Goal: Task Accomplishment & Management: Use online tool/utility

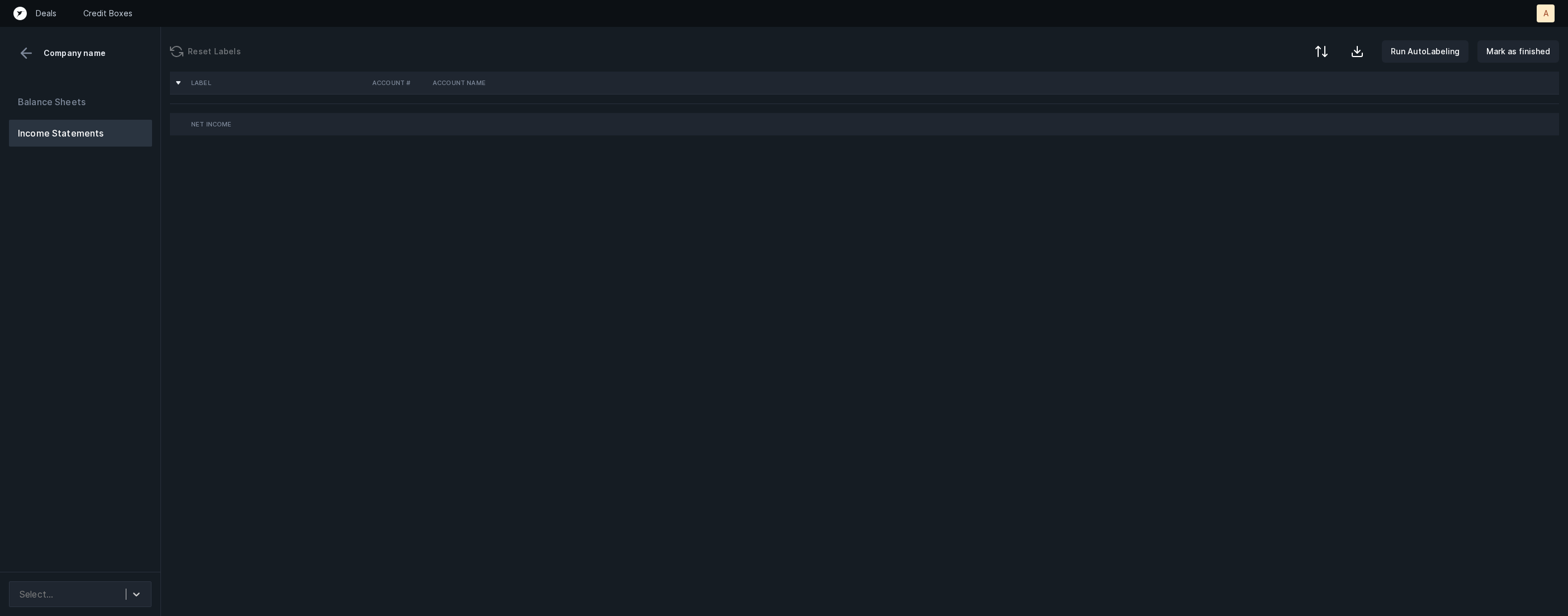
click at [135, 486] on div "Balance Sheets Income Statements" at bounding box center [80, 326] width 161 height 492
click at [139, 589] on icon at bounding box center [136, 594] width 11 height 11
click at [138, 555] on div "VoltronGlobal_P&L(2025)_Cleaned.csv" at bounding box center [80, 563] width 143 height 22
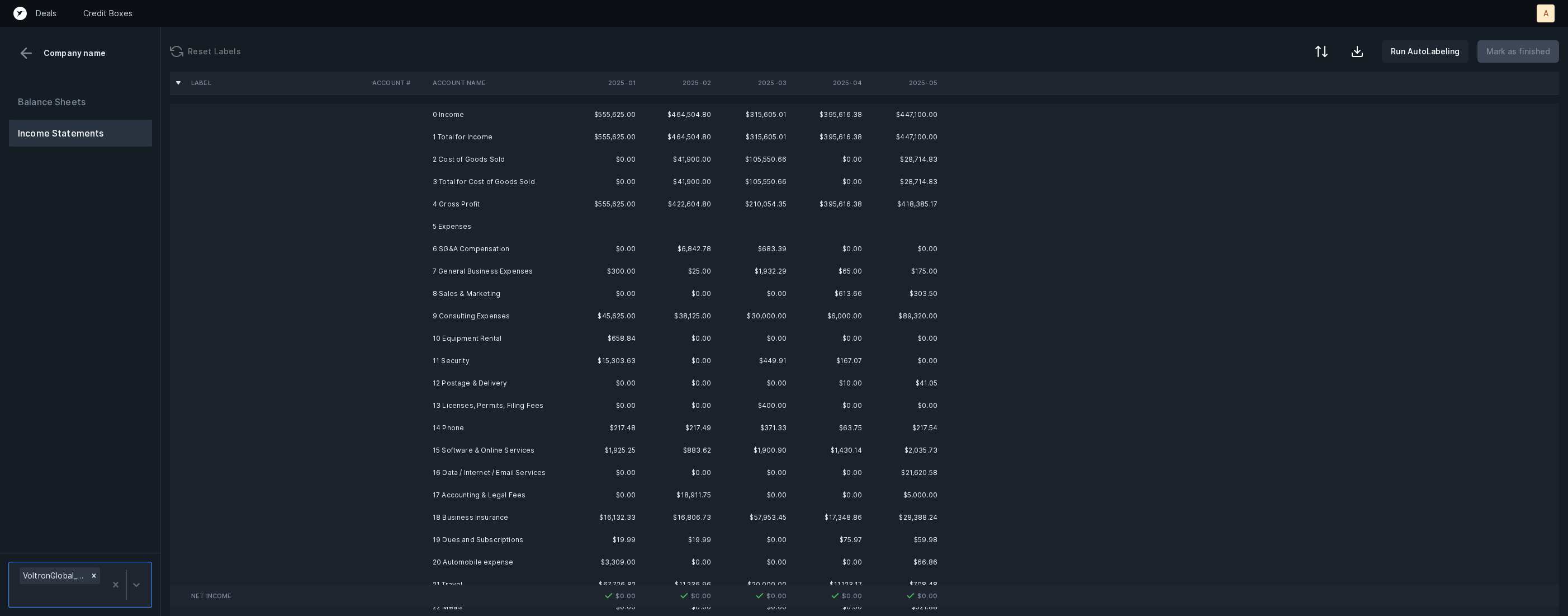
click at [584, 123] on td "$555,625.00" at bounding box center [602, 115] width 75 height 22
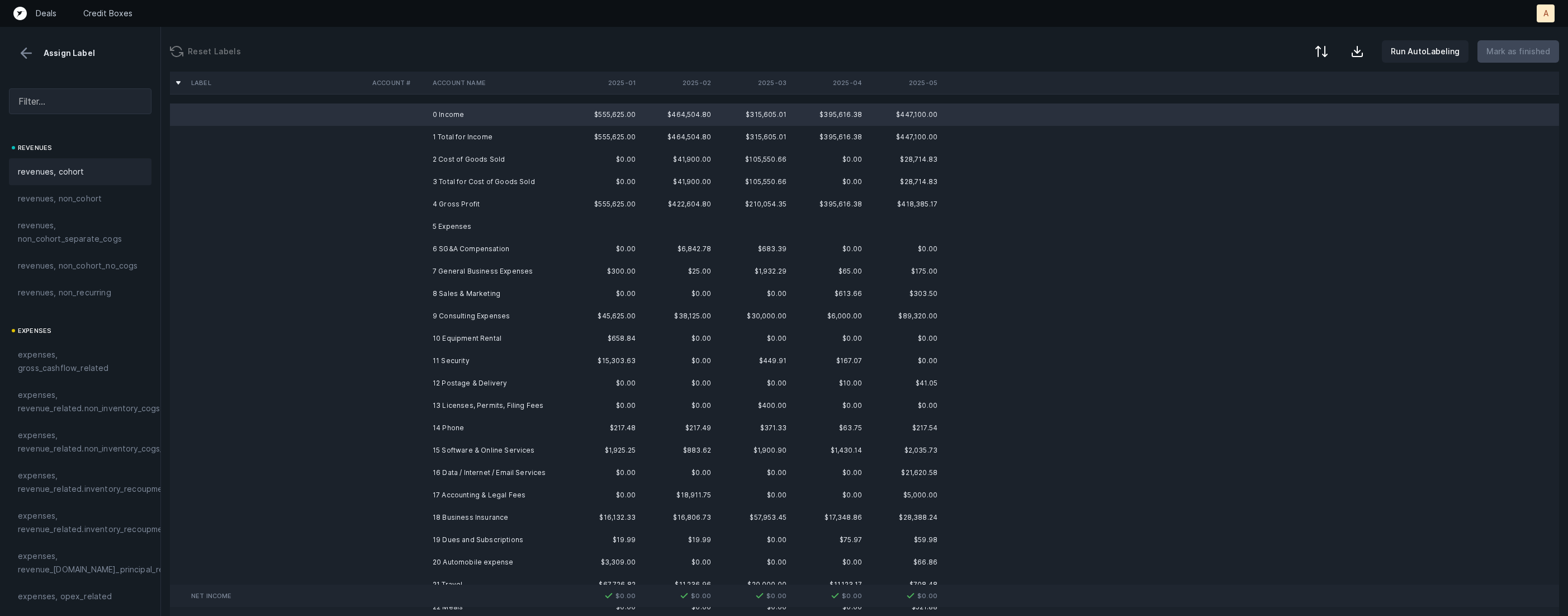
click at [75, 175] on span "revenues, cohort" at bounding box center [51, 172] width 67 height 14
click at [407, 164] on td at bounding box center [398, 160] width 60 height 22
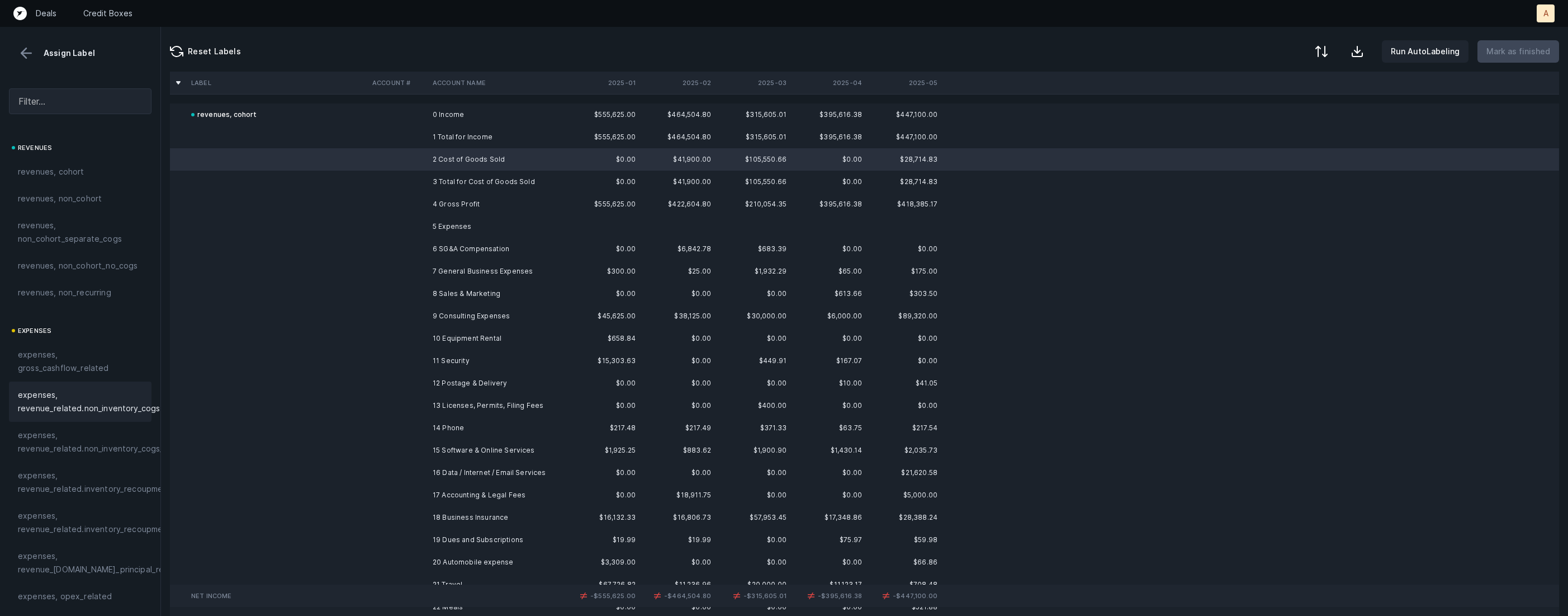
click at [98, 398] on span "expenses, revenue_related.non_inventory_cogs" at bounding box center [88, 401] width 142 height 26
click at [546, 255] on td "6 SG&A Compensation" at bounding box center [496, 249] width 136 height 22
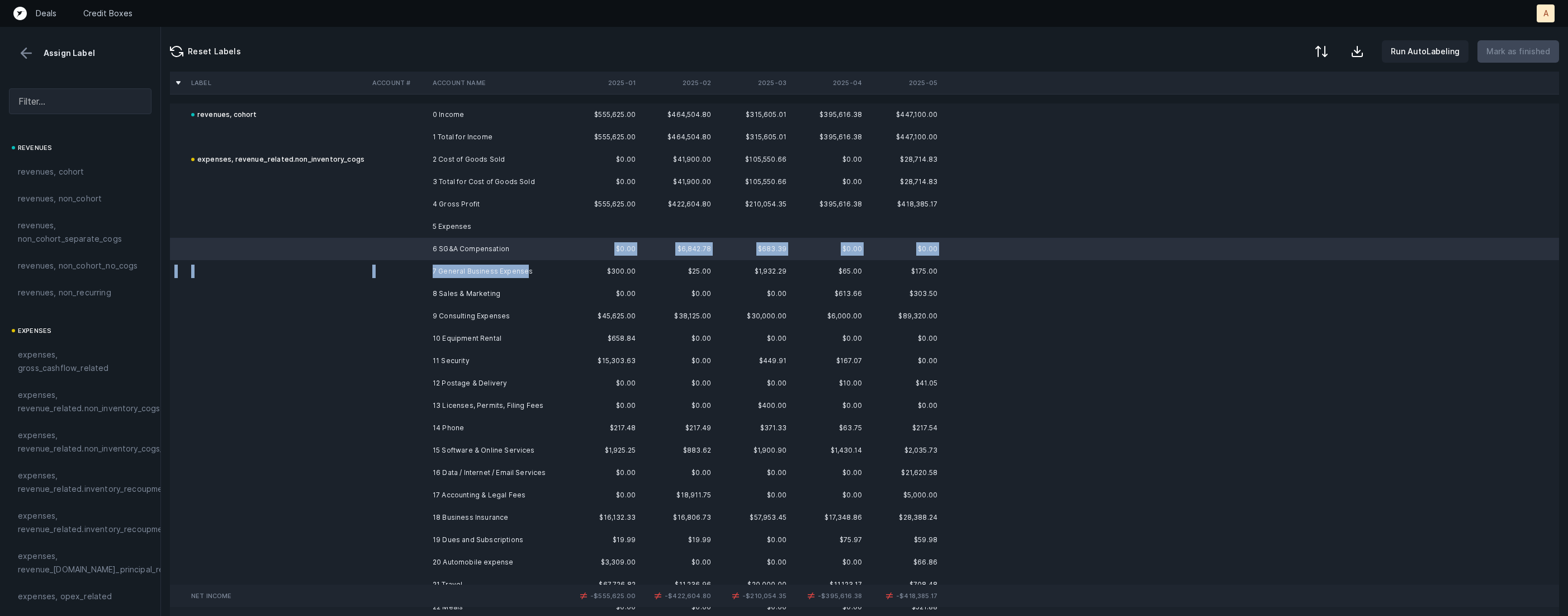
click at [525, 274] on td "7 General Business Expenses" at bounding box center [496, 271] width 136 height 22
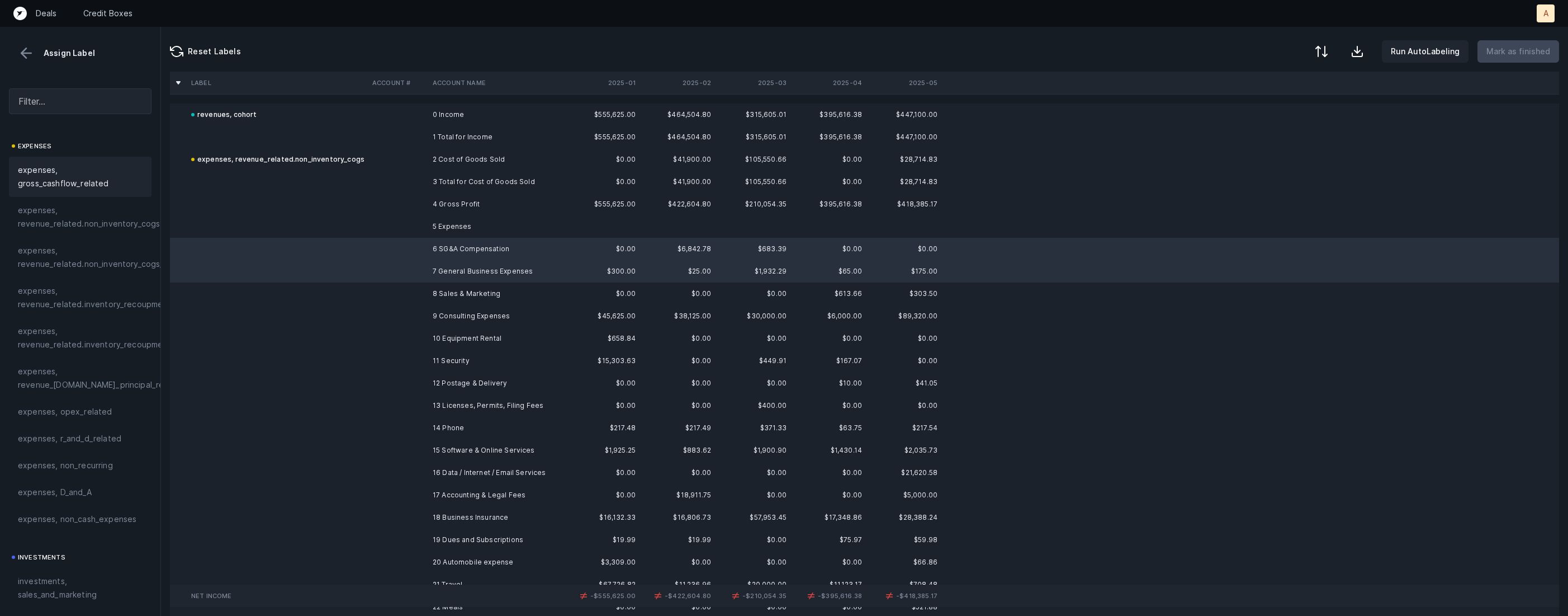
scroll to position [253, 0]
click at [105, 348] on span "expenses, opex_related" at bounding box center [65, 344] width 95 height 14
click at [460, 292] on td "8 Sales & Marketing" at bounding box center [496, 294] width 136 height 22
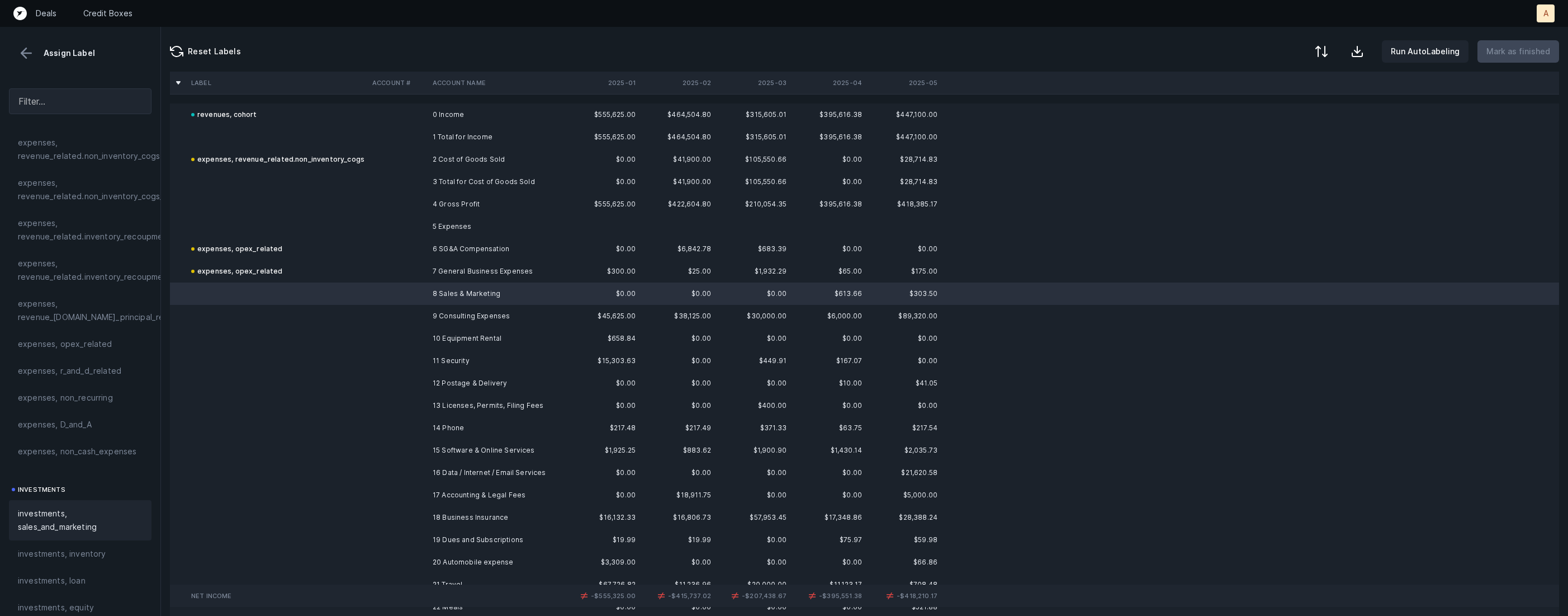
click at [46, 517] on span "investments, sales_and_marketing" at bounding box center [80, 520] width 125 height 26
click at [406, 317] on td at bounding box center [398, 316] width 60 height 22
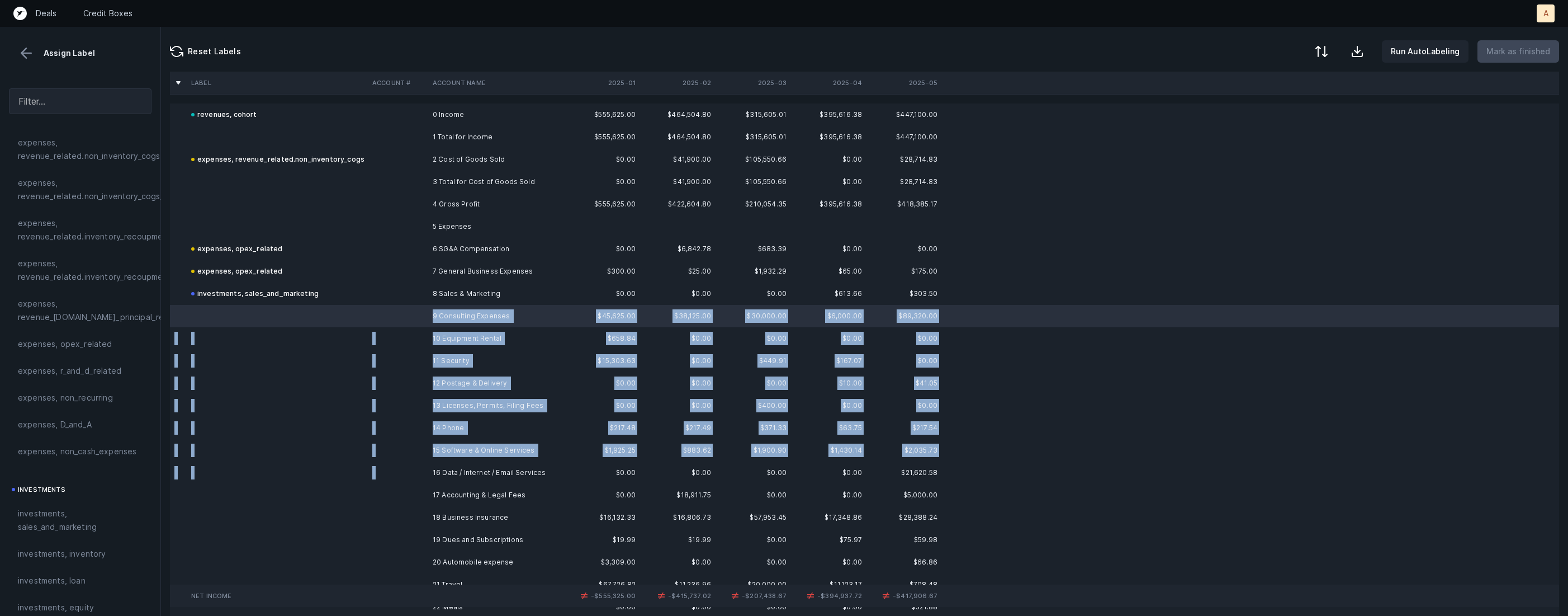
click at [441, 463] on td "16 Data / Internet / Email Services" at bounding box center [496, 472] width 136 height 22
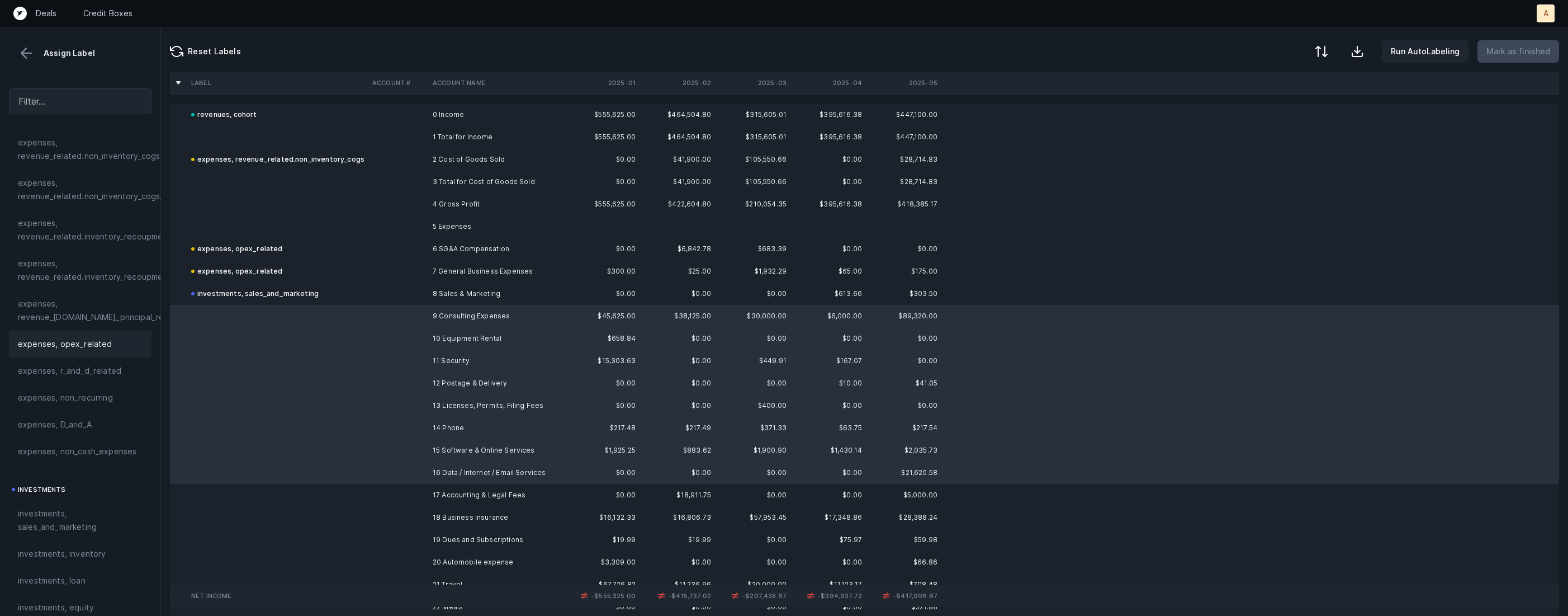
click at [133, 345] on div "expenses, opex_related" at bounding box center [80, 344] width 125 height 14
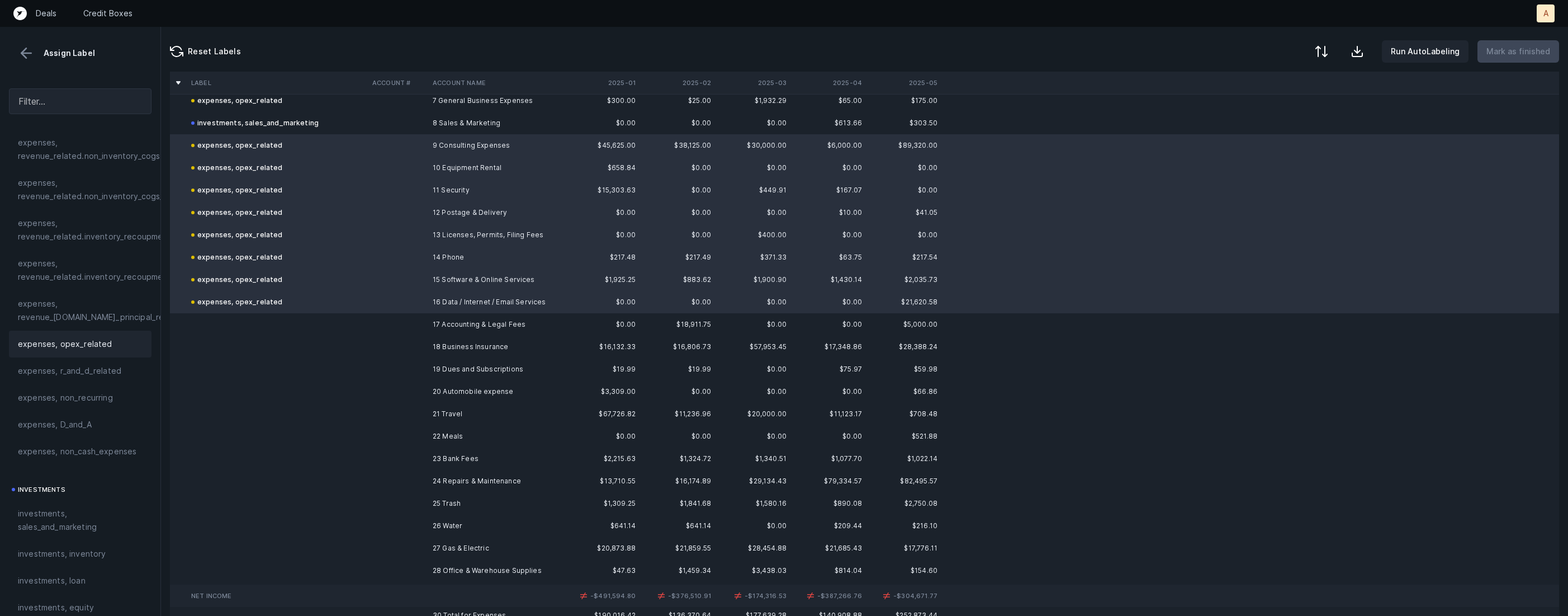
scroll to position [194, 0]
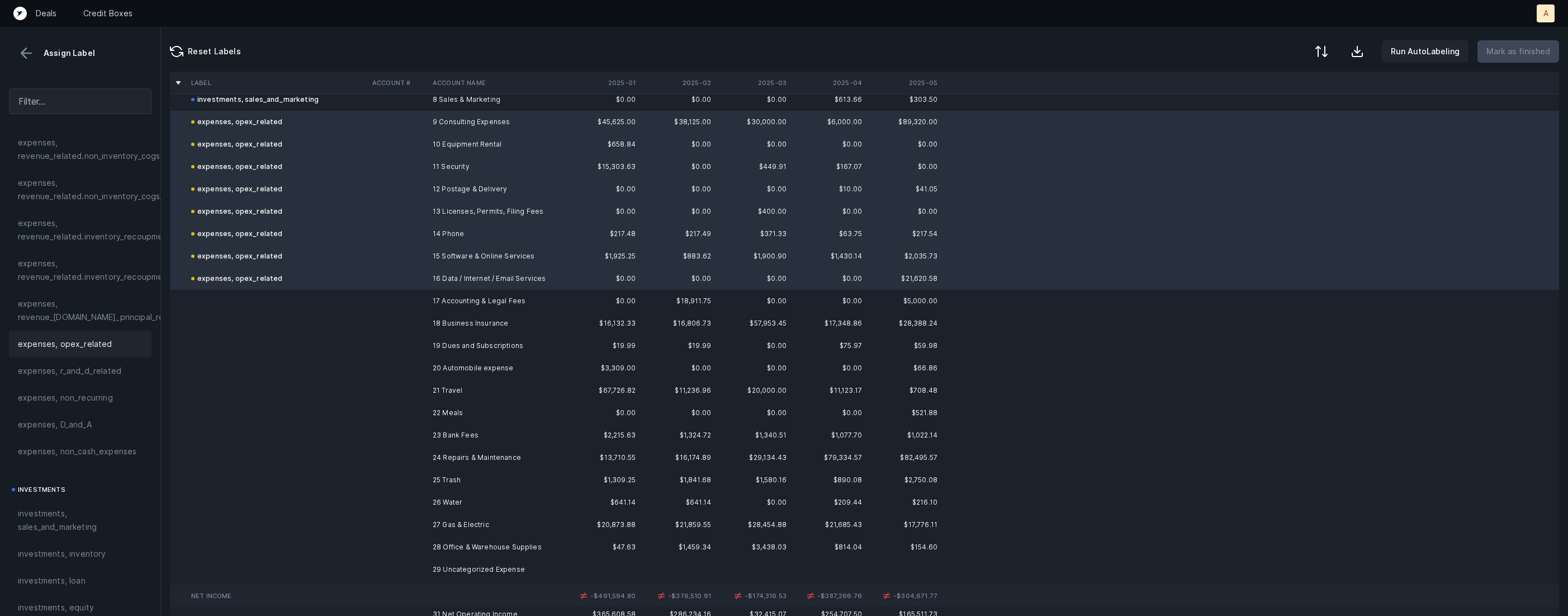
click at [477, 295] on td "17 Accounting & Legal Fees" at bounding box center [496, 301] width 136 height 22
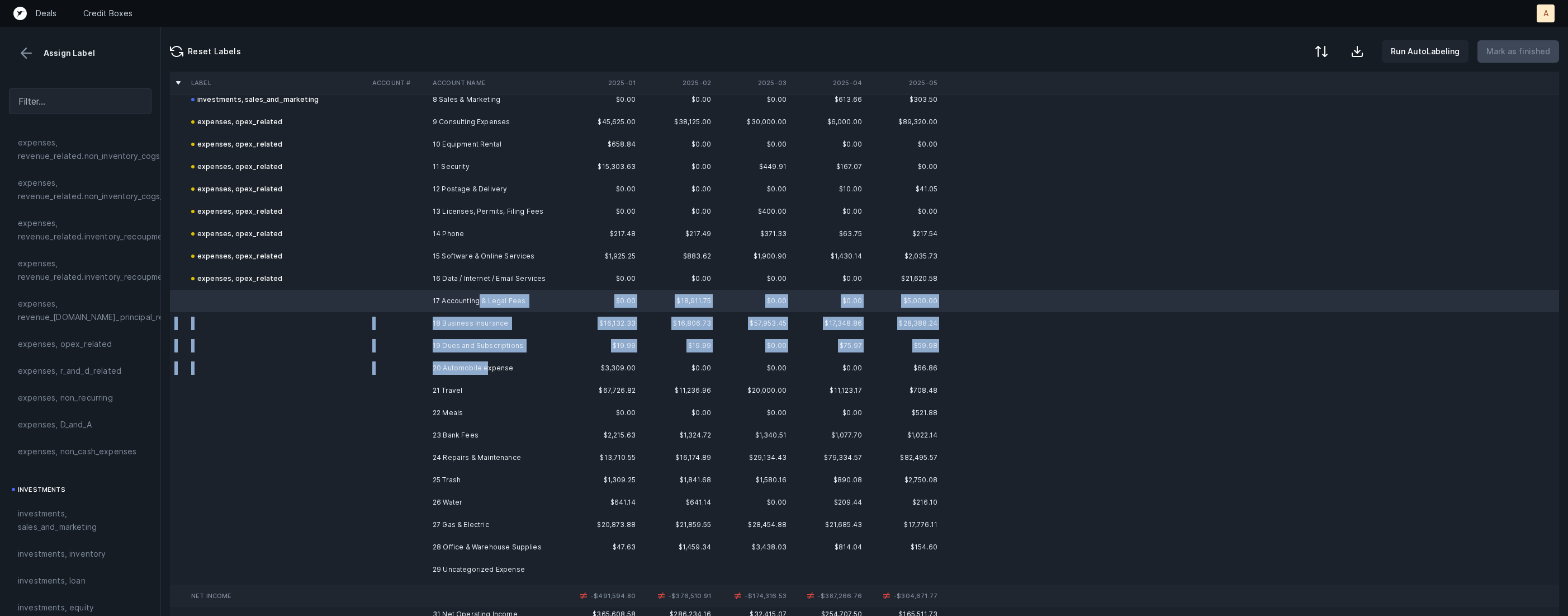
click at [486, 367] on td "20 Automobile expense" at bounding box center [496, 368] width 136 height 22
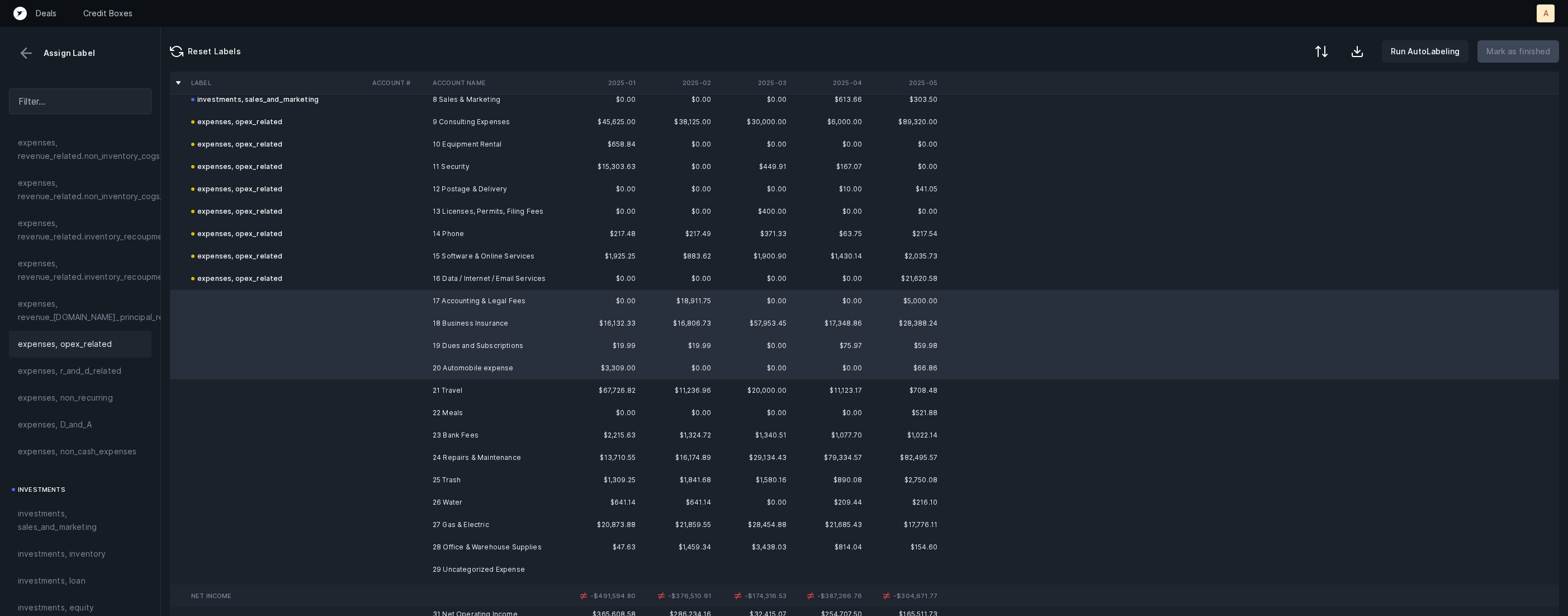
click at [76, 338] on span "expenses, opex_related" at bounding box center [65, 344] width 95 height 14
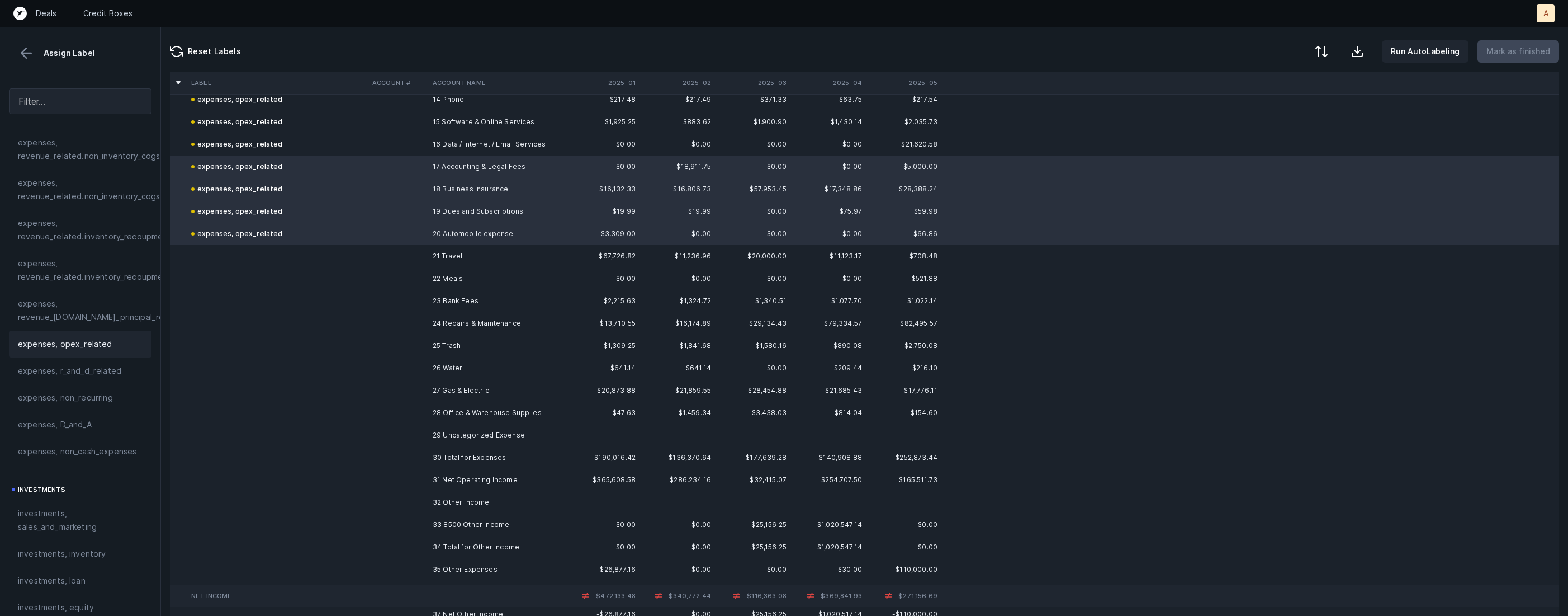
scroll to position [341, 0]
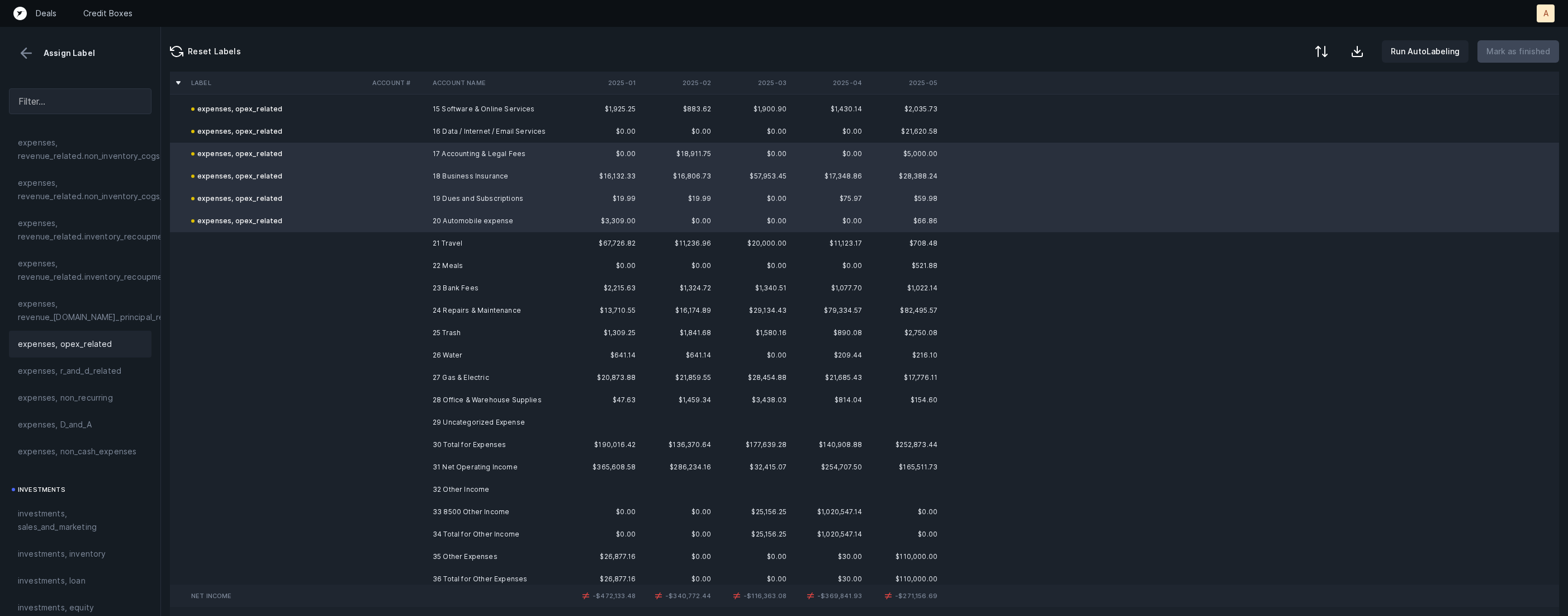
click at [462, 246] on td "21 Travel" at bounding box center [496, 243] width 136 height 22
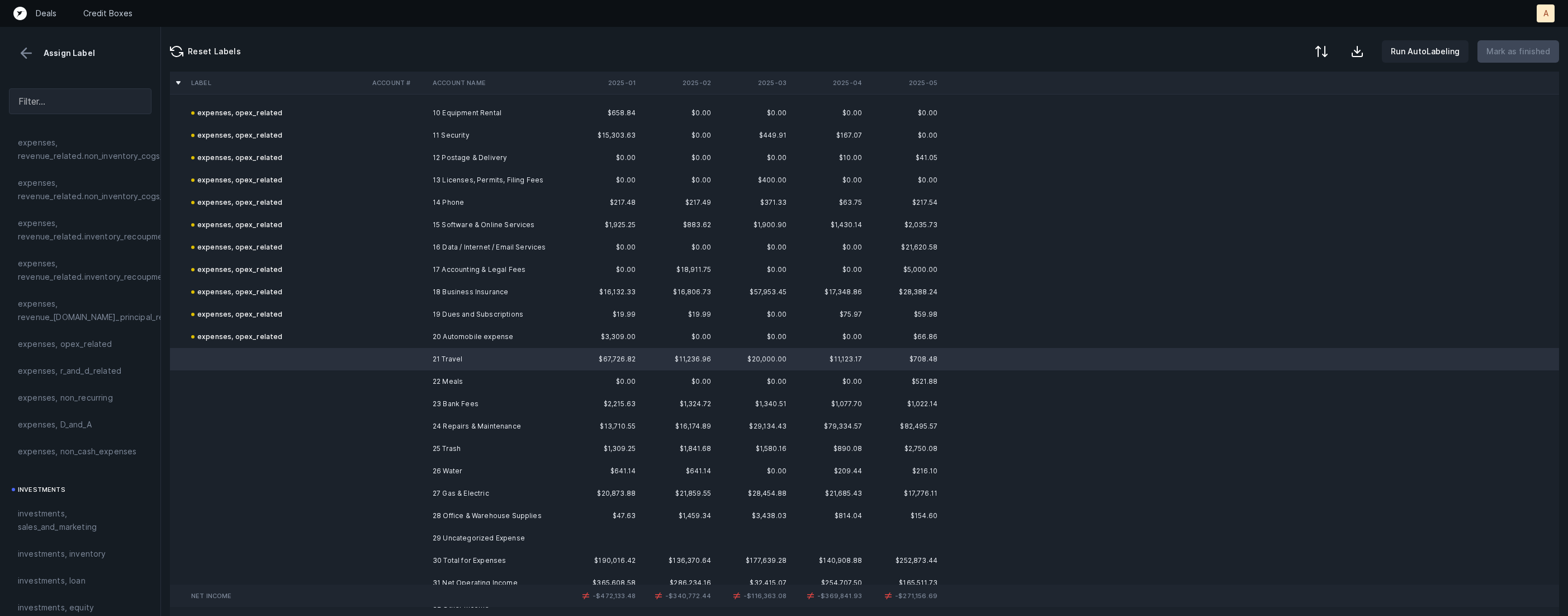
scroll to position [245, 0]
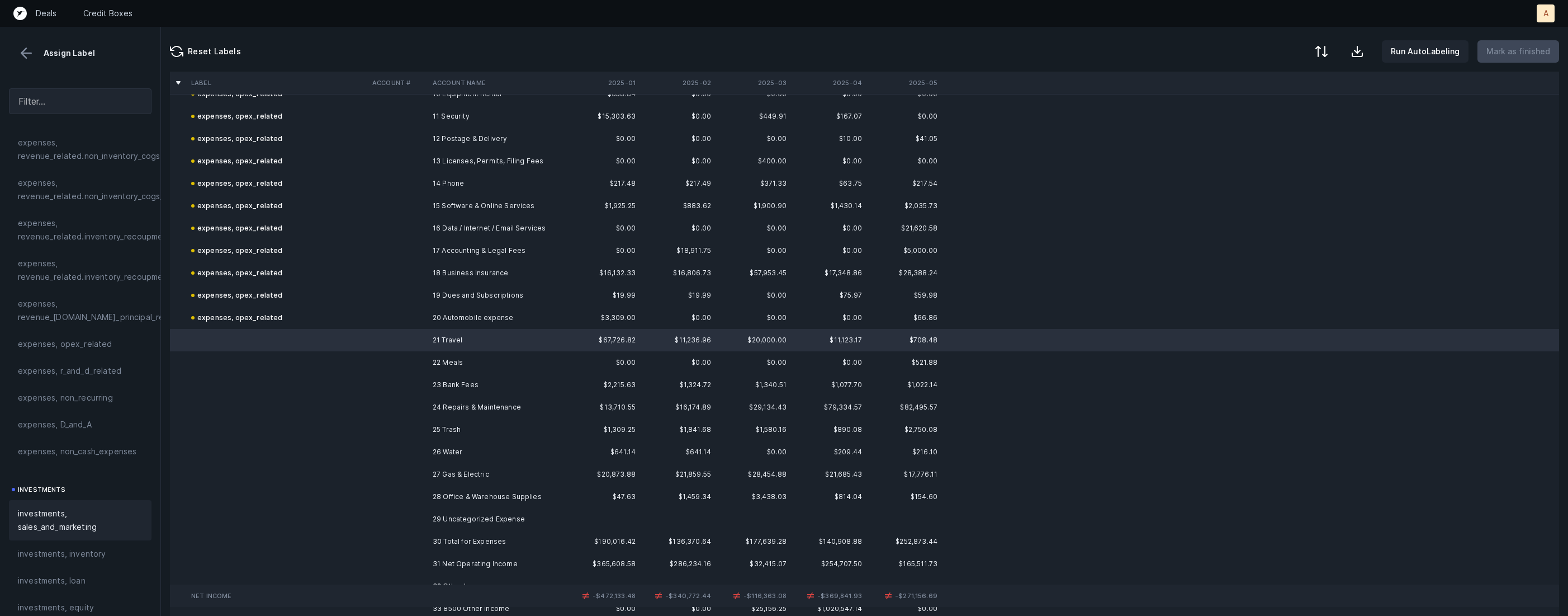
click at [105, 523] on span "investments, sales_and_marketing" at bounding box center [80, 520] width 125 height 26
click at [459, 358] on td "22 Meals" at bounding box center [496, 363] width 136 height 22
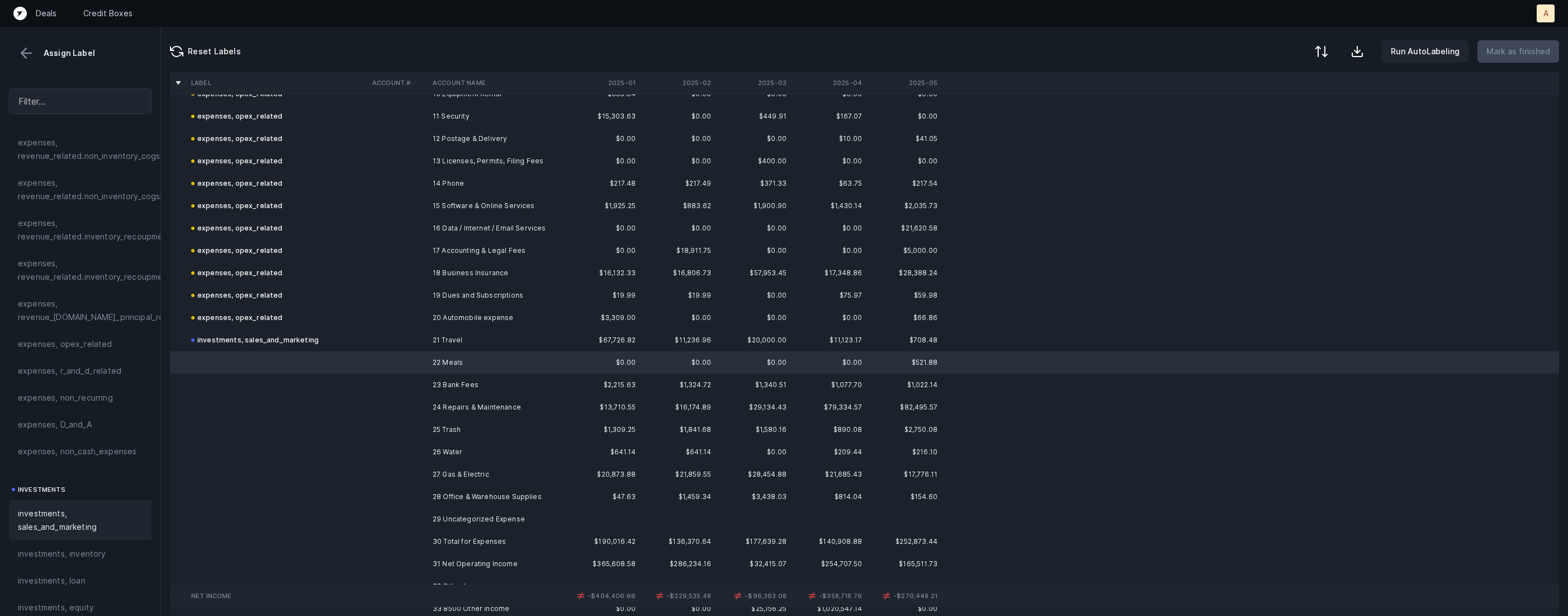
click at [115, 515] on span "investments, sales_and_marketing" at bounding box center [80, 520] width 125 height 26
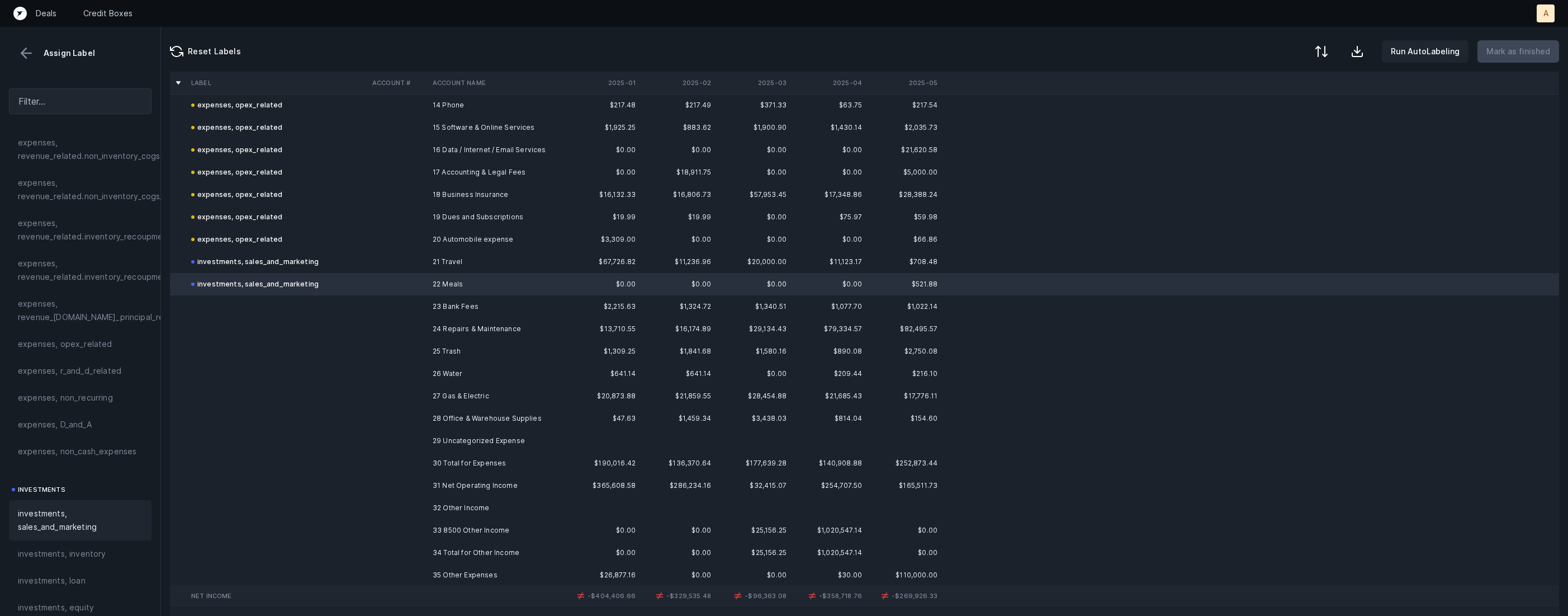
scroll to position [350, 0]
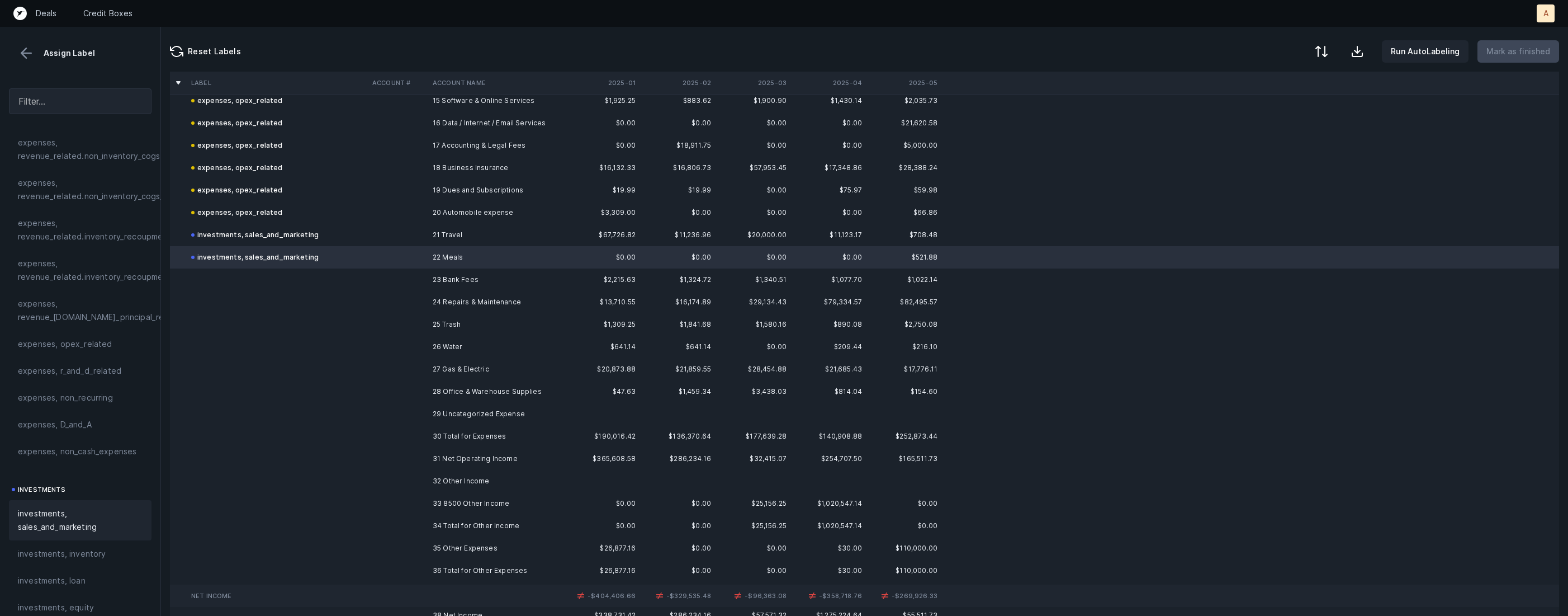
click at [474, 282] on td "23 Bank Fees" at bounding box center [496, 280] width 136 height 22
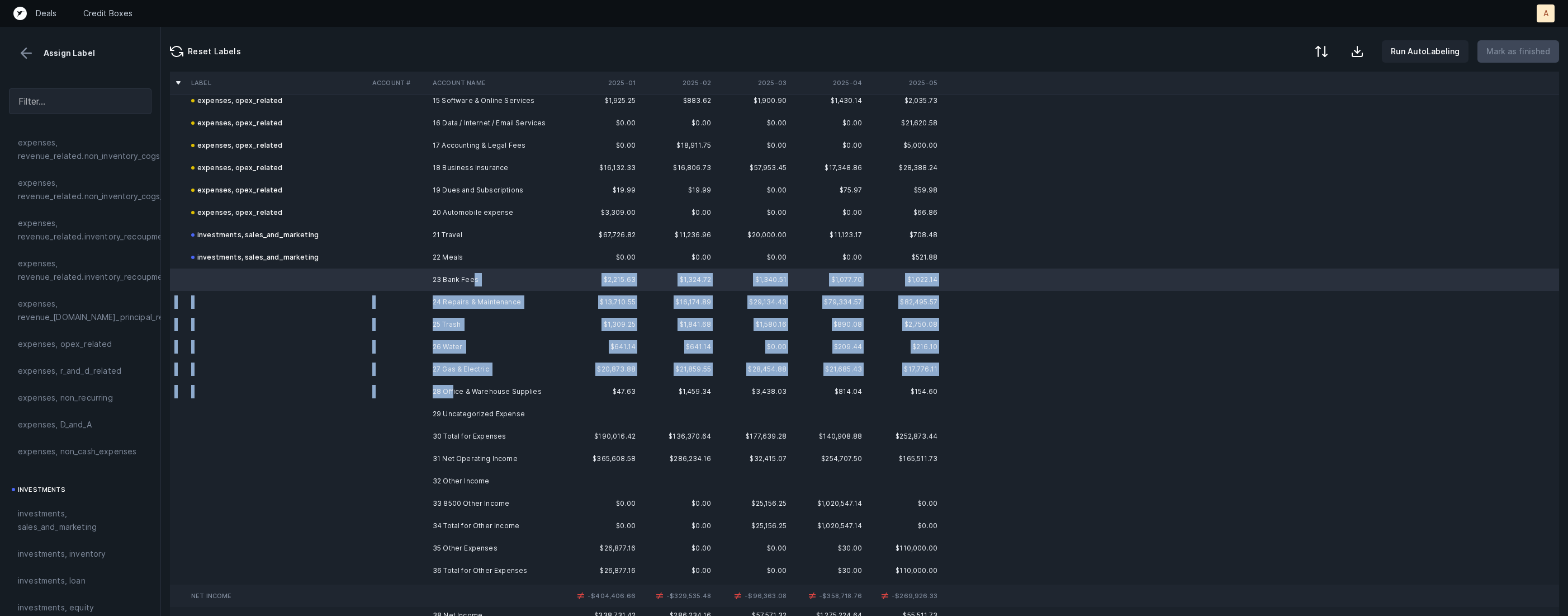
click at [452, 388] on td "28 Office & Warehouse Supplies" at bounding box center [496, 391] width 136 height 22
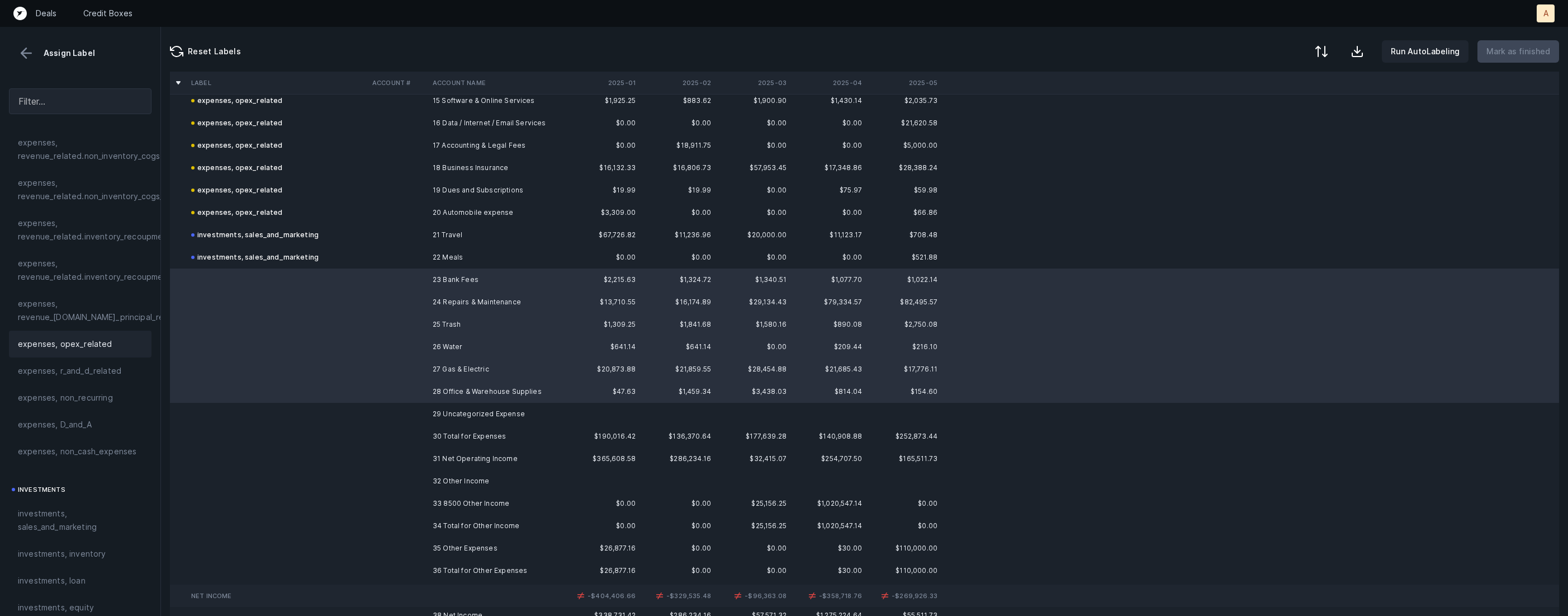
click at [60, 335] on div "expenses, opex_related" at bounding box center [80, 343] width 143 height 26
click at [383, 415] on td at bounding box center [398, 414] width 60 height 22
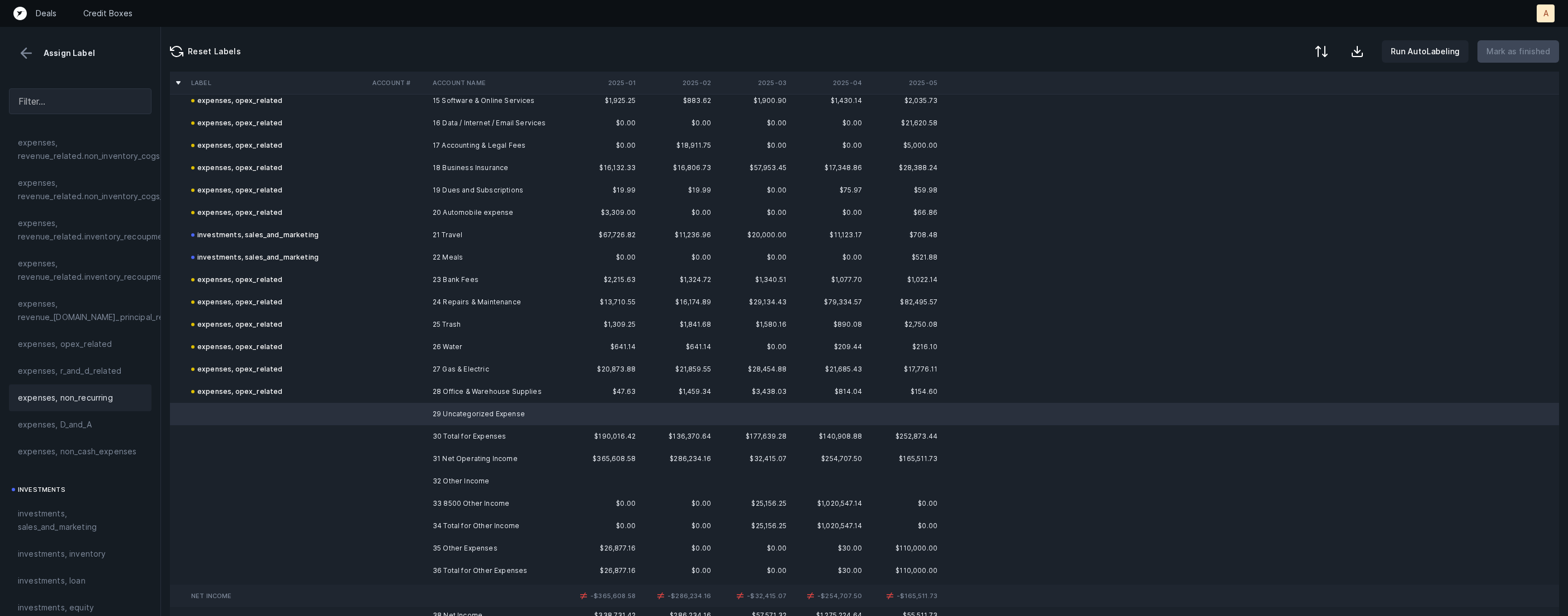
click at [91, 402] on span "expenses, non_recurring" at bounding box center [65, 397] width 95 height 14
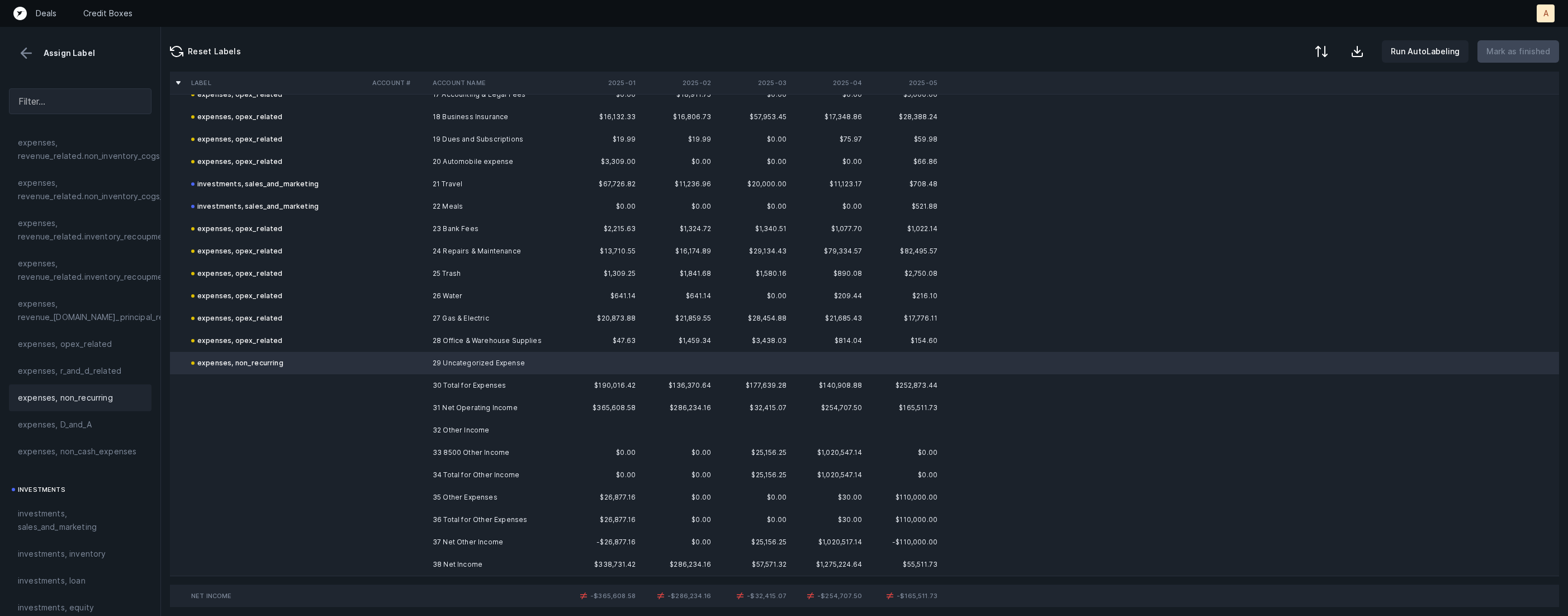
click at [483, 447] on td "33 8500 Other Income" at bounding box center [496, 452] width 136 height 22
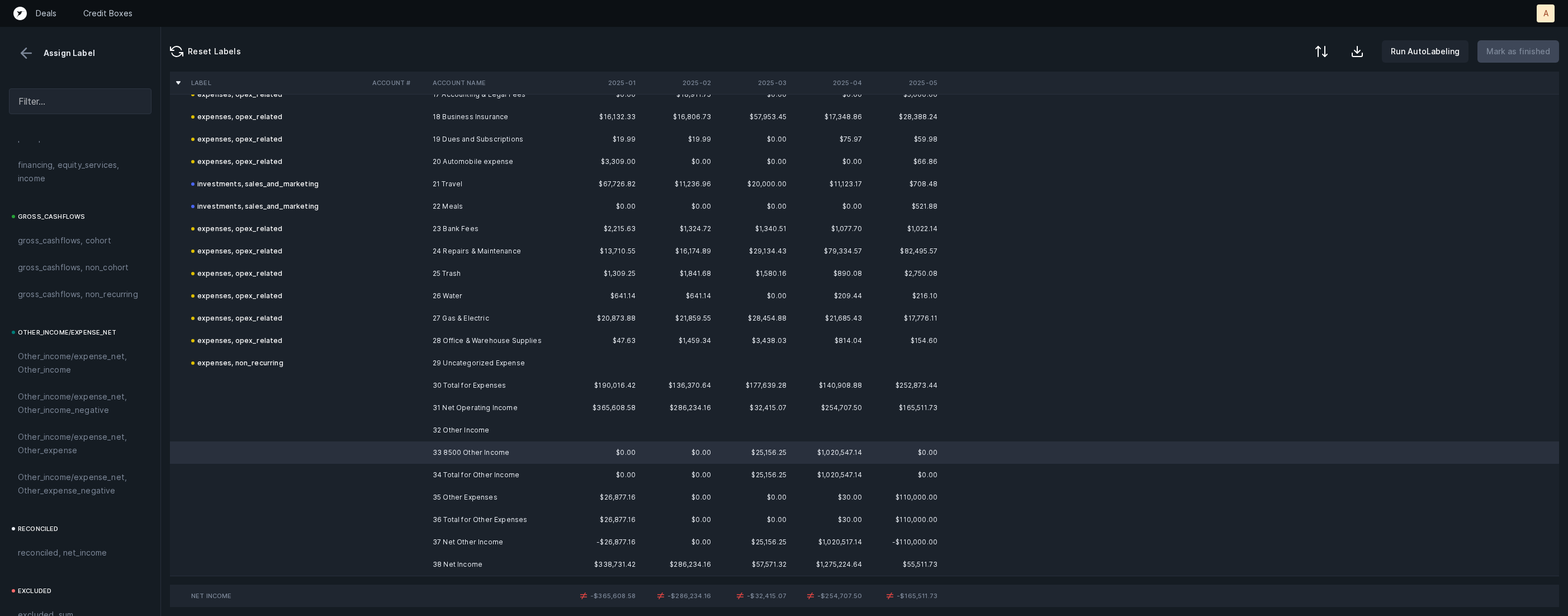
scroll to position [1173, 0]
click at [93, 325] on span "Other_income/expense_net, Other_income" at bounding box center [80, 317] width 125 height 26
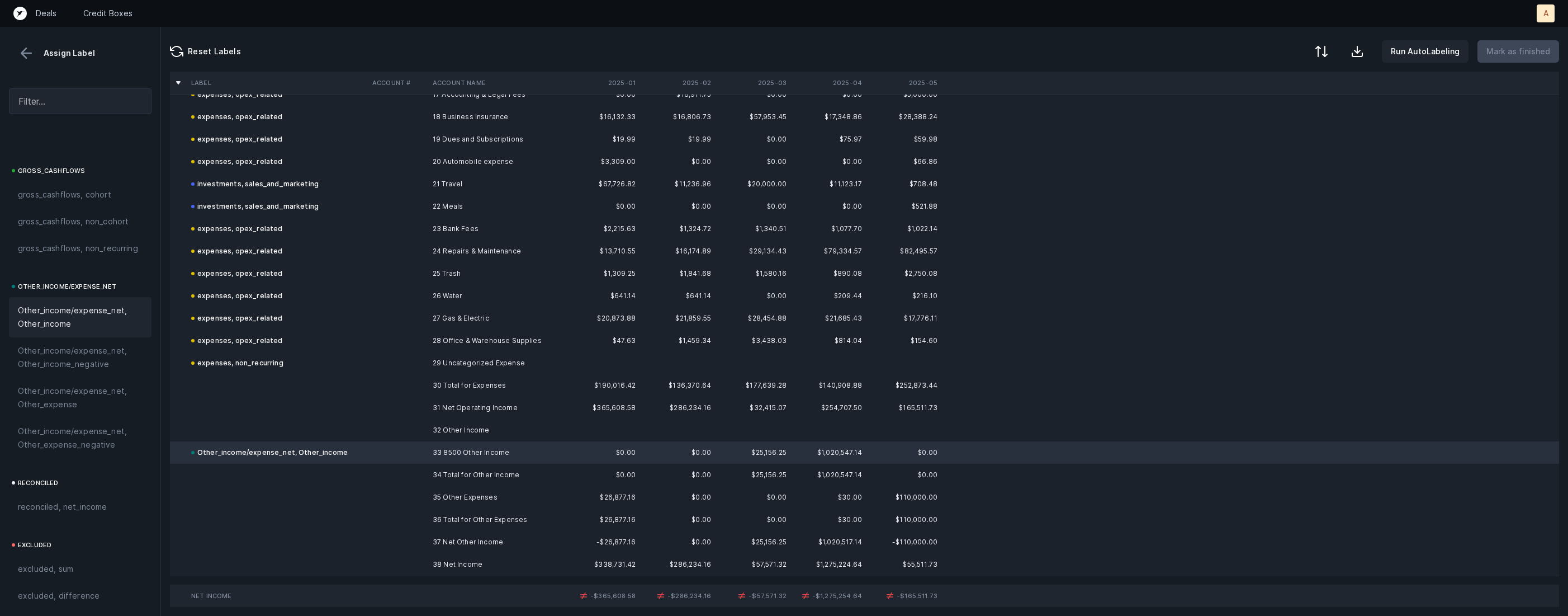
click at [406, 562] on td at bounding box center [398, 565] width 60 height 22
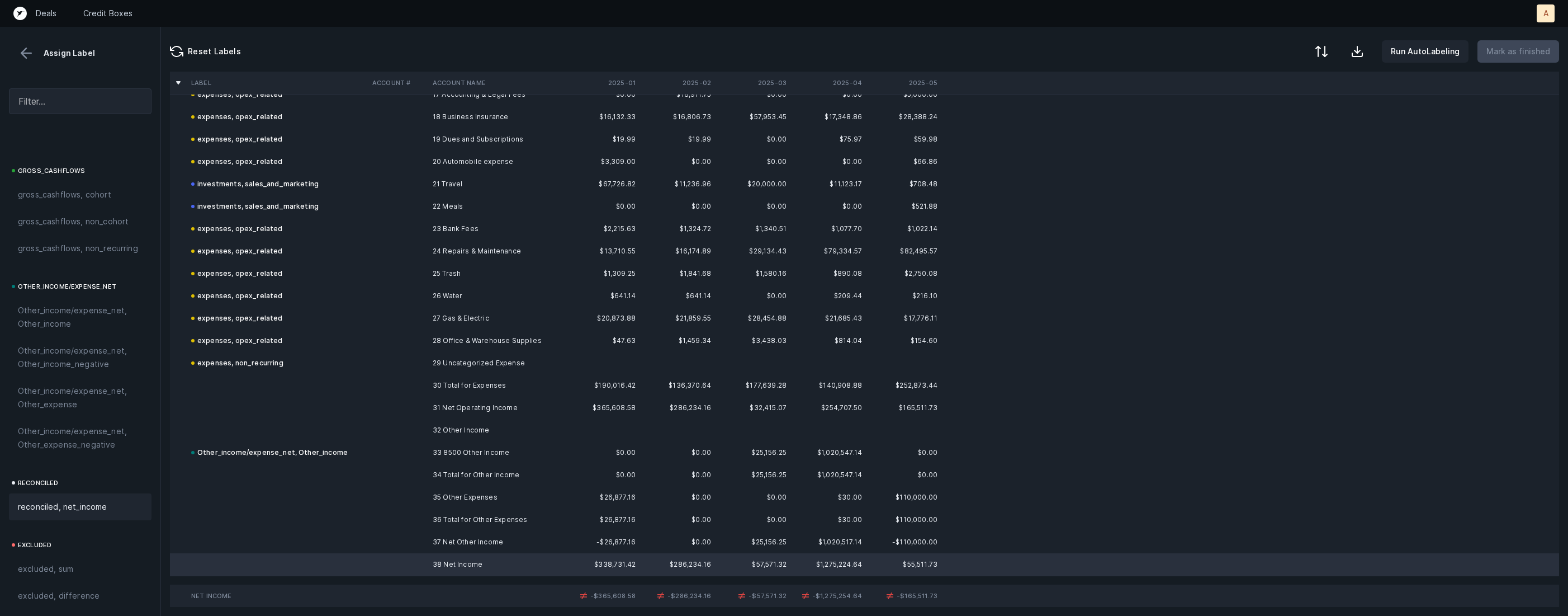
click at [87, 498] on div "reconciled, net_income" at bounding box center [80, 506] width 143 height 26
click at [412, 484] on td at bounding box center [398, 475] width 60 height 22
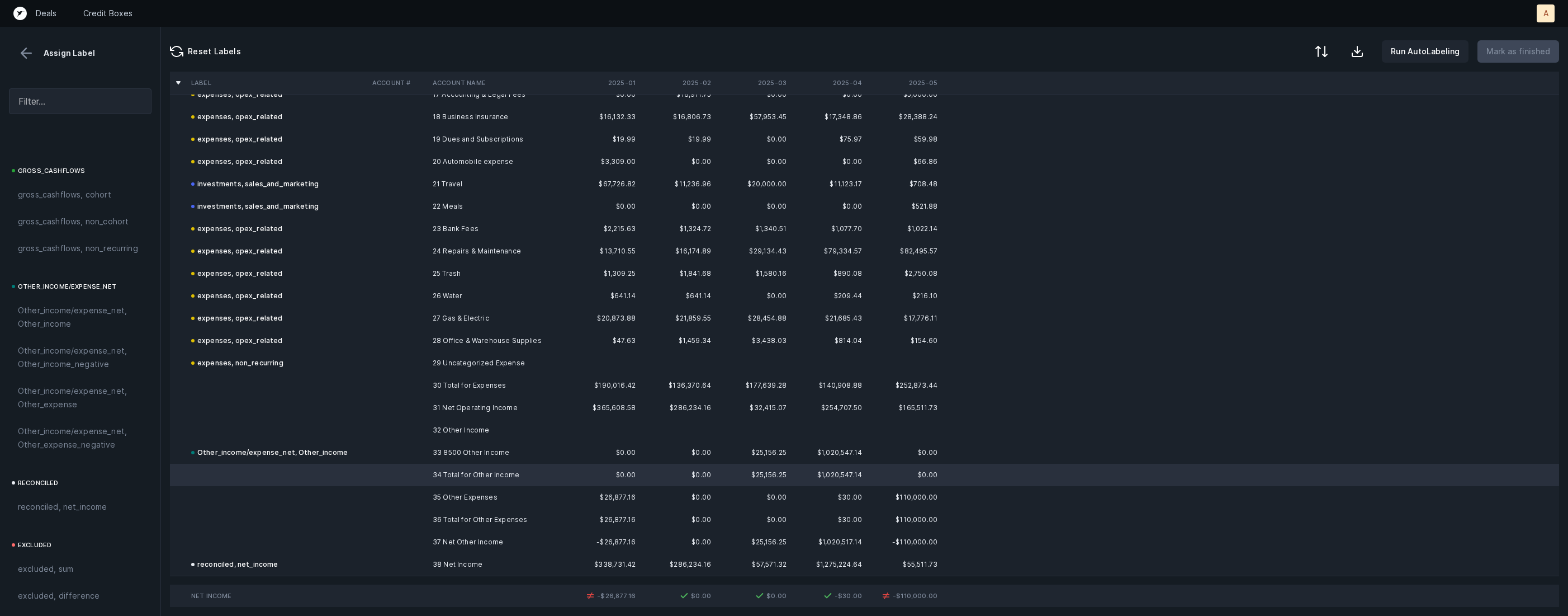
click at [394, 496] on td at bounding box center [398, 497] width 60 height 22
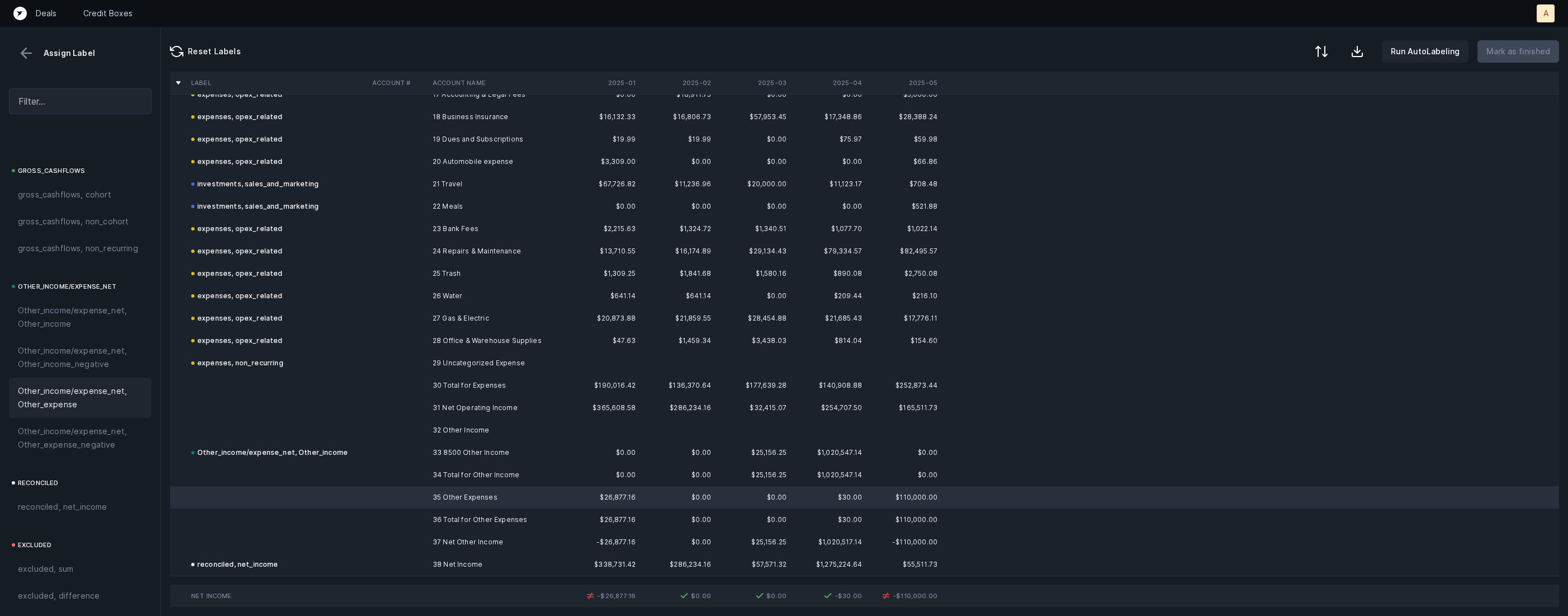
click at [83, 406] on span "Other_income/expense_net, Other_expense" at bounding box center [80, 397] width 125 height 26
click at [1333, 59] on button at bounding box center [1320, 52] width 25 height 25
click at [1287, 120] on div "By Hum label" at bounding box center [1271, 119] width 111 height 22
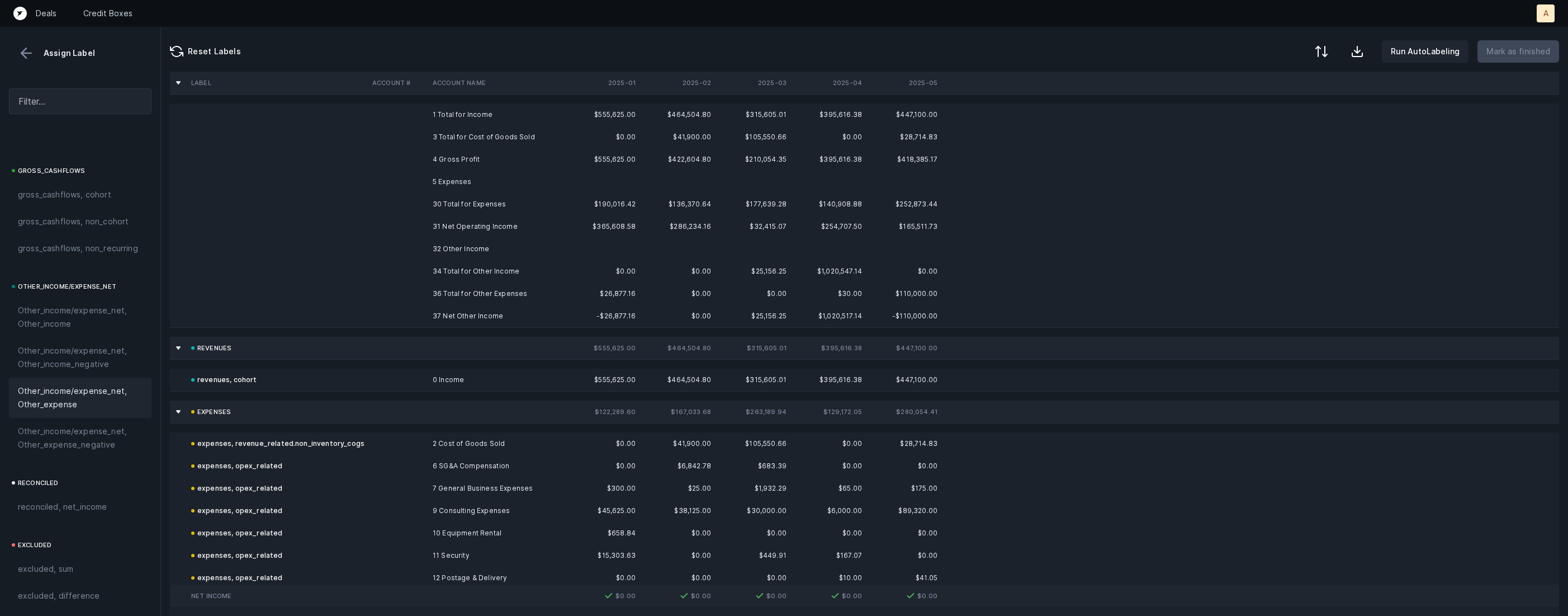
click at [466, 179] on td "5 Expenses" at bounding box center [496, 182] width 136 height 22
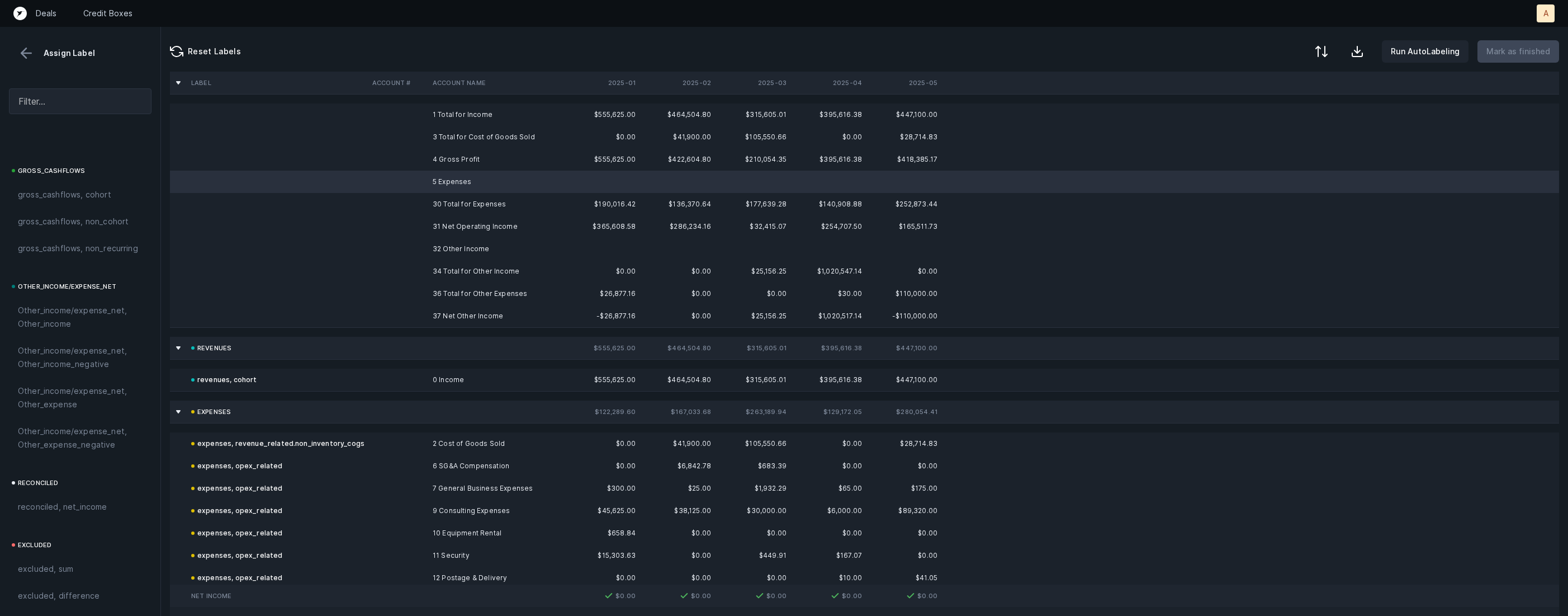
click at [457, 243] on td "32 Other Income" at bounding box center [496, 249] width 136 height 22
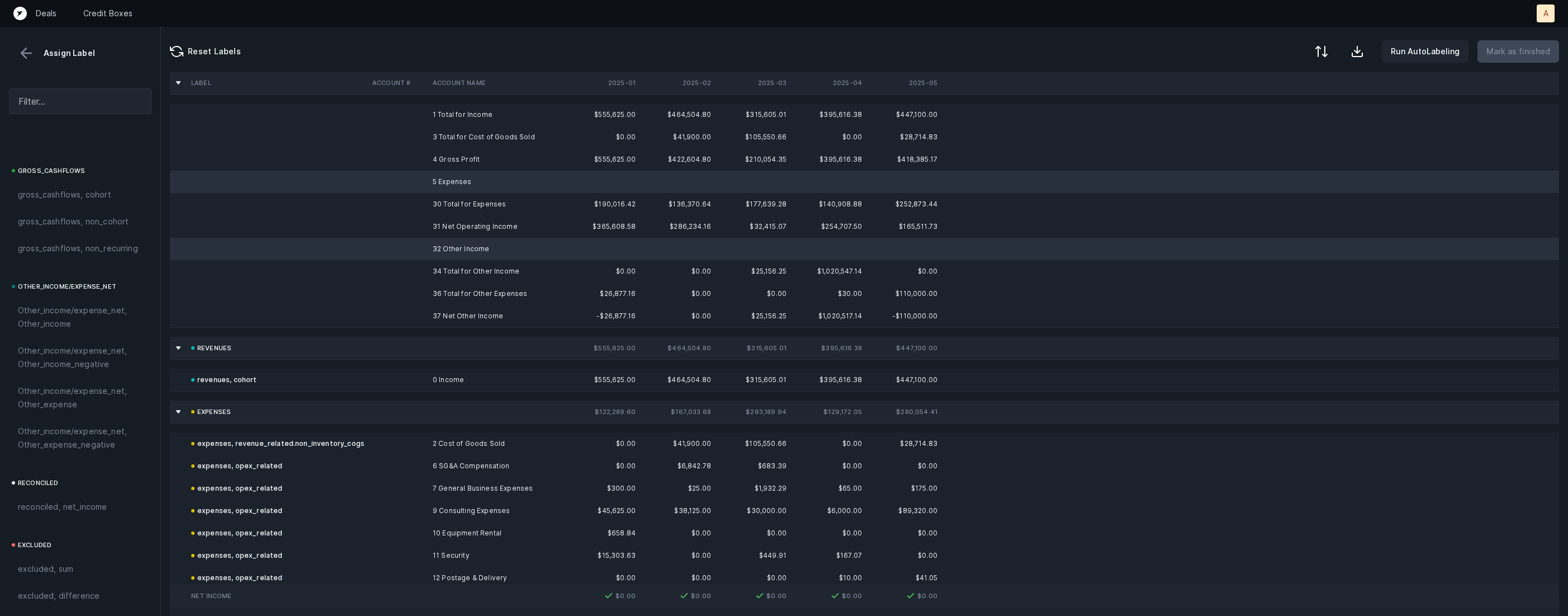
scroll to position [1232, 0]
click at [65, 587] on span "excluded, blank" at bounding box center [47, 594] width 60 height 14
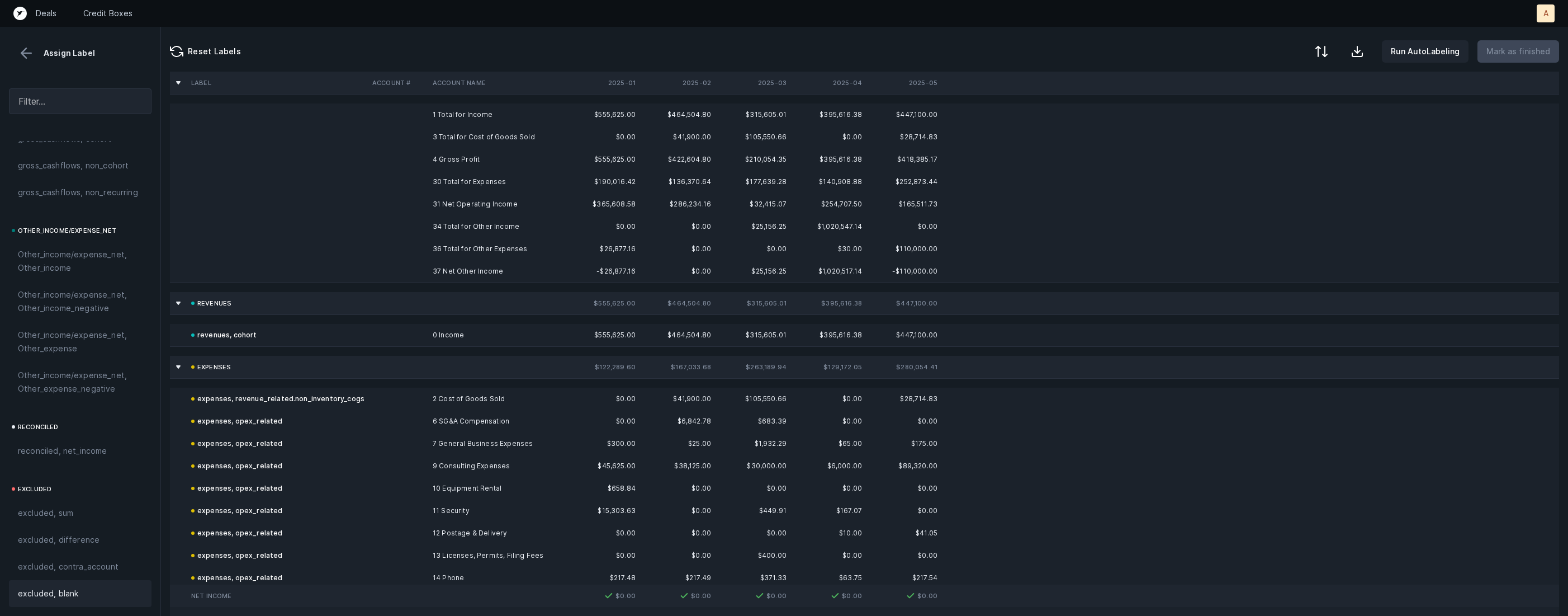
click at [460, 154] on td "4 Gross Profit" at bounding box center [496, 160] width 136 height 22
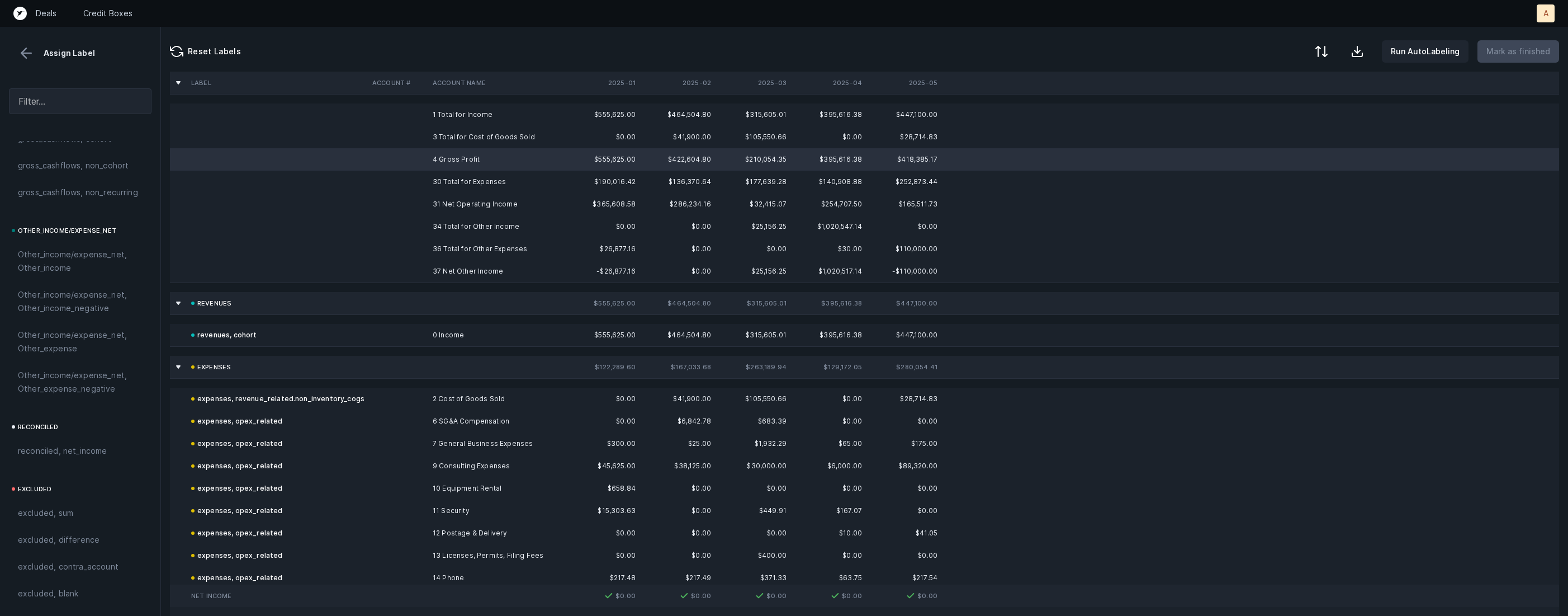
click at [447, 206] on td "31 Net Operating Income" at bounding box center [496, 205] width 136 height 22
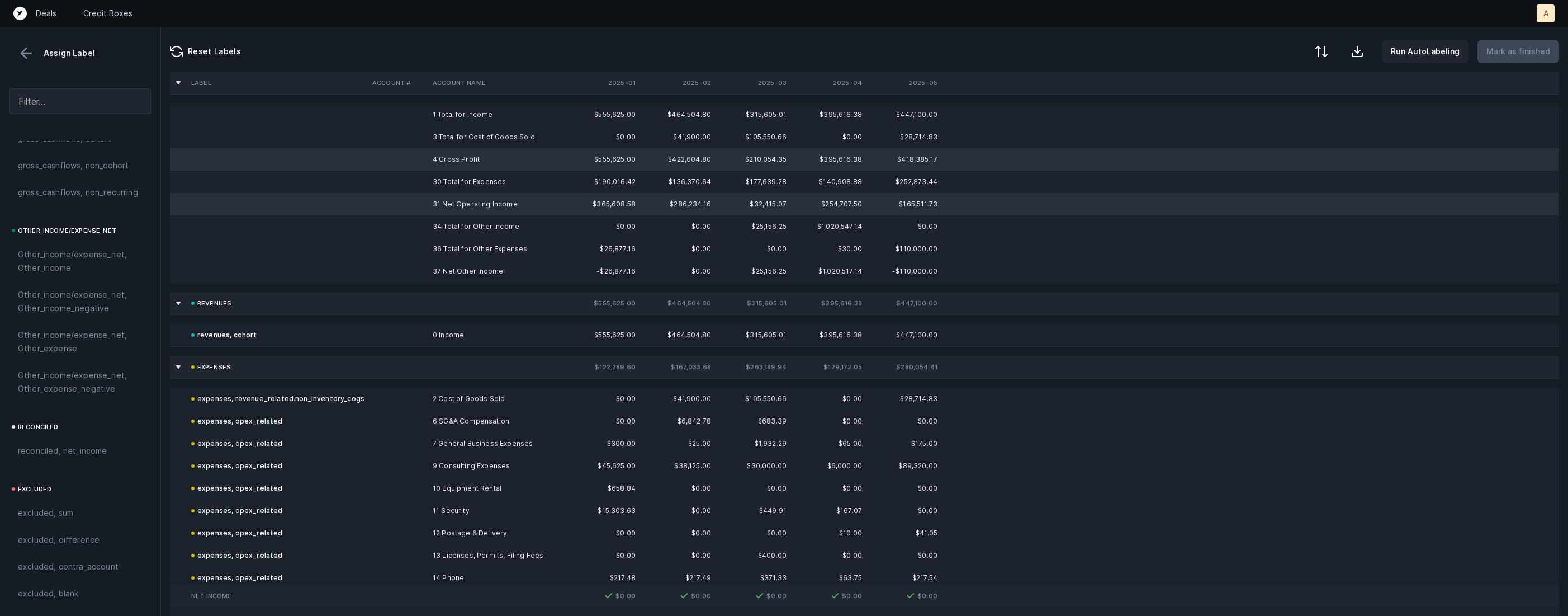
click at [435, 270] on td "37 Net Other Income" at bounding box center [496, 271] width 136 height 22
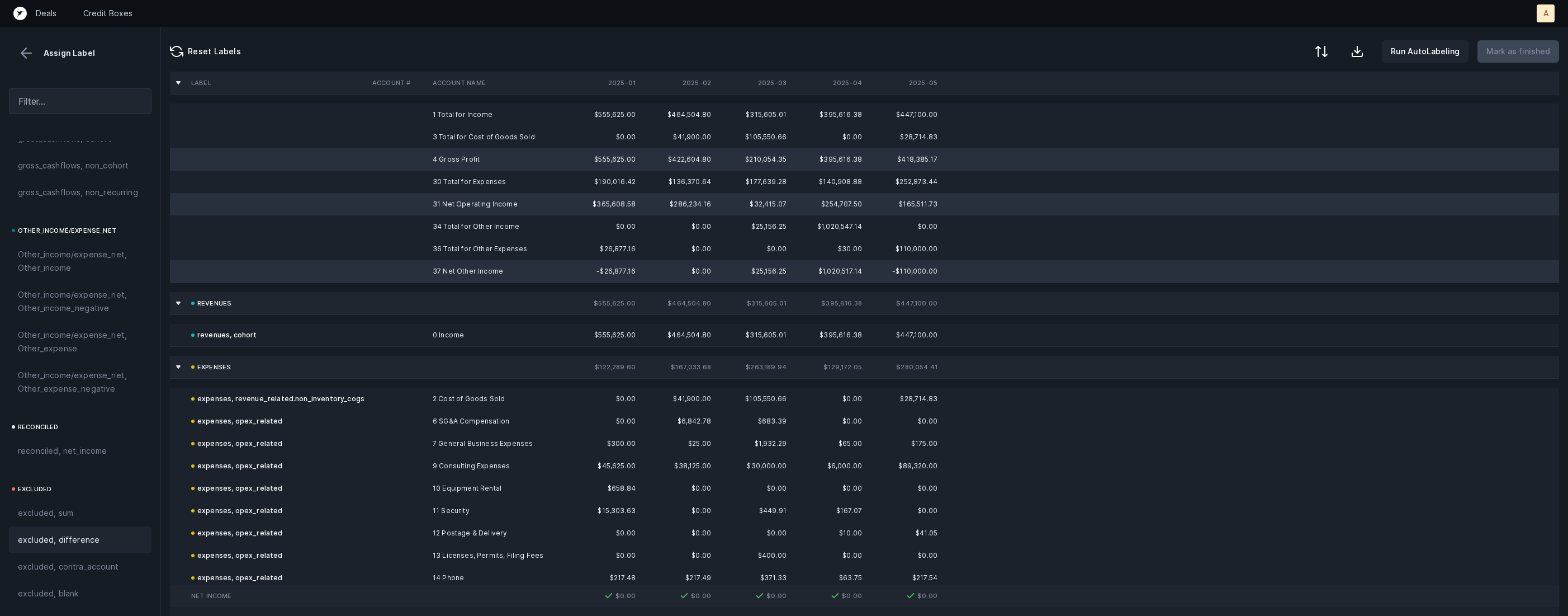
click at [56, 535] on span "excluded, difference" at bounding box center [59, 540] width 82 height 14
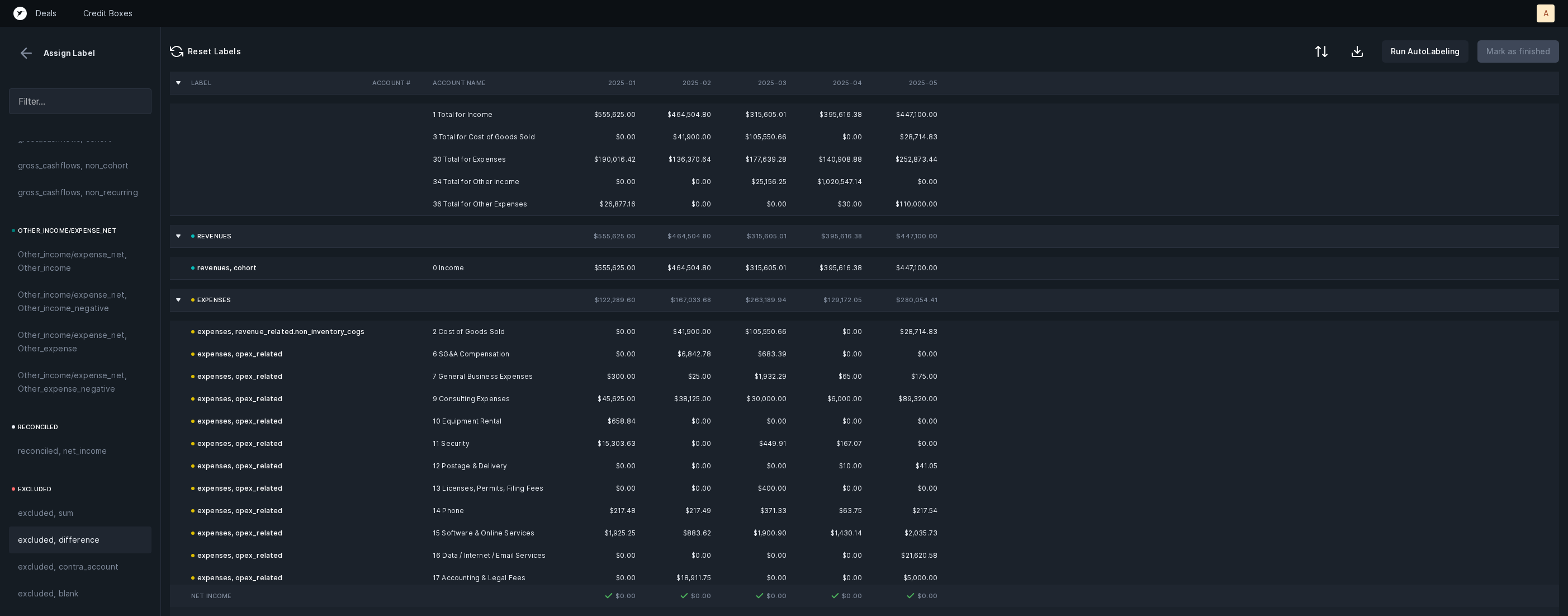
click at [469, 113] on td "1 Total for Income" at bounding box center [496, 115] width 136 height 22
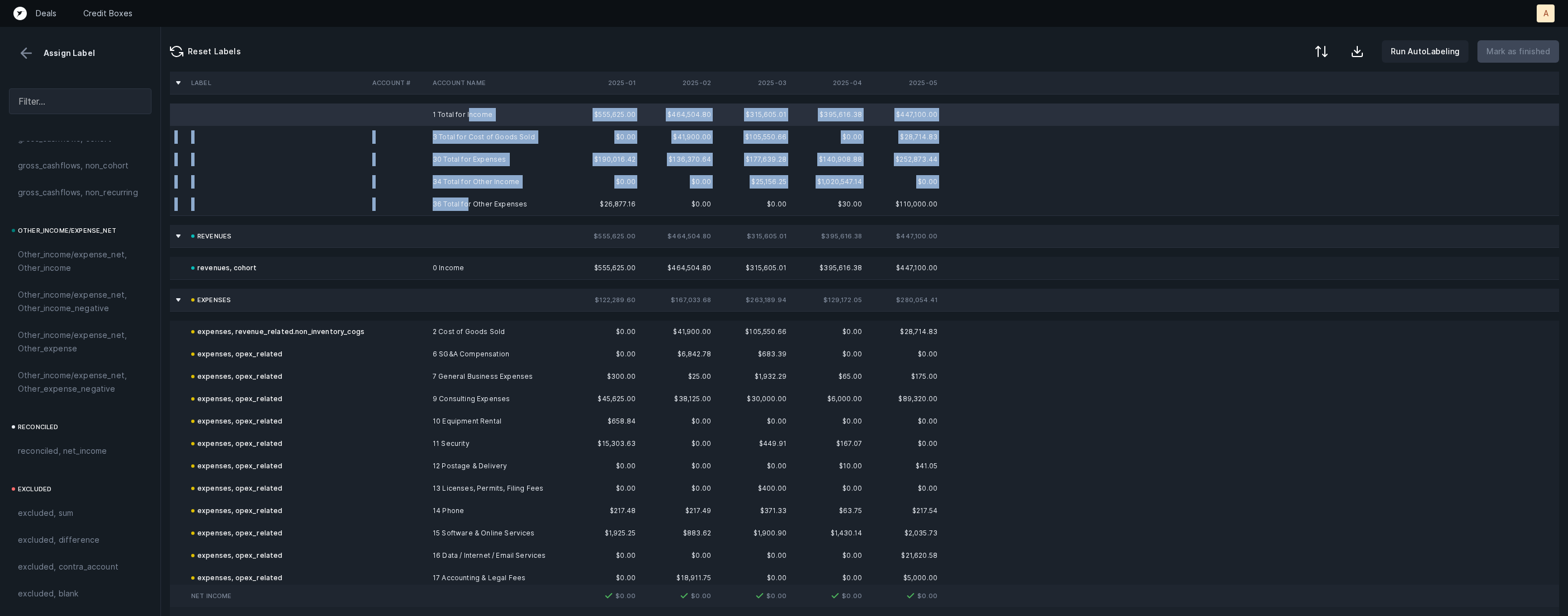
click at [467, 205] on td "36 Total for Other Expenses" at bounding box center [496, 205] width 136 height 22
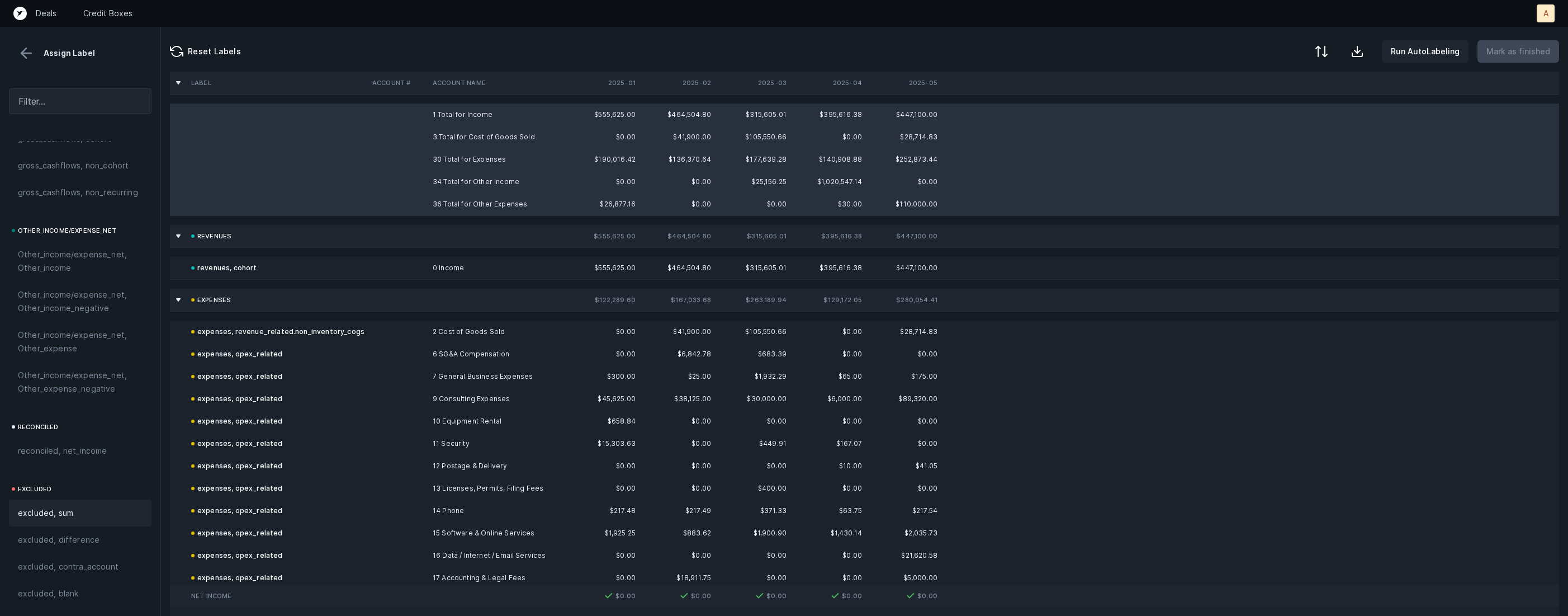
click at [58, 507] on span "excluded, sum" at bounding box center [45, 513] width 55 height 14
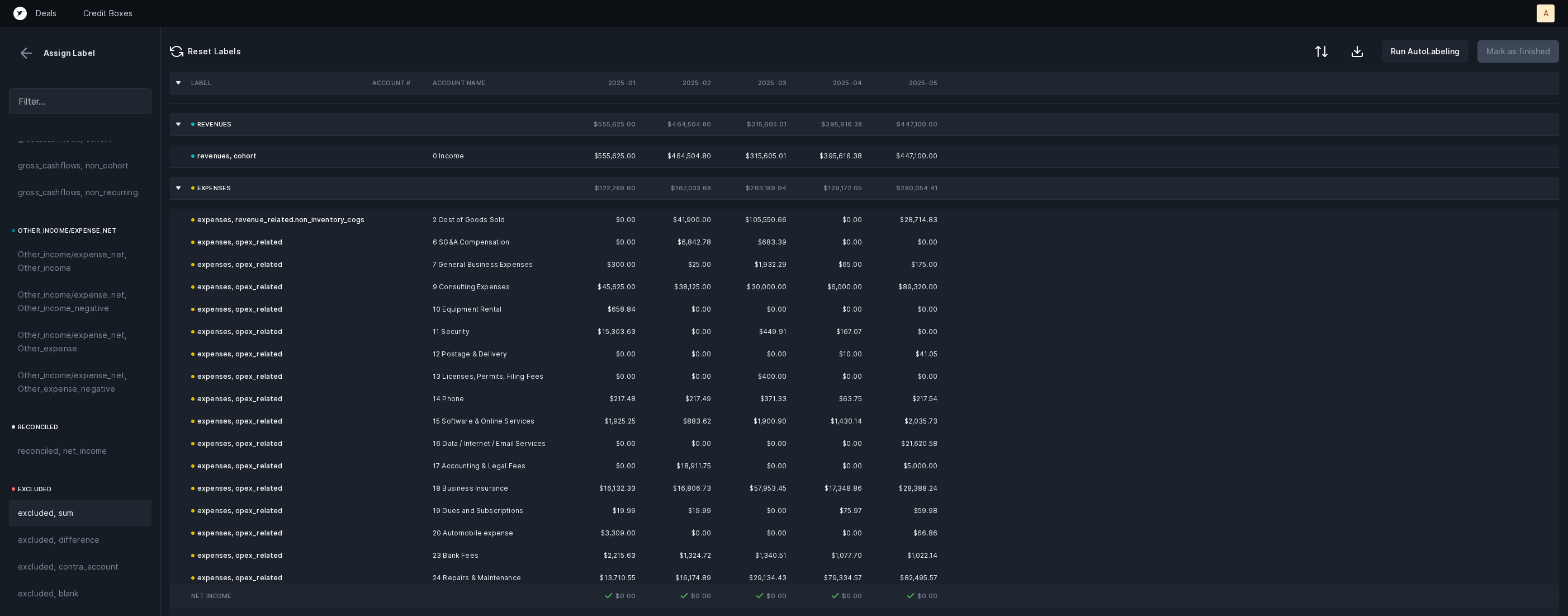
click at [25, 47] on button at bounding box center [26, 53] width 17 height 17
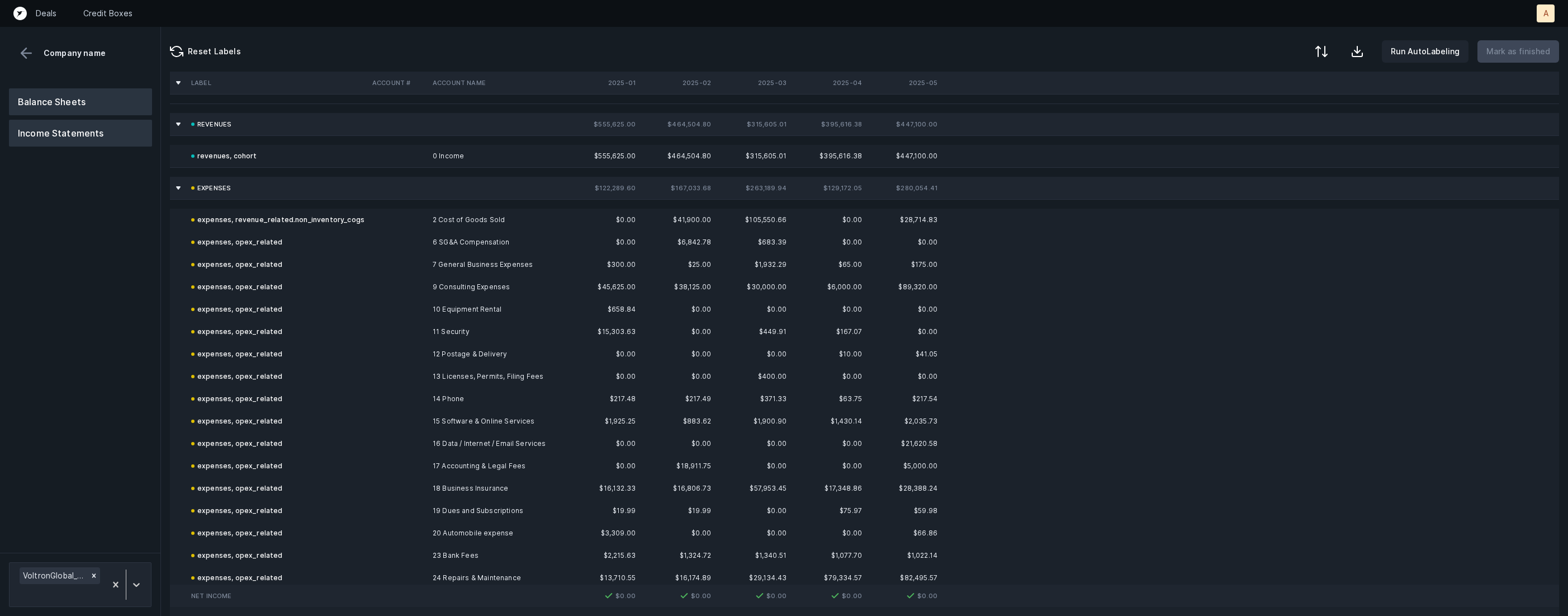
click at [59, 99] on button "Balance Sheets" at bounding box center [80, 101] width 143 height 26
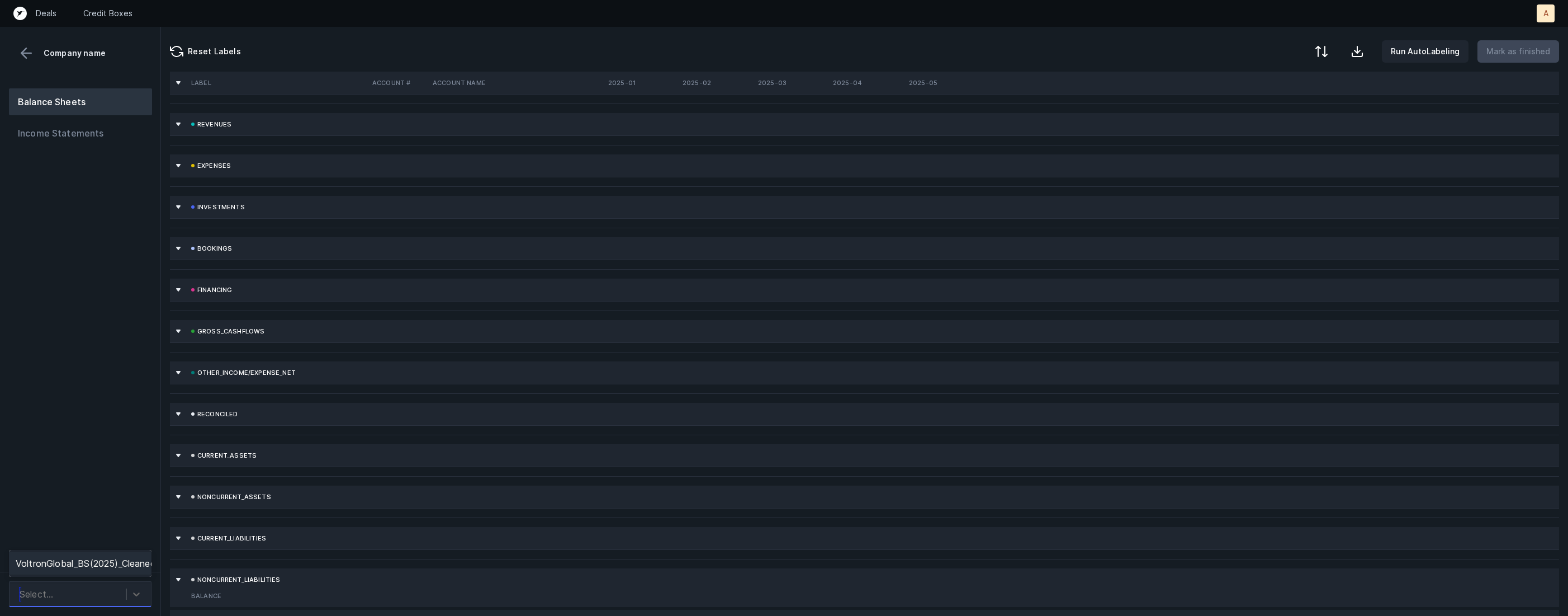
click at [87, 598] on div "Select..." at bounding box center [69, 594] width 111 height 20
click at [96, 557] on div "VoltronGlobal_BS(2025)_Cleaned.csv" at bounding box center [80, 563] width 143 height 22
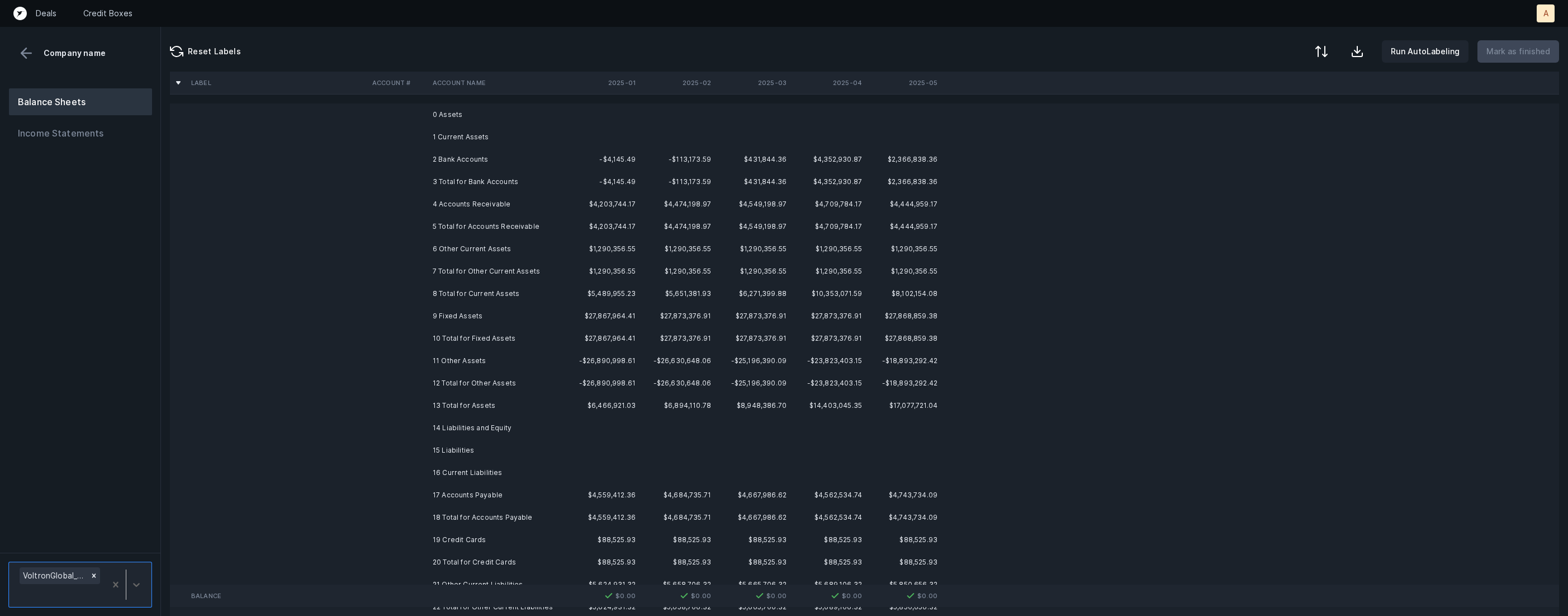
click at [527, 164] on td "2 Bank Accounts" at bounding box center [496, 160] width 136 height 22
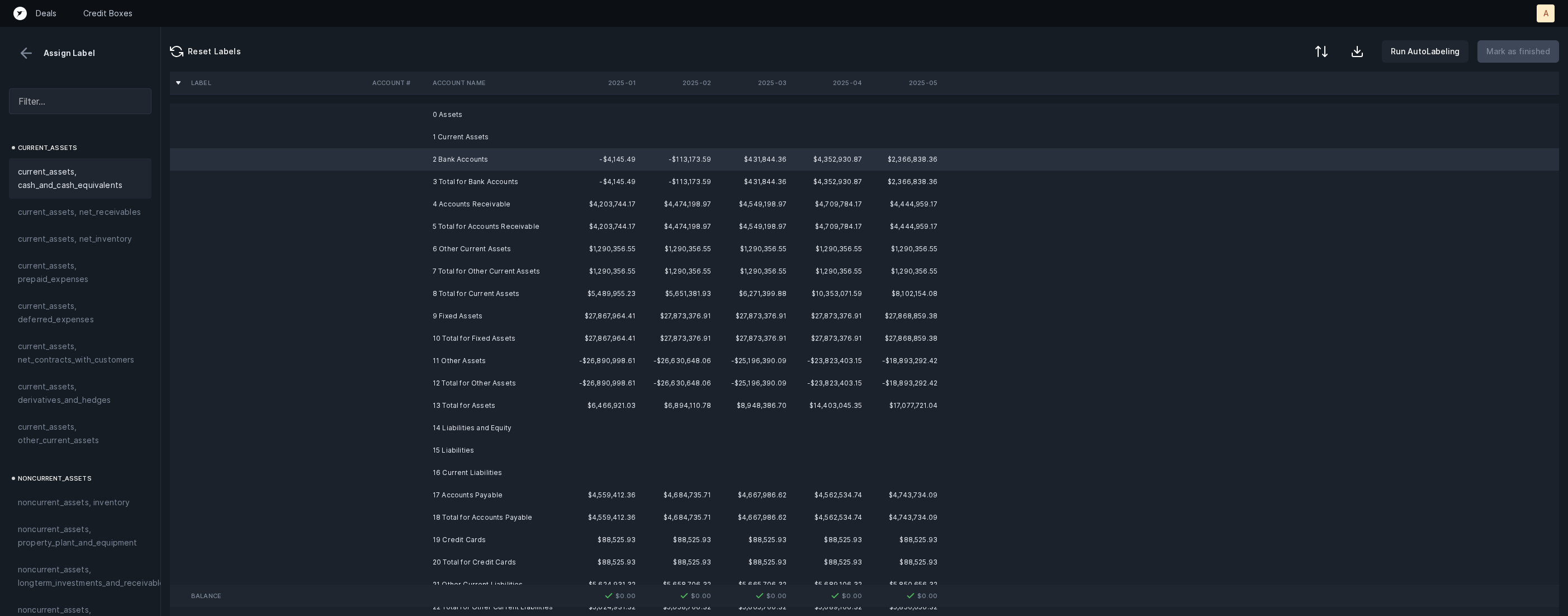
click at [99, 171] on span "current_assets, cash_and_cash_equivalents" at bounding box center [80, 178] width 125 height 26
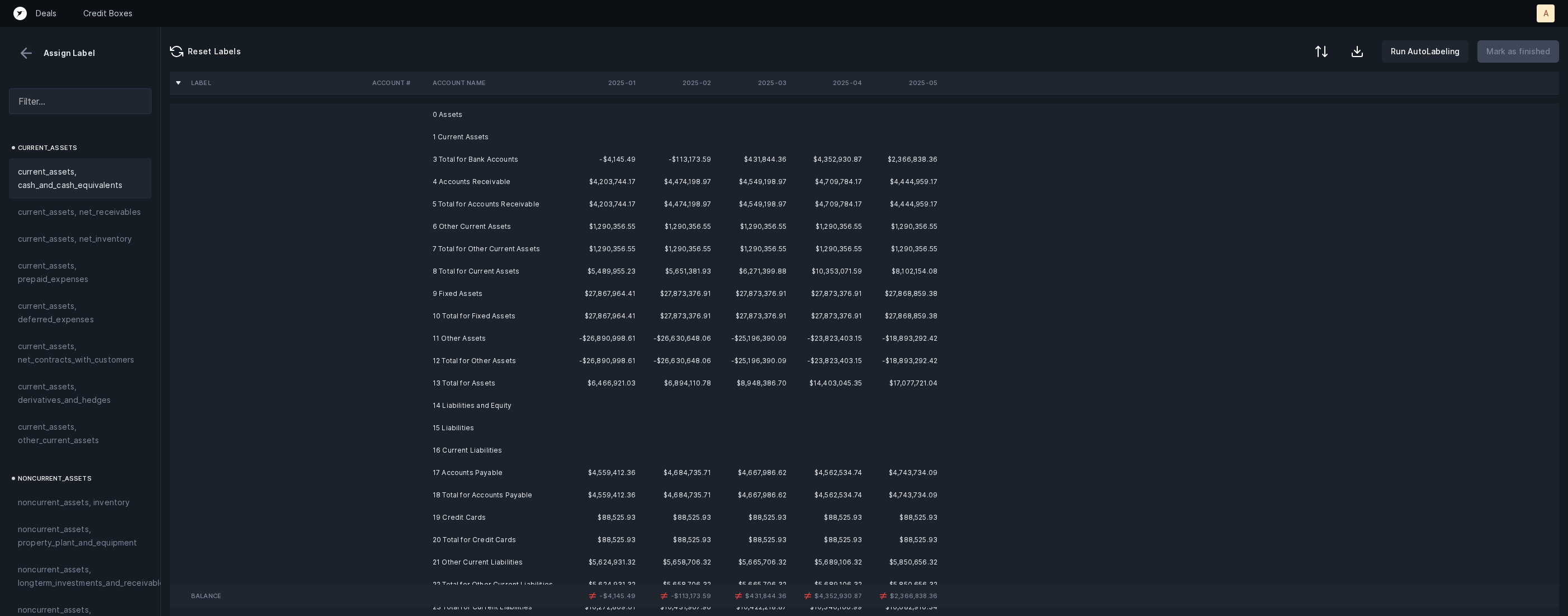
click at [483, 176] on td "4 Accounts Receivable" at bounding box center [496, 182] width 136 height 22
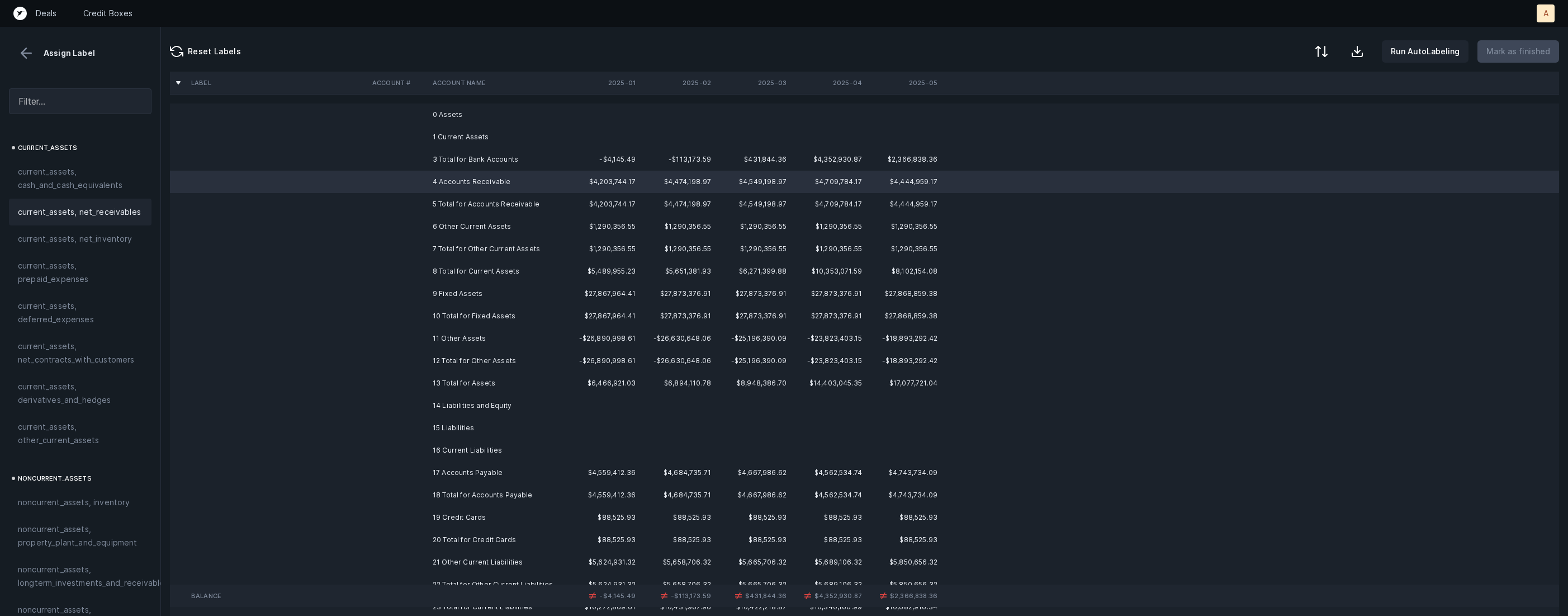
click at [73, 212] on span "current_assets, net_receivables" at bounding box center [79, 212] width 123 height 14
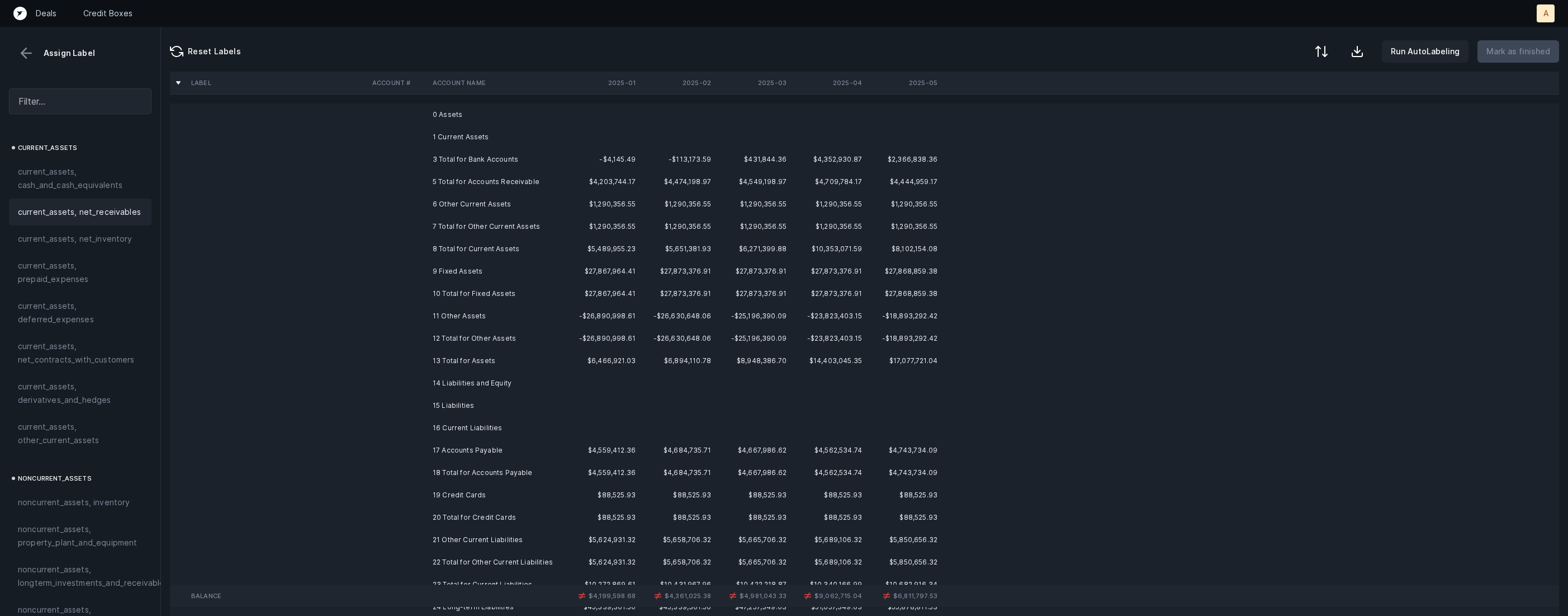
click at [426, 205] on td at bounding box center [398, 205] width 60 height 22
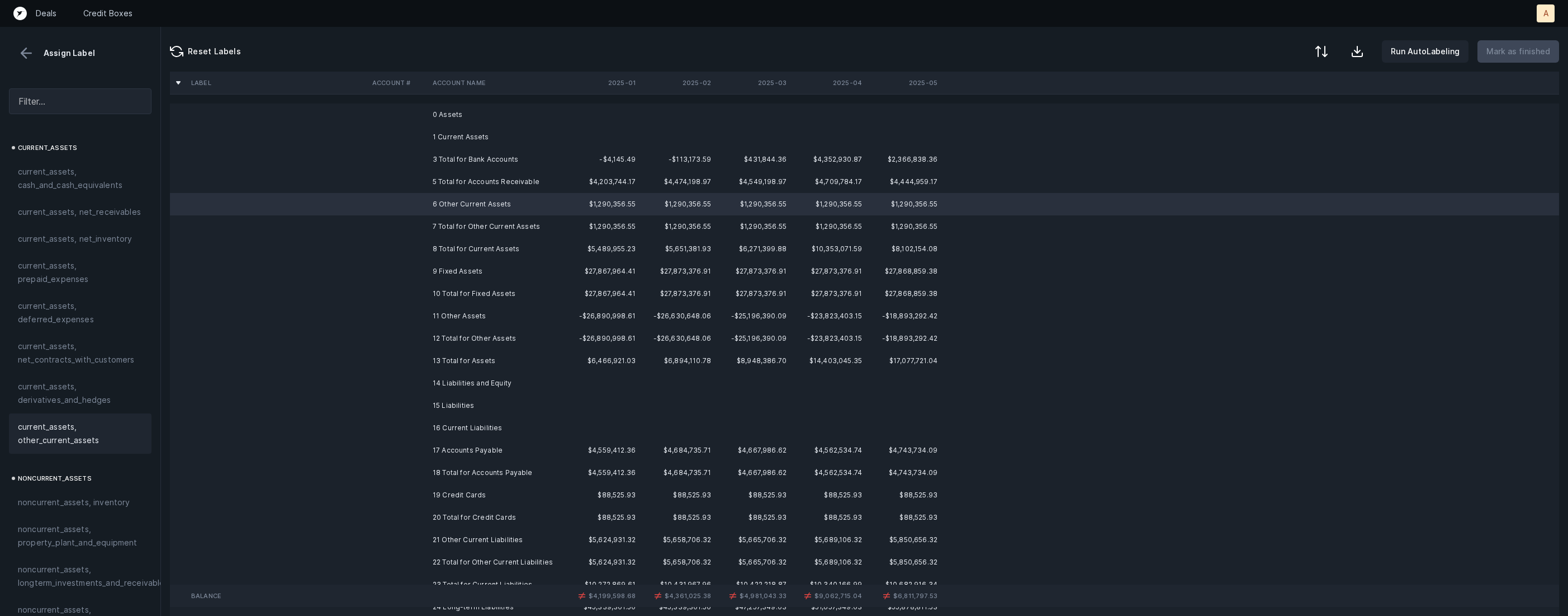
click at [87, 421] on span "current_assets, other_current_assets" at bounding box center [80, 433] width 125 height 26
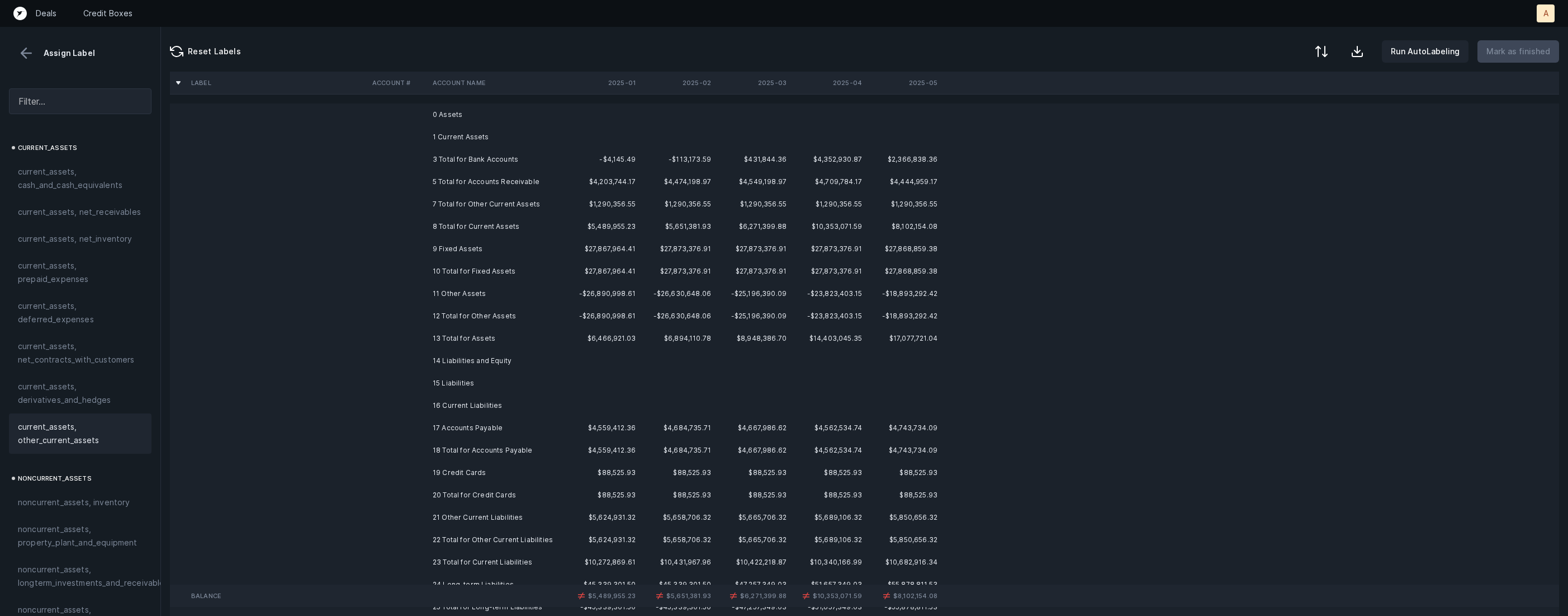
click at [430, 253] on td "9 Fixed Assets" at bounding box center [496, 249] width 136 height 22
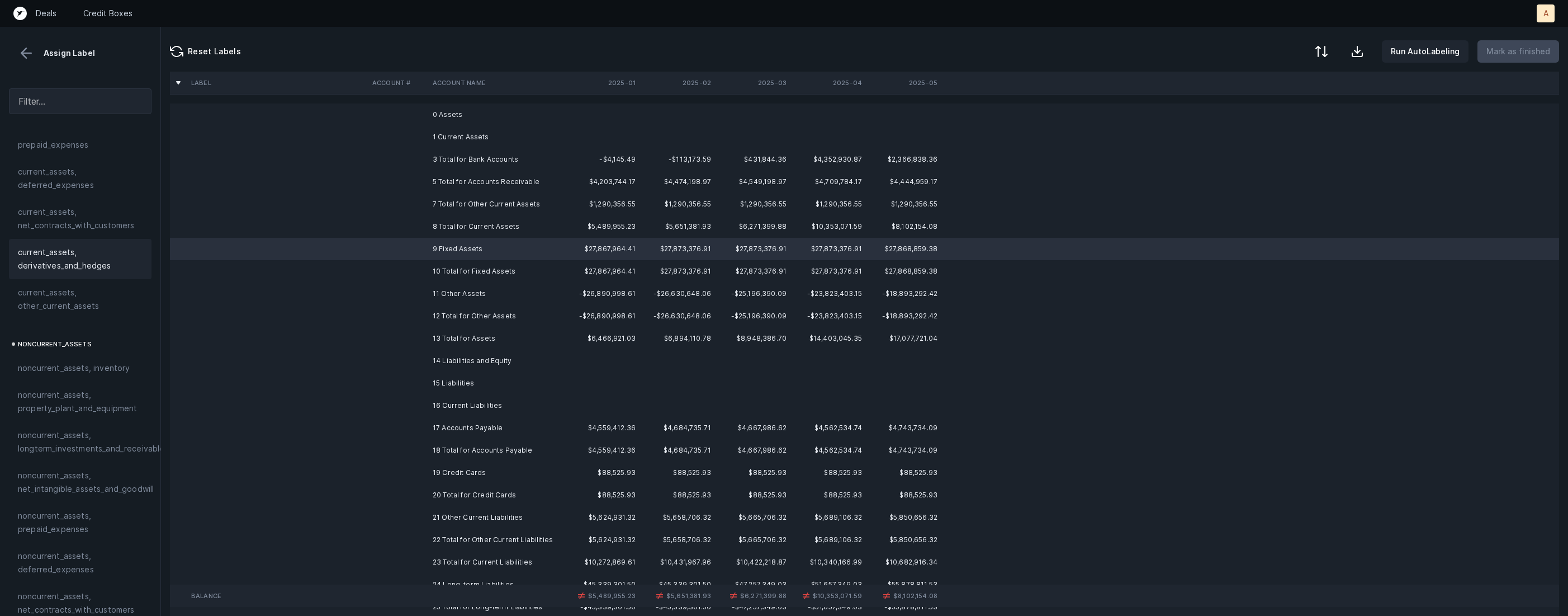
scroll to position [141, 0]
click at [44, 391] on span "noncurrent_assets, property_plant_and_equipment" at bounding box center [80, 395] width 125 height 26
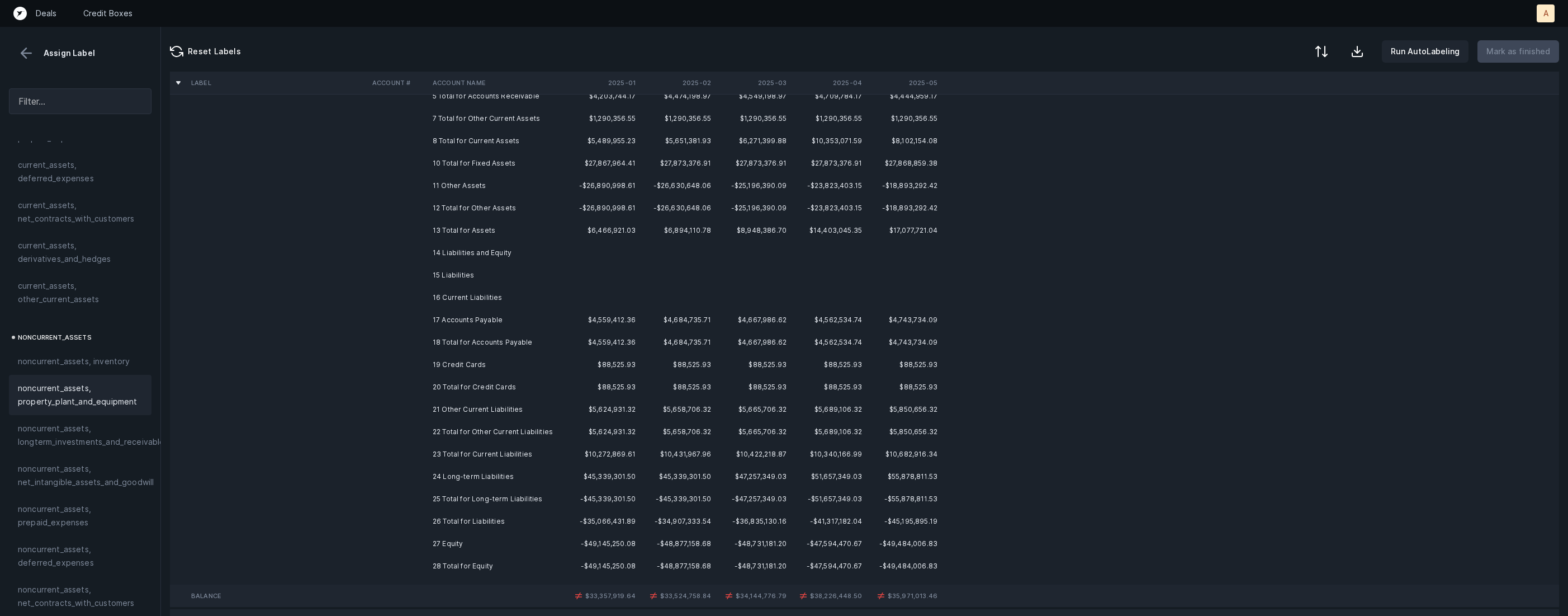
scroll to position [91, 0]
click at [622, 83] on th "2025-01" at bounding box center [602, 83] width 75 height 22
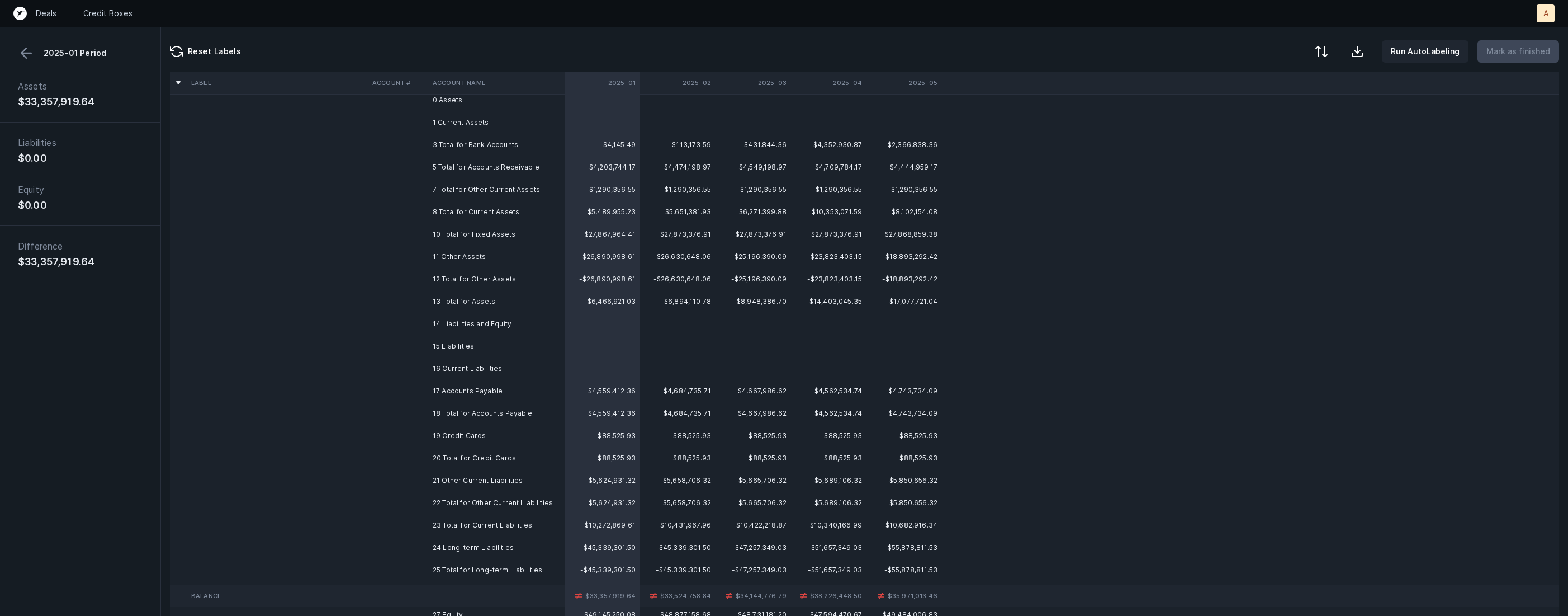
scroll to position [13, 0]
click at [502, 262] on td "11 Other Assets" at bounding box center [496, 258] width 136 height 22
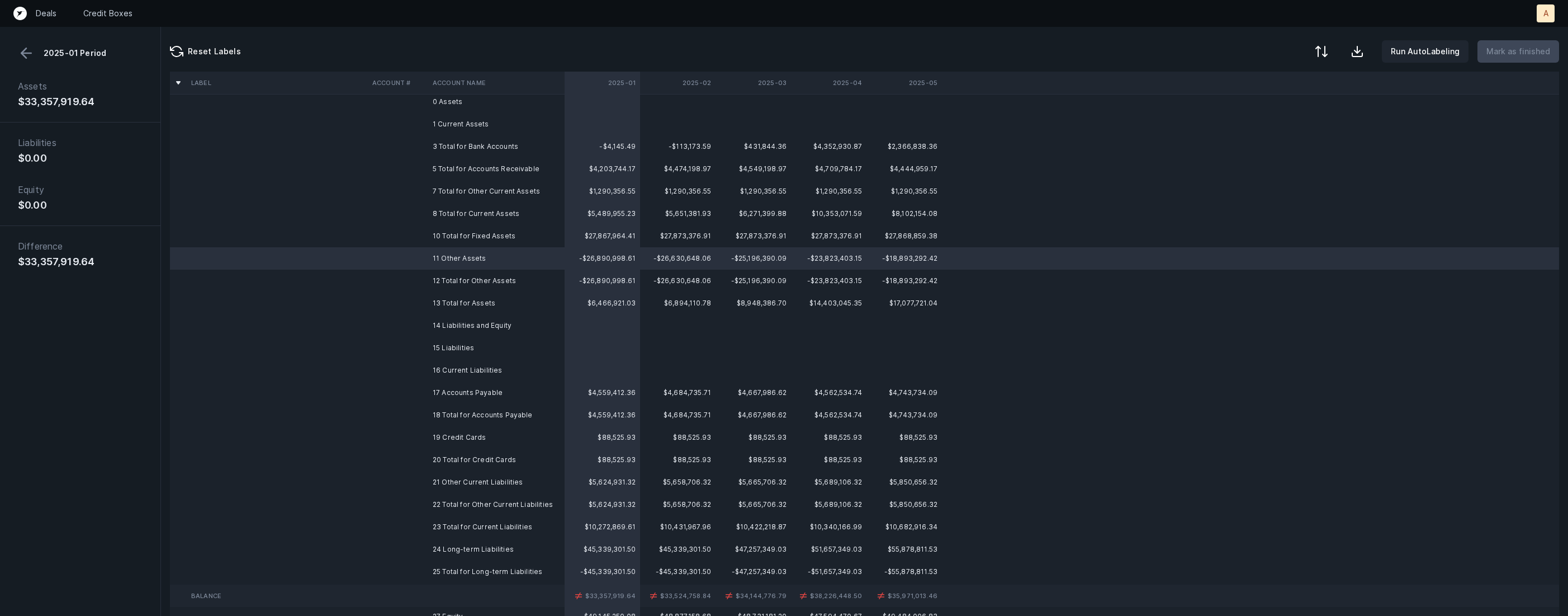
click at [18, 53] on button at bounding box center [26, 53] width 17 height 17
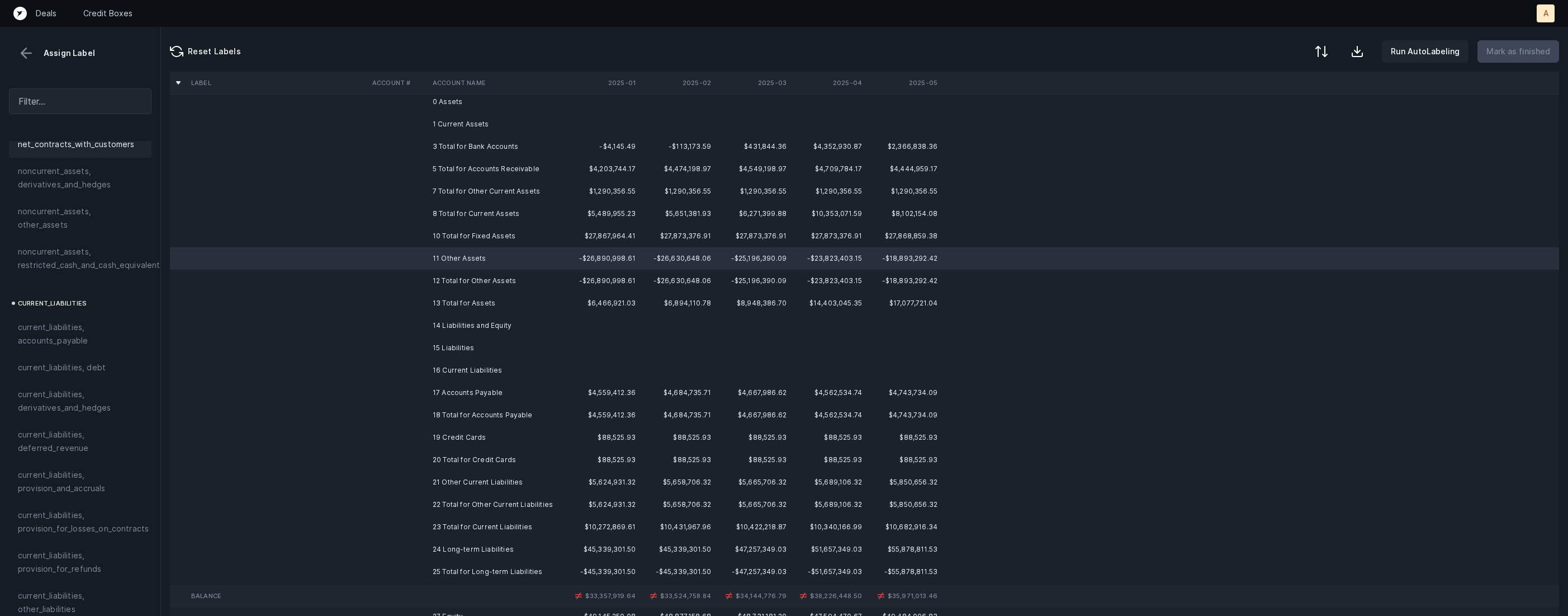
scroll to position [593, 0]
click at [60, 221] on span "noncurrent_assets, other_assets" at bounding box center [80, 225] width 125 height 26
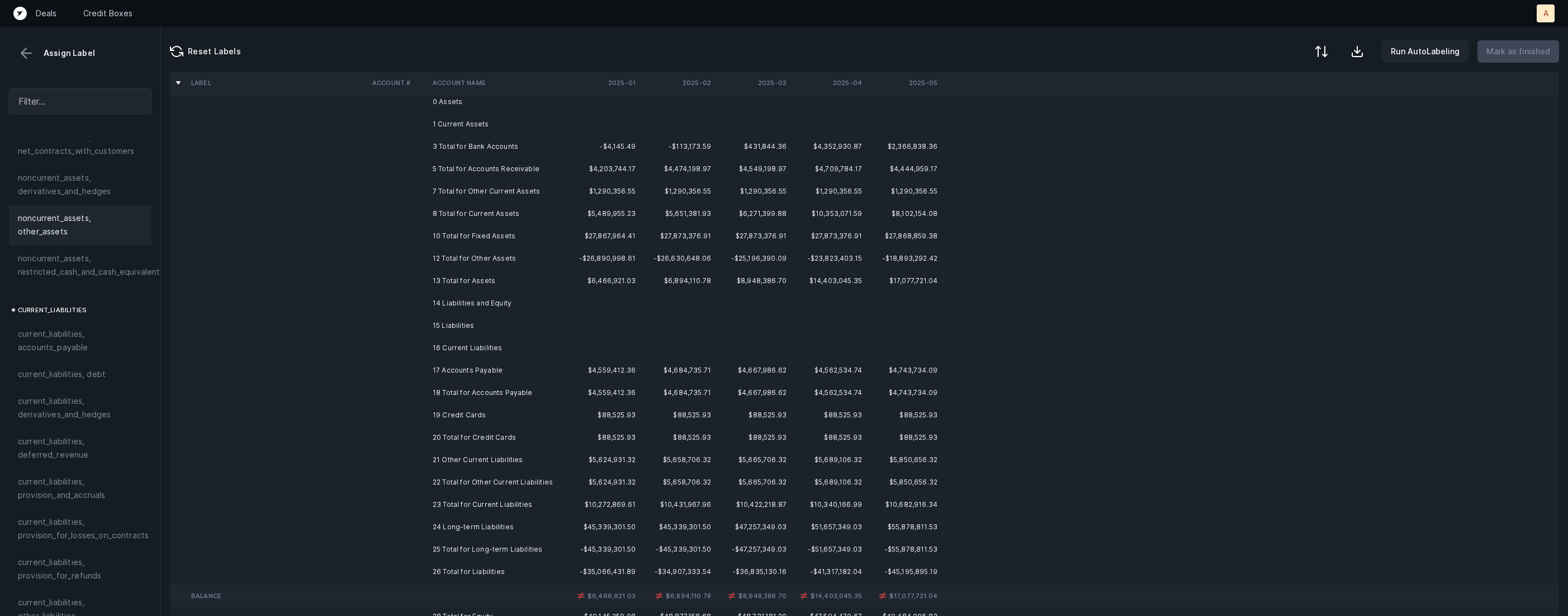
click at [629, 81] on th "2025-01" at bounding box center [602, 83] width 75 height 22
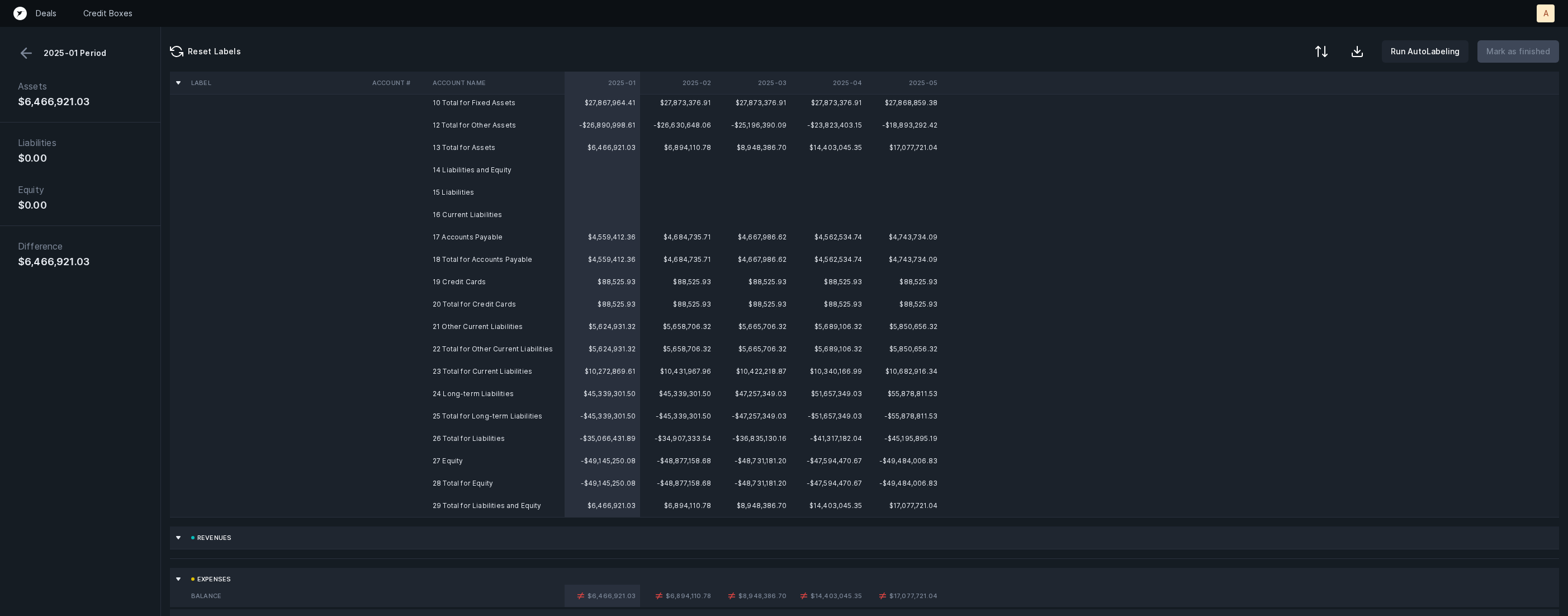
scroll to position [152, 0]
click at [495, 238] on td "17 Accounts Payable" at bounding box center [496, 232] width 136 height 22
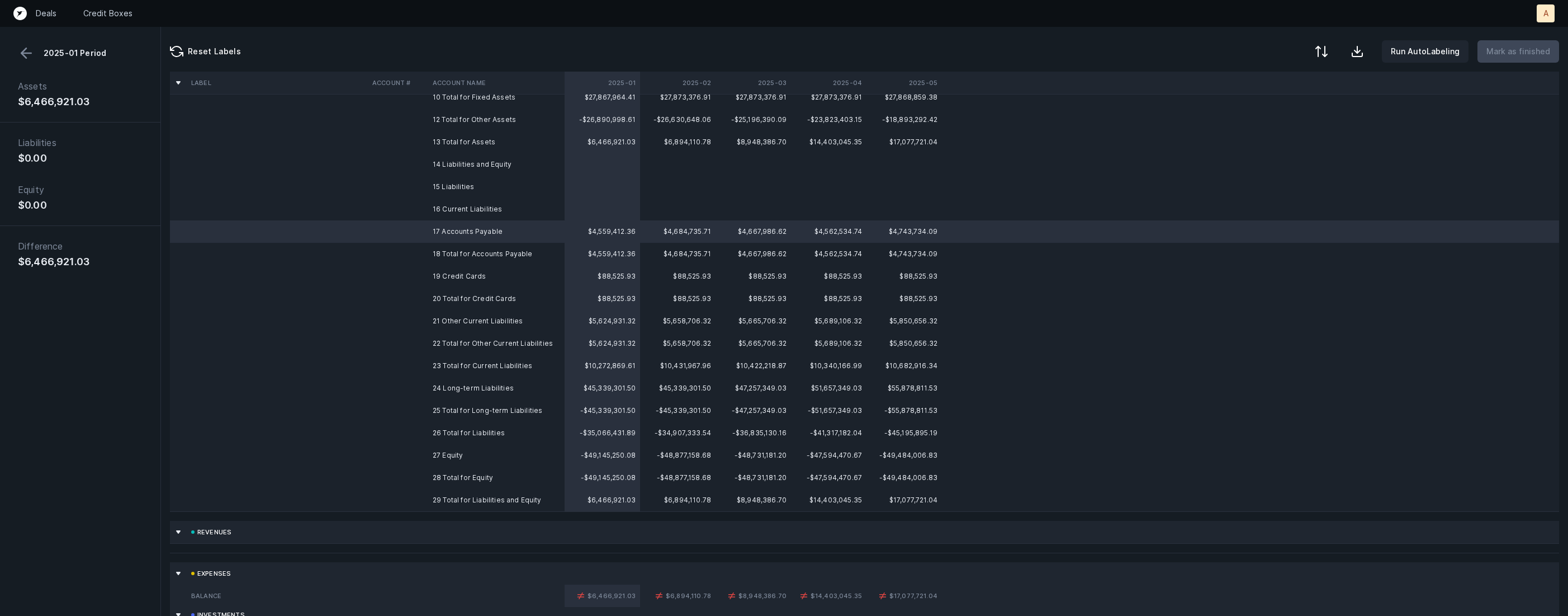
click at [29, 55] on button at bounding box center [26, 53] width 17 height 17
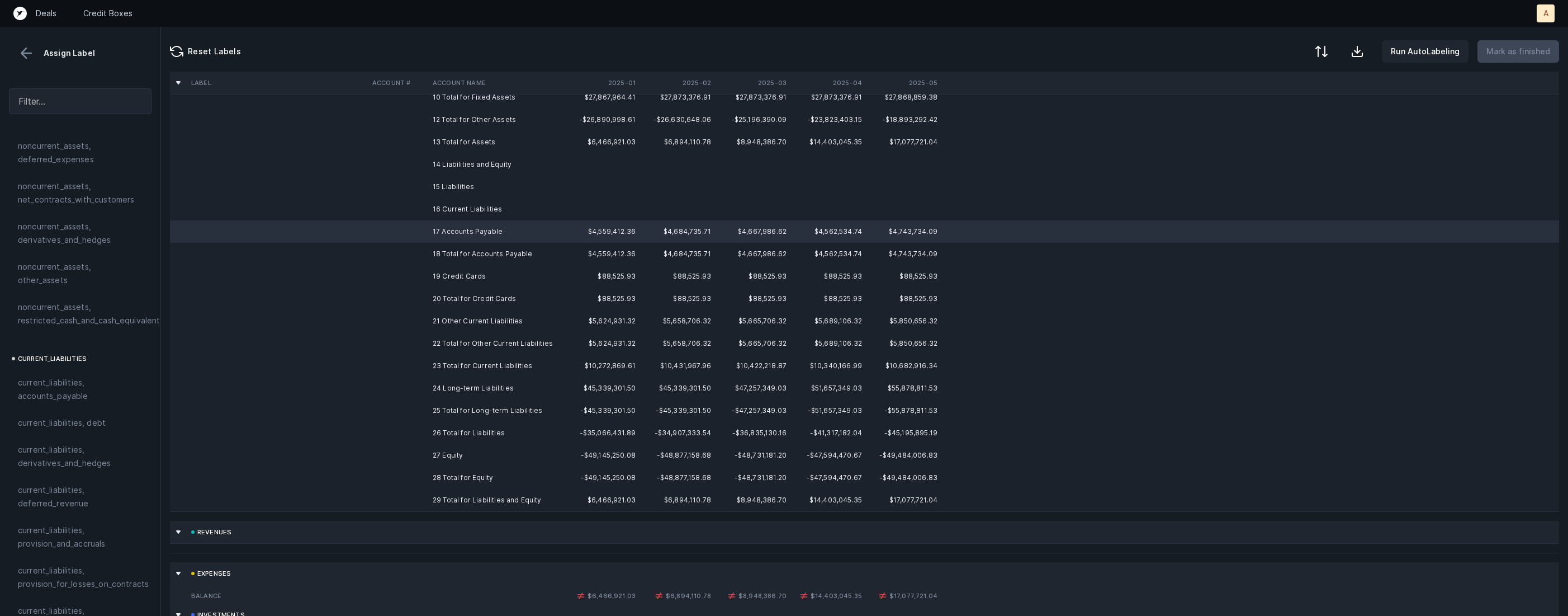
scroll to position [560, 0]
click at [58, 360] on span "current_liabilities, accounts_payable" at bounding box center [80, 373] width 125 height 26
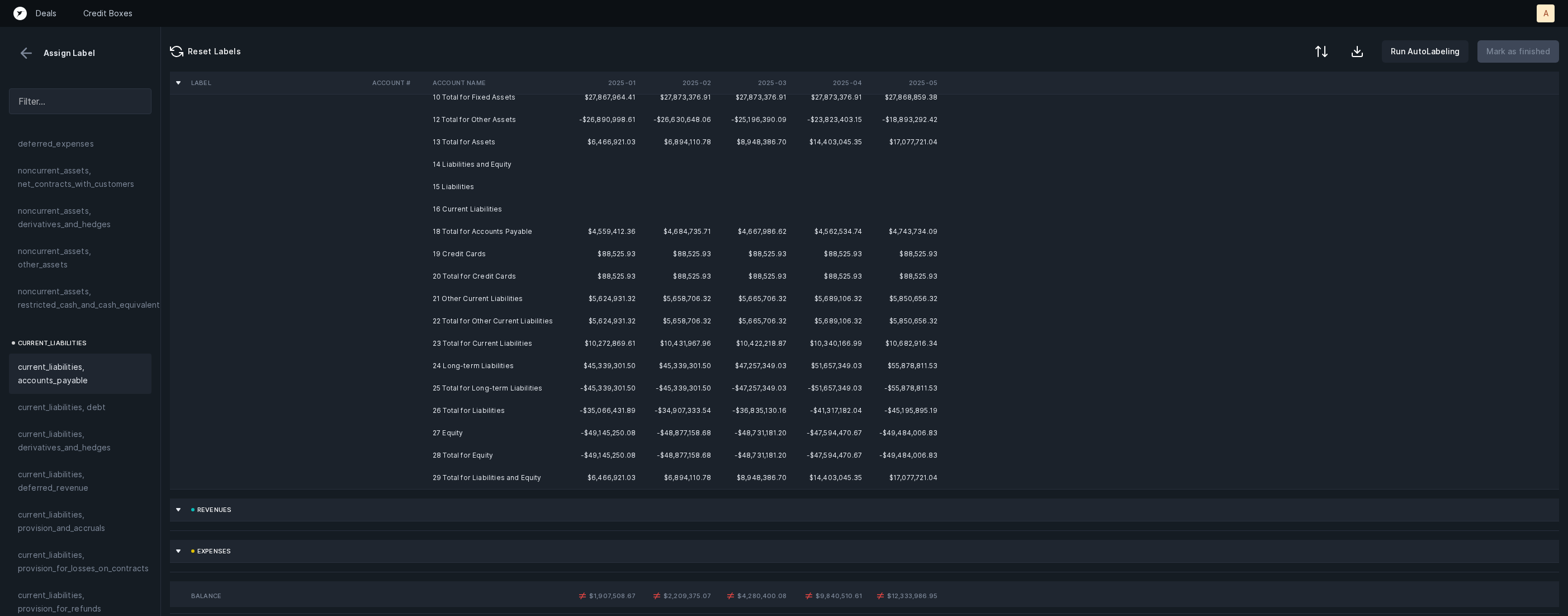
click at [438, 256] on td "19 Credit Cards" at bounding box center [496, 254] width 136 height 22
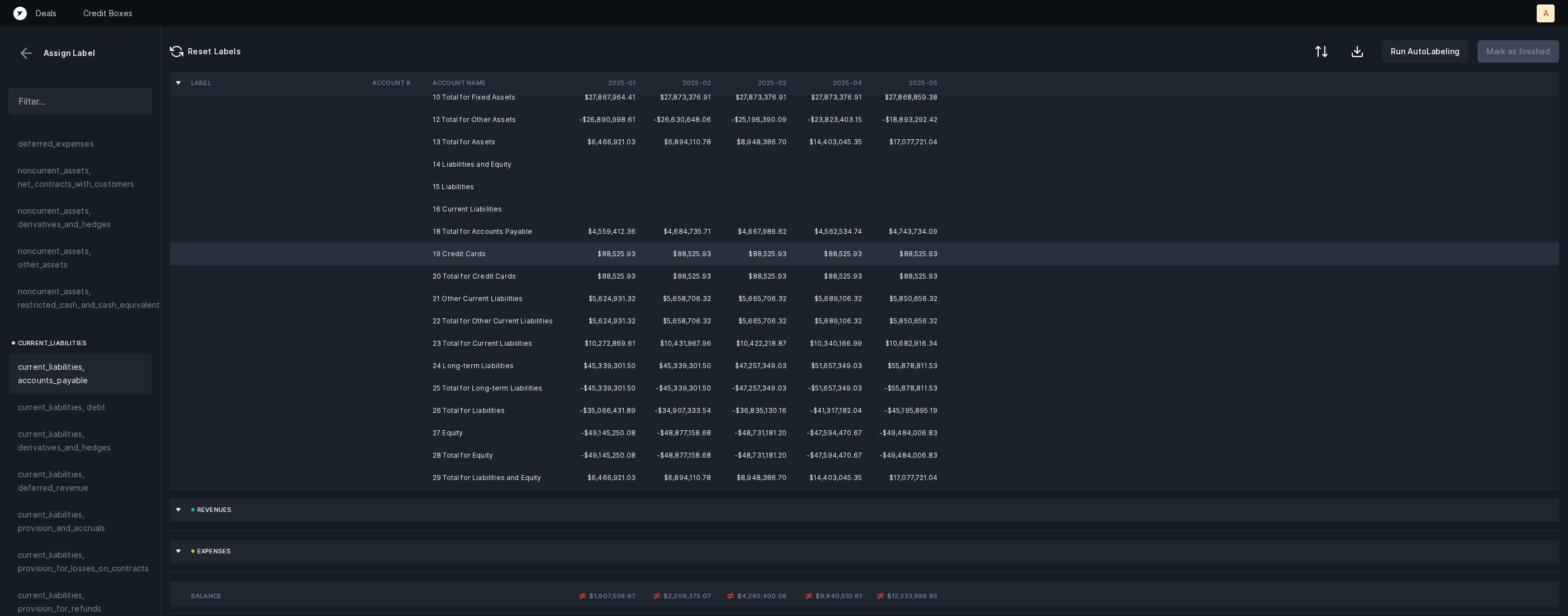
click at [41, 362] on span "current_liabilities, accounts_payable" at bounding box center [80, 373] width 125 height 26
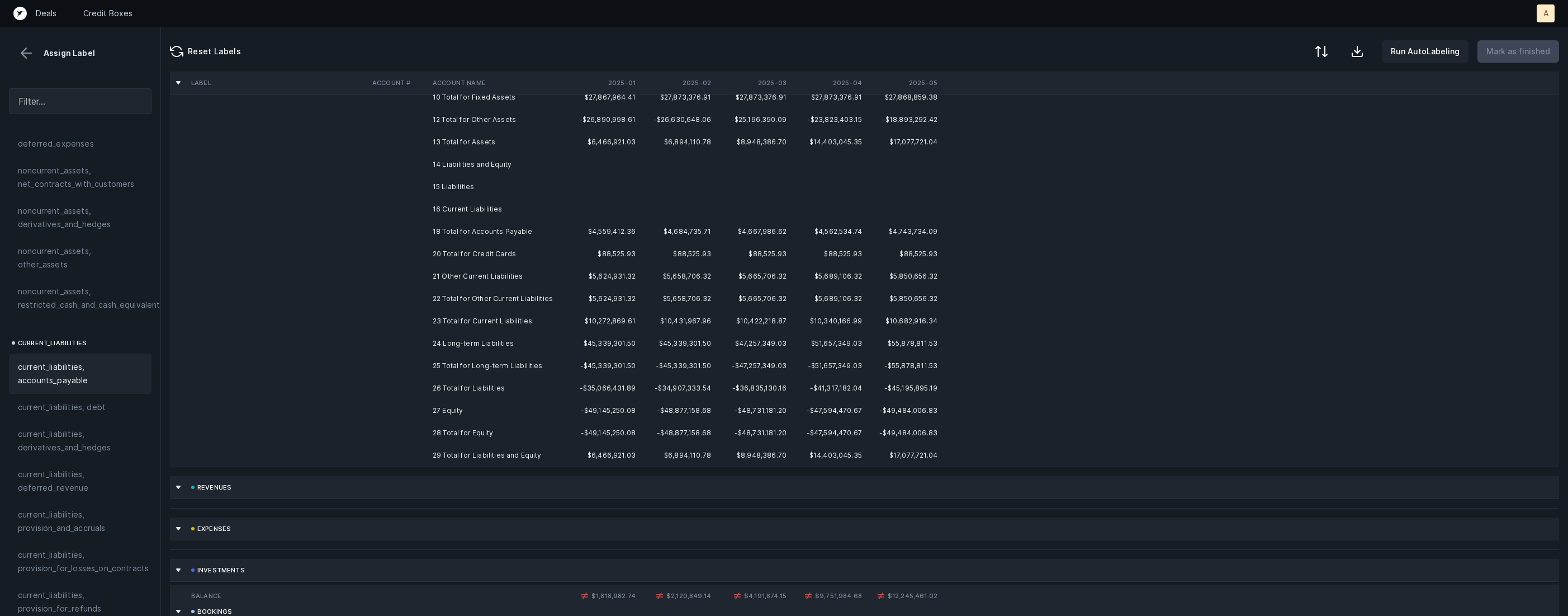
click at [406, 268] on td at bounding box center [398, 277] width 60 height 22
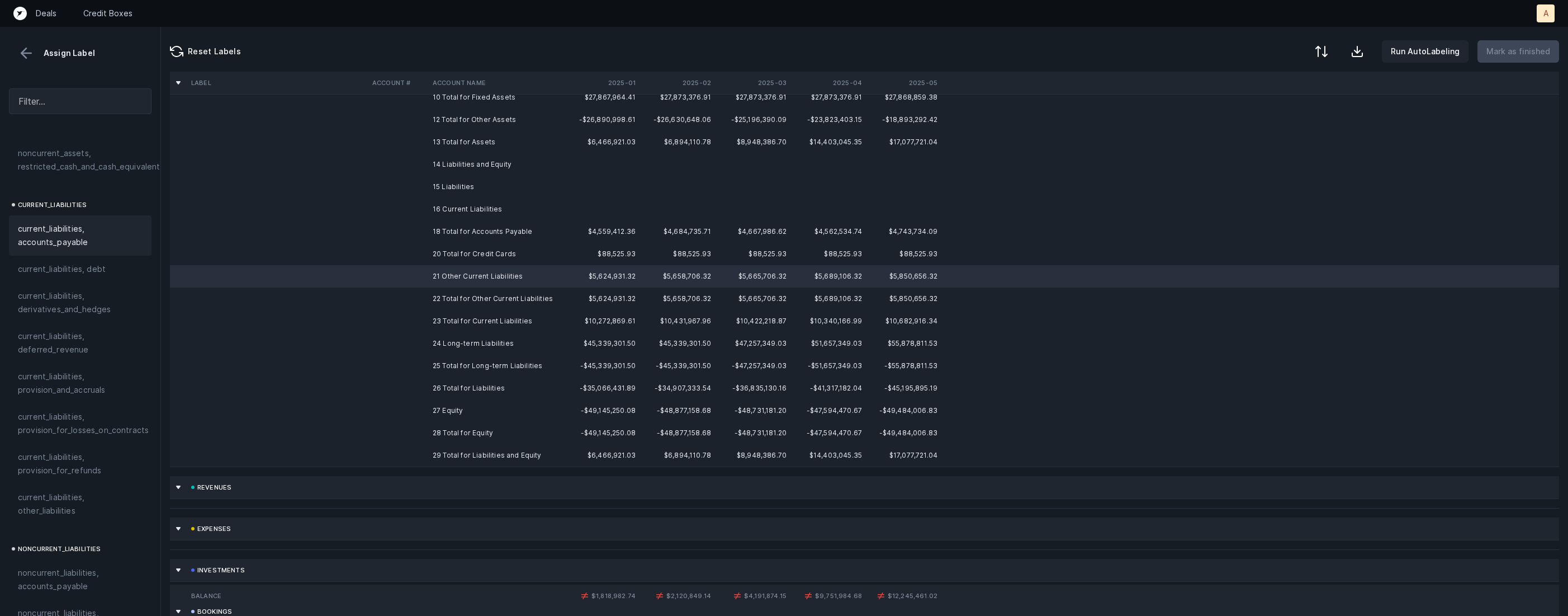
scroll to position [705, 0]
click at [69, 485] on span "current_liabilities, other_liabilities" at bounding box center [80, 496] width 125 height 26
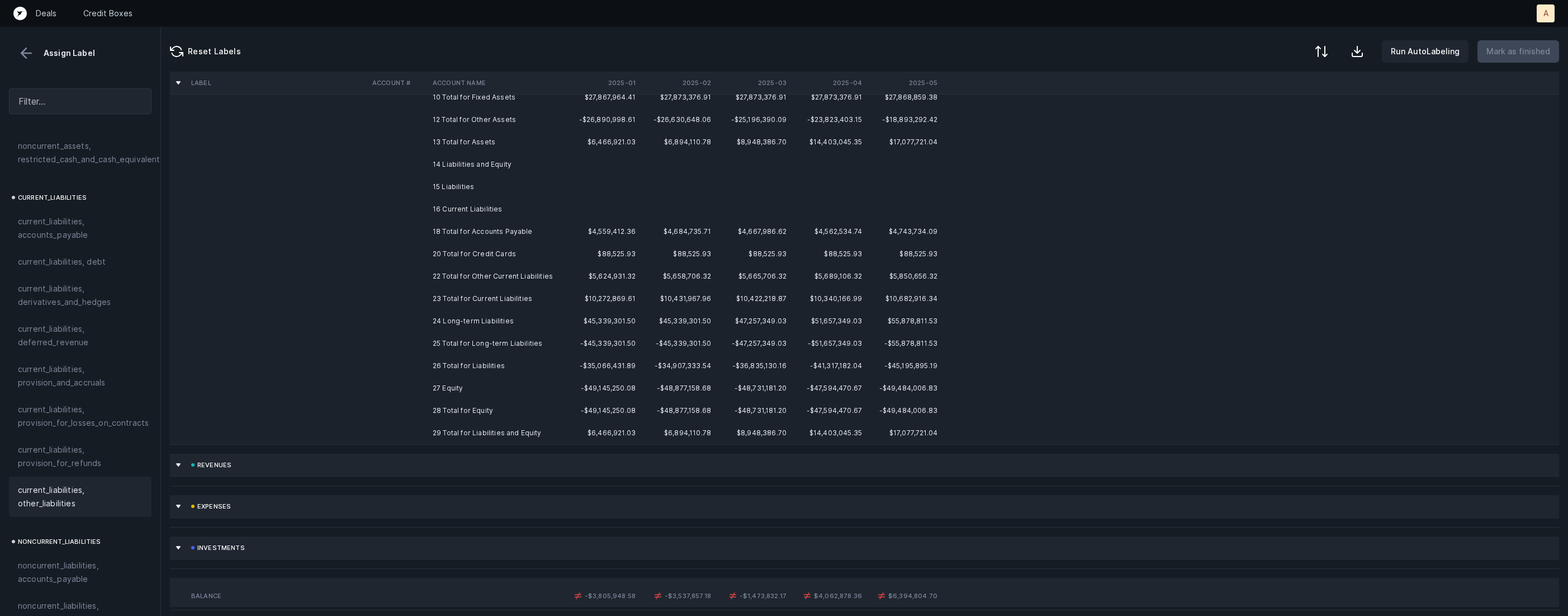
click at [433, 316] on td "24 Long-term Liabilities" at bounding box center [496, 321] width 136 height 22
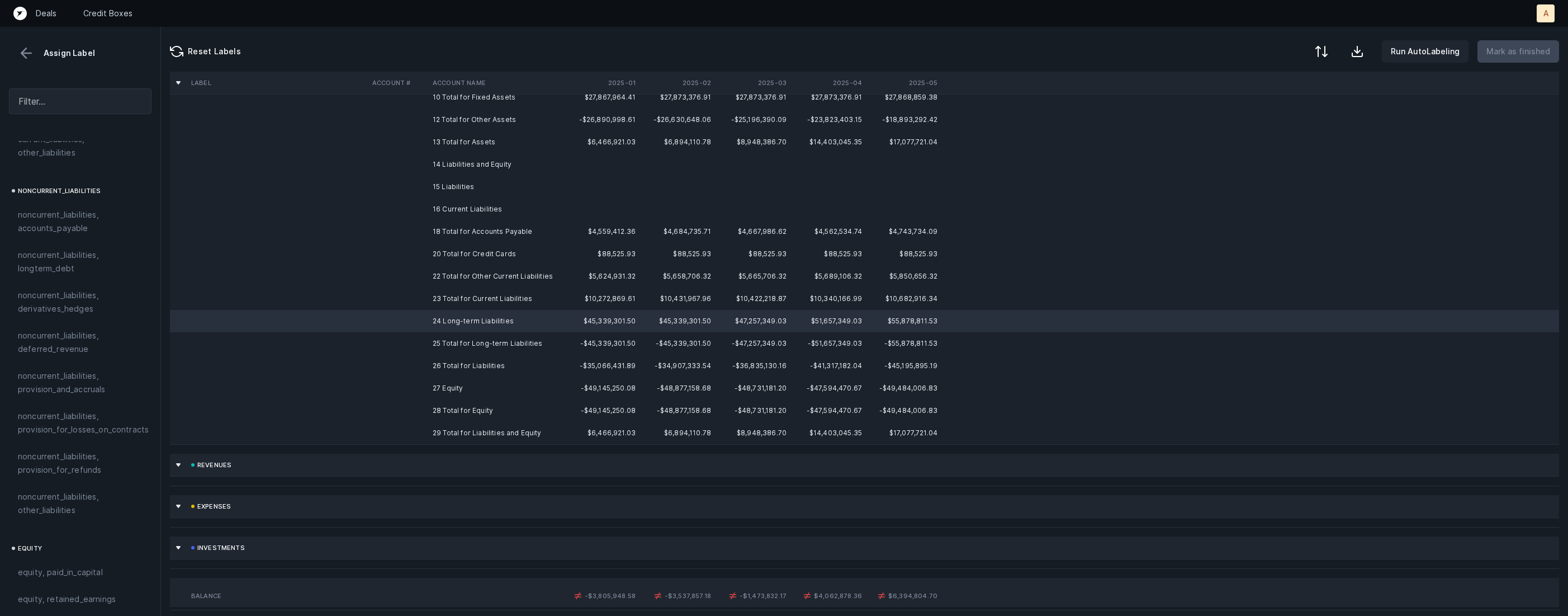
scroll to position [1061, 0]
click at [90, 485] on span "noncurrent_liabilities, other_liabilities" at bounding box center [80, 498] width 125 height 26
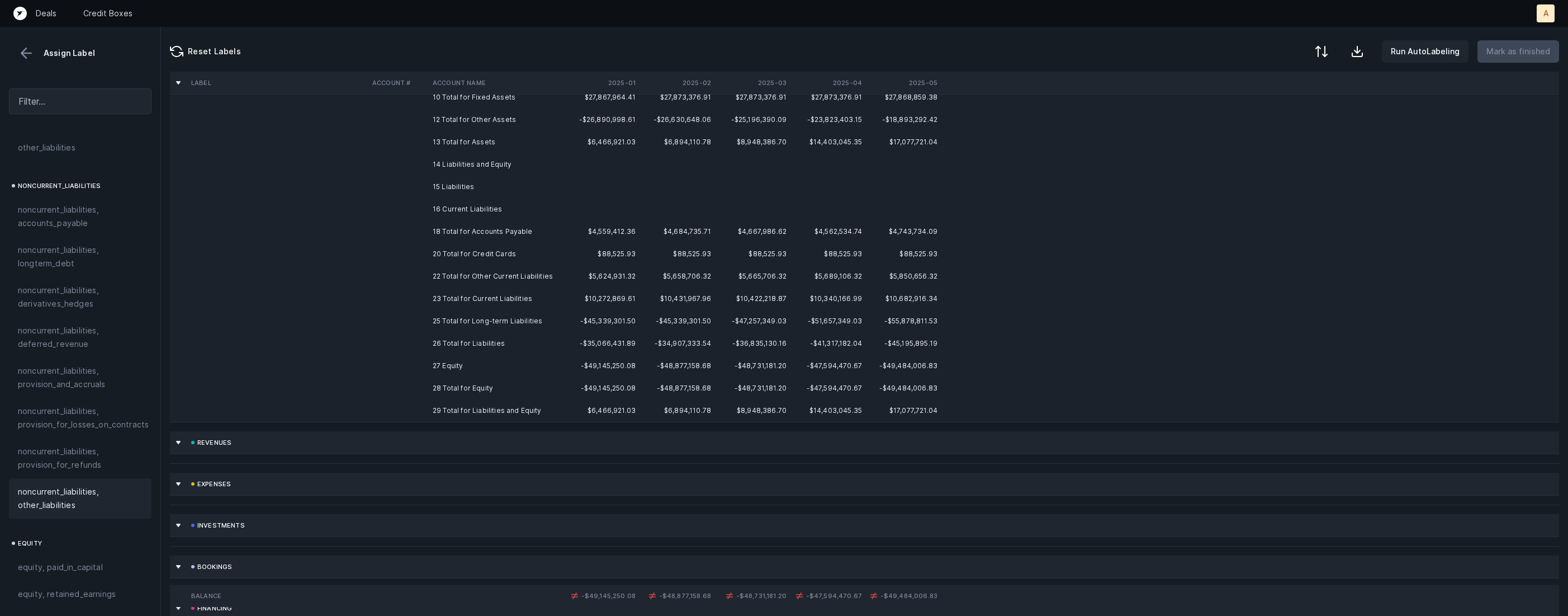
click at [401, 364] on td at bounding box center [398, 366] width 60 height 22
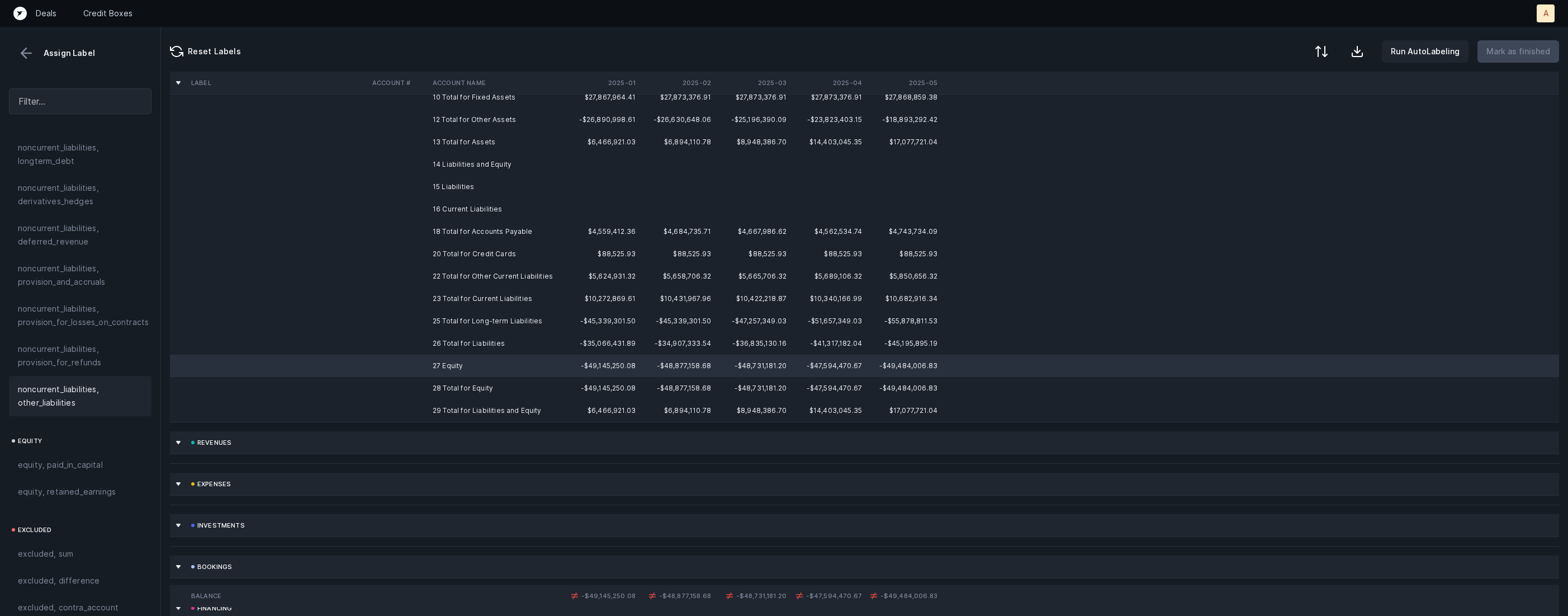
scroll to position [1193, 0]
click at [96, 429] on span "equity, paid_in_capital" at bounding box center [60, 436] width 85 height 14
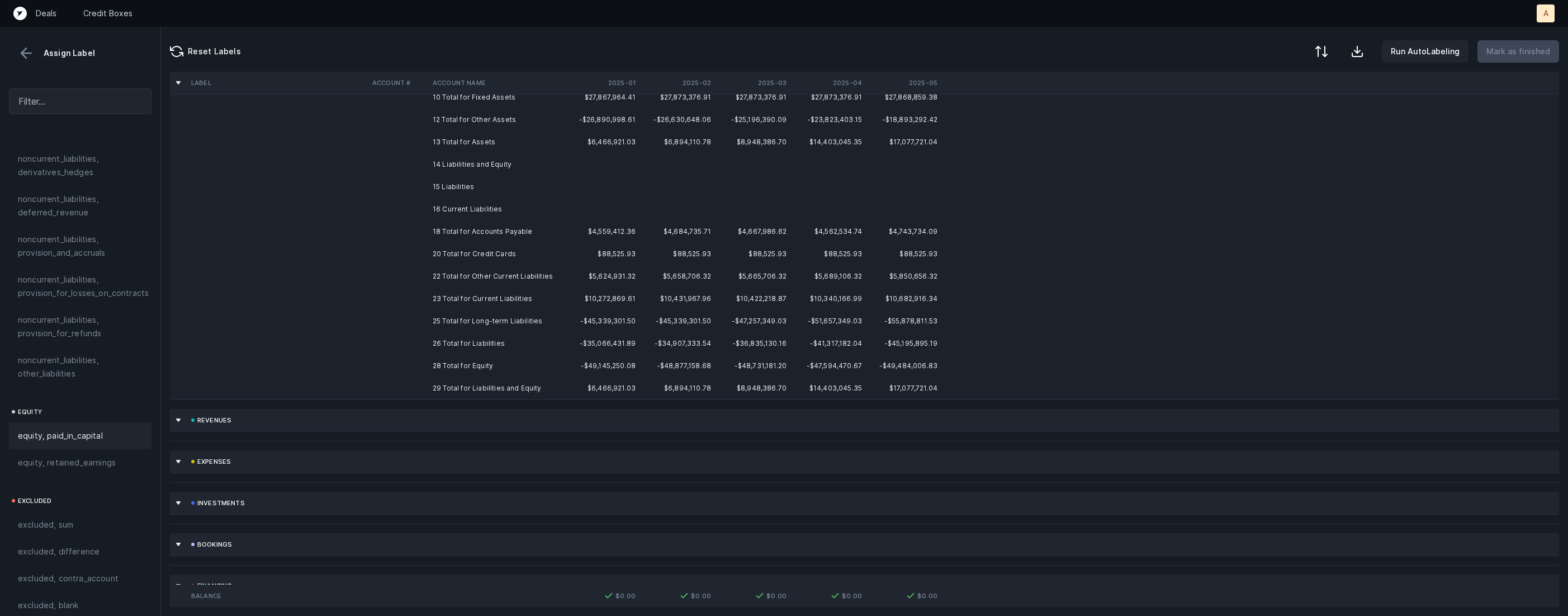
scroll to position [0, 0]
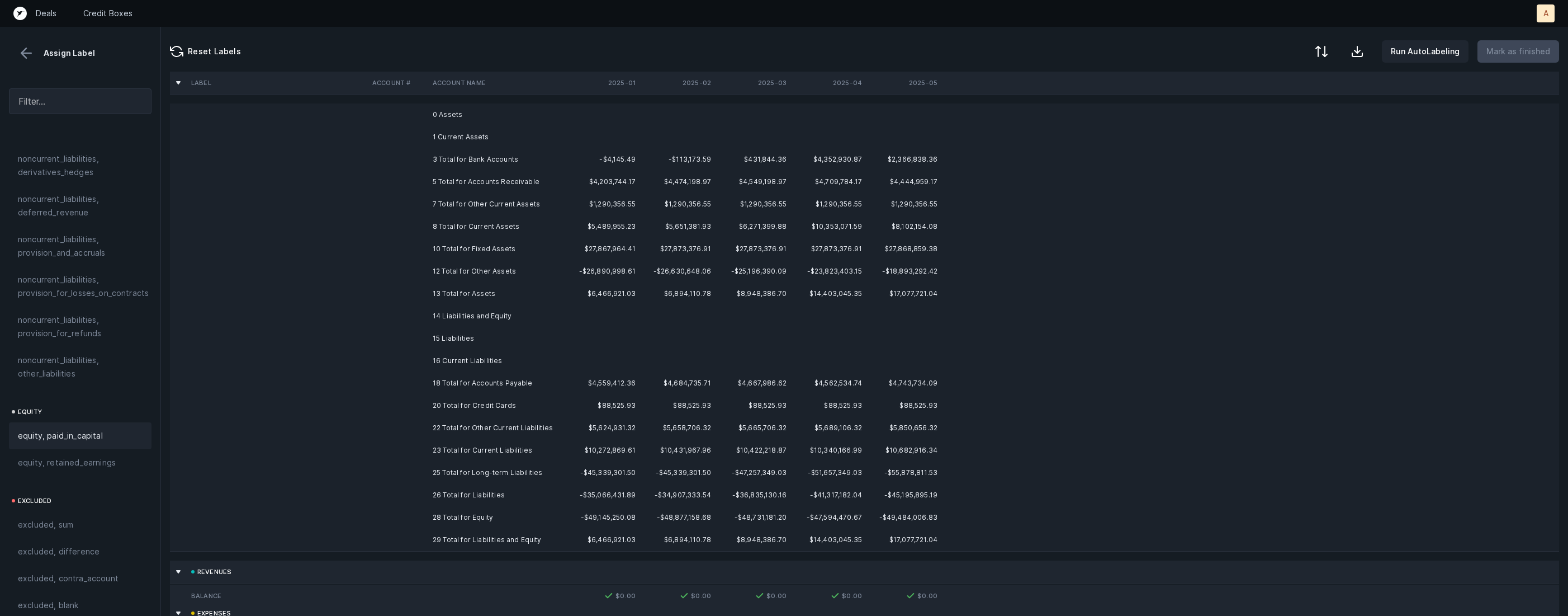
click at [472, 119] on td "0 Assets" at bounding box center [496, 115] width 136 height 22
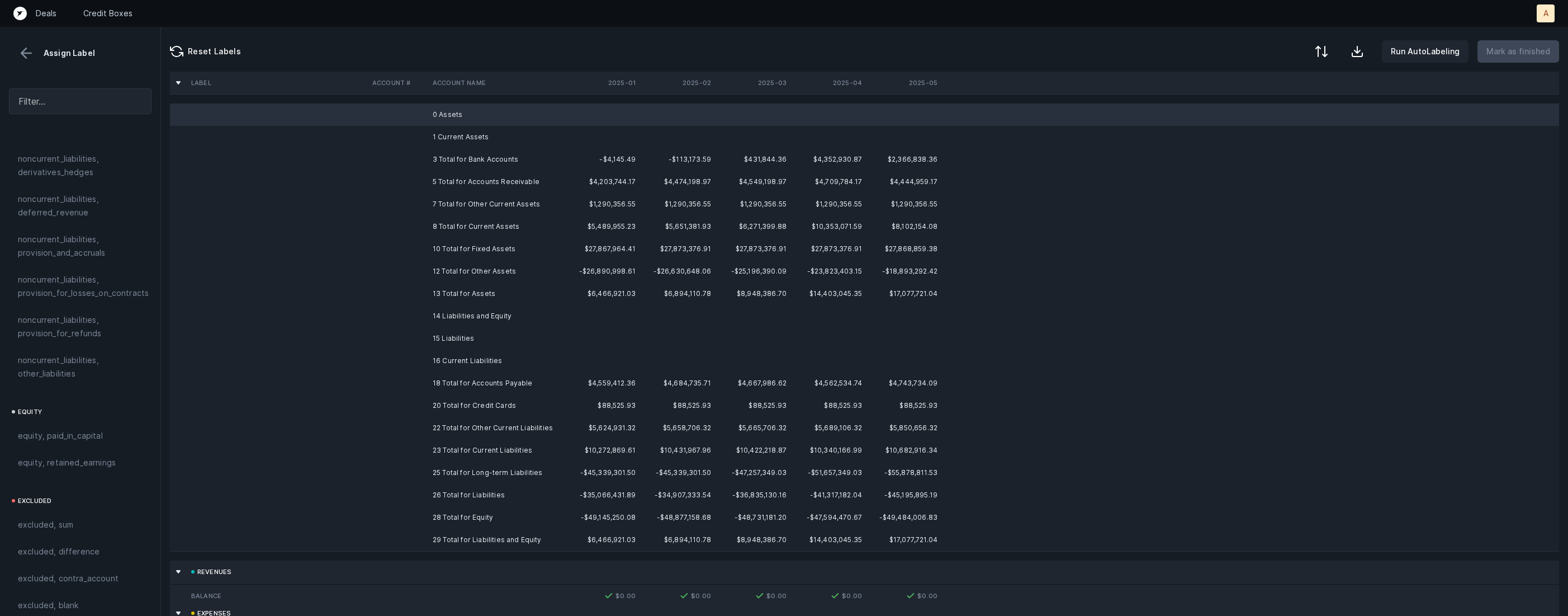
click at [463, 127] on td "1 Current Assets" at bounding box center [496, 137] width 136 height 22
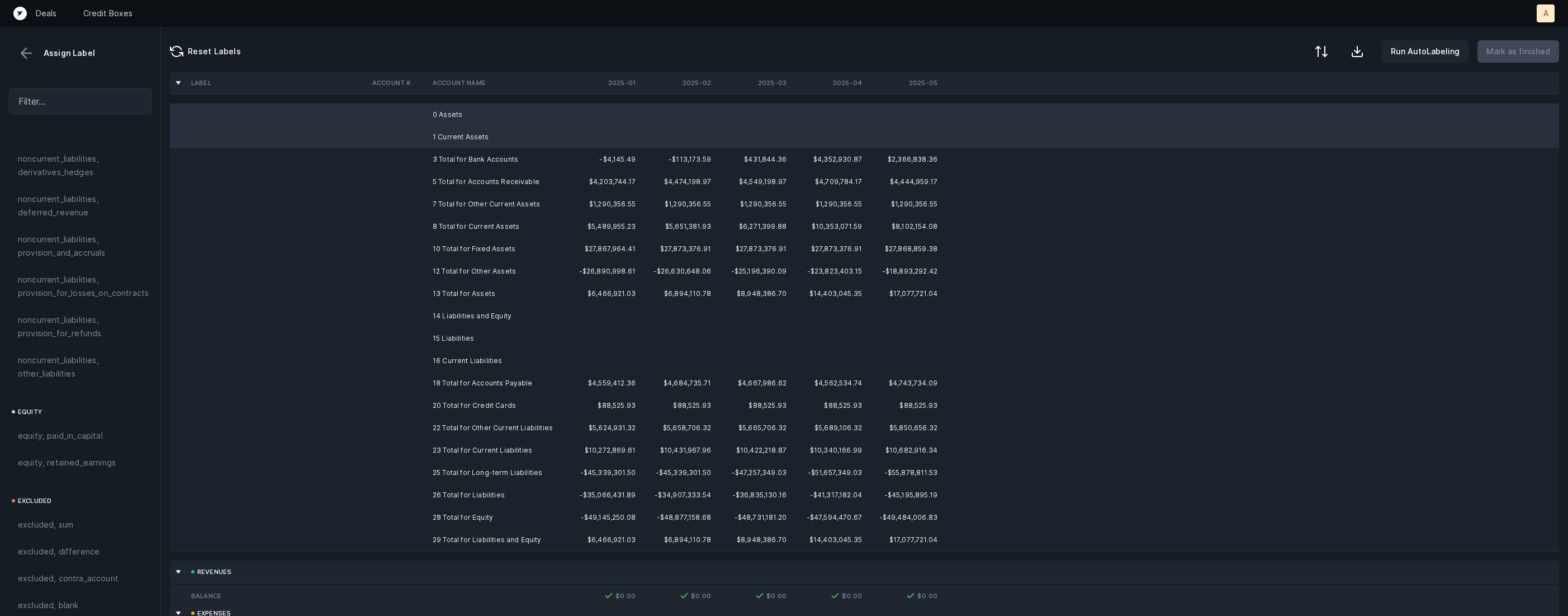
click at [481, 315] on td "14 Liabilities and Equity" at bounding box center [496, 316] width 136 height 22
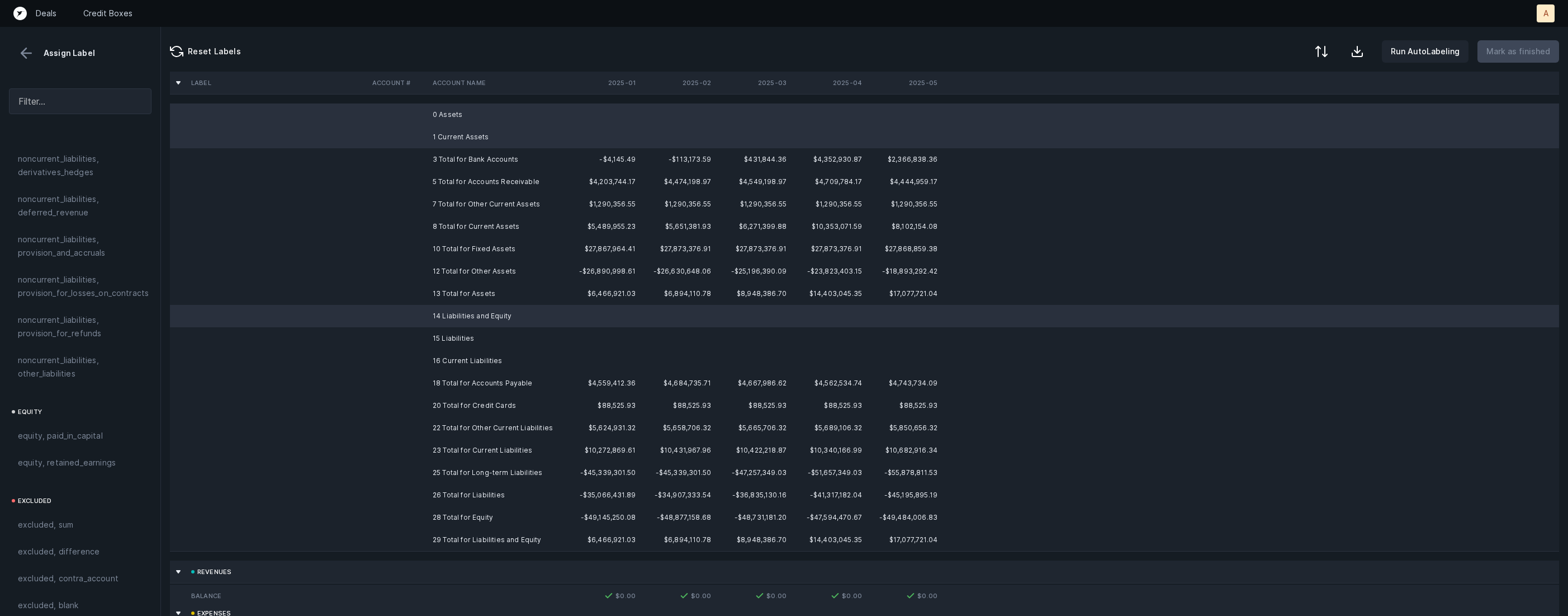
click at [452, 335] on td "15 Liabilities" at bounding box center [496, 338] width 136 height 22
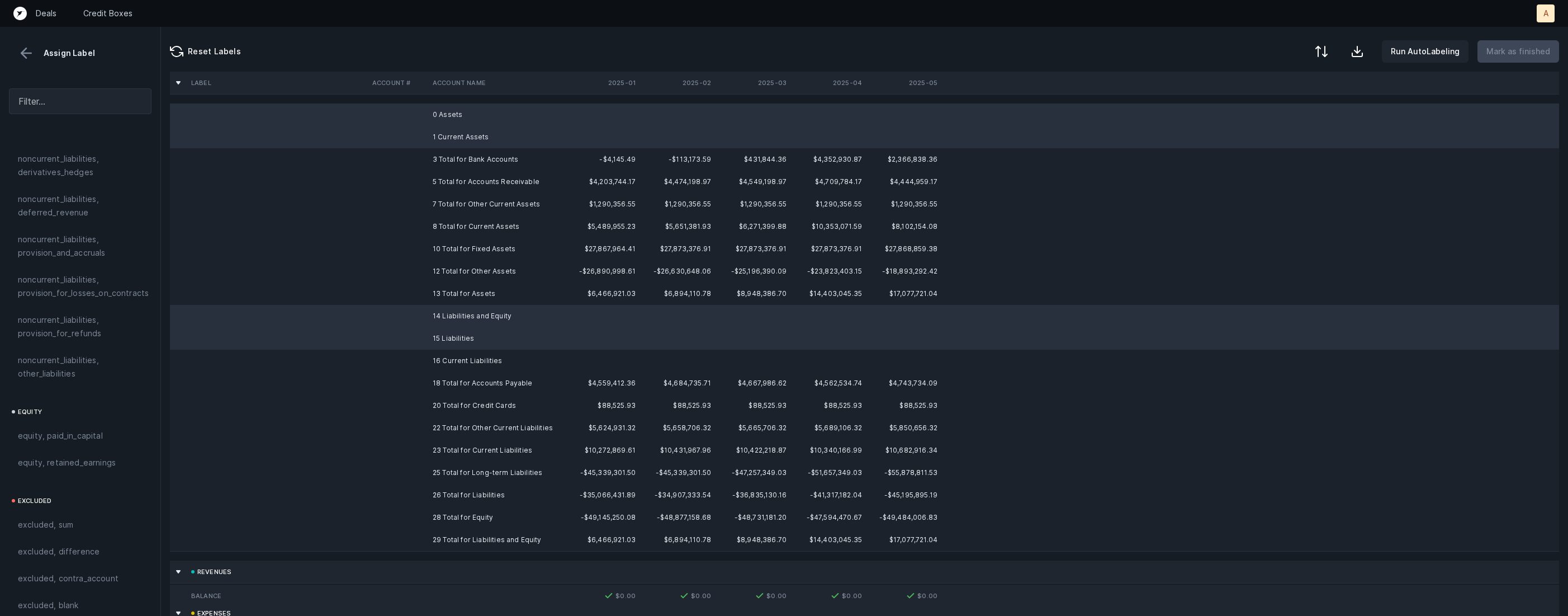
click at [443, 354] on td "16 Current Liabilities" at bounding box center [496, 361] width 136 height 22
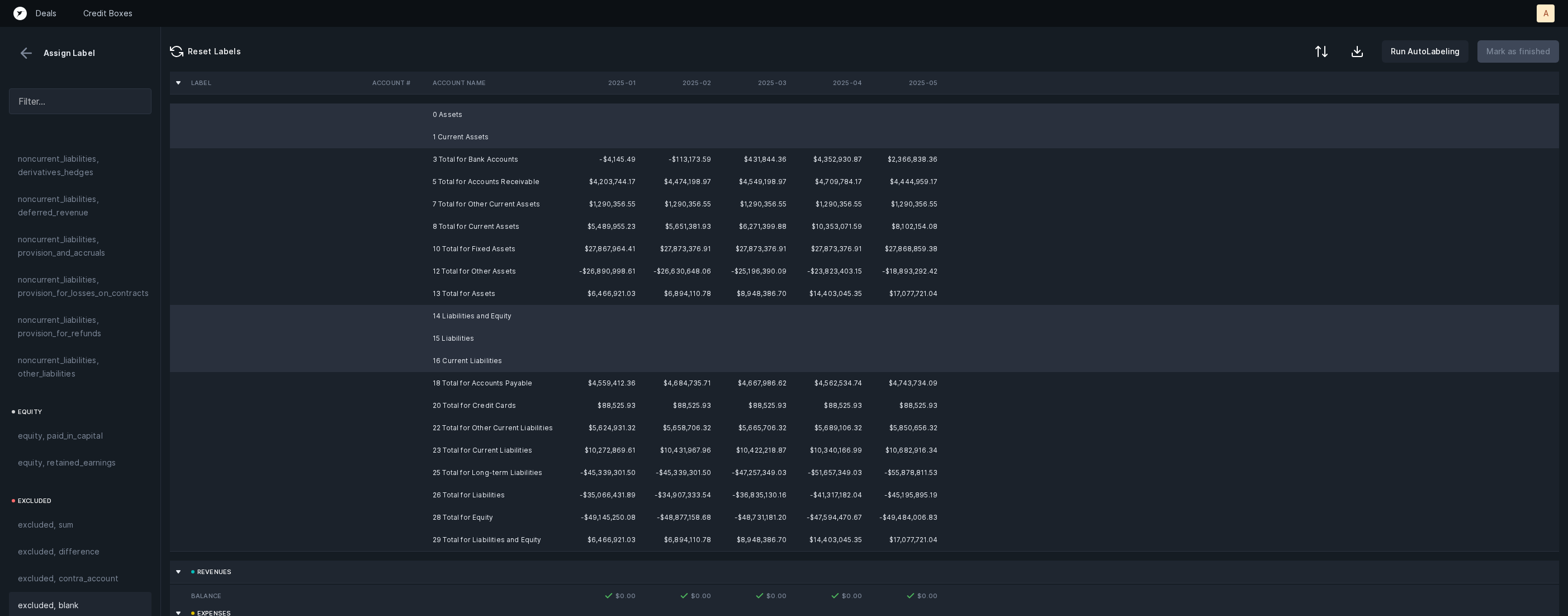
click at [36, 598] on span "excluded, blank" at bounding box center [47, 605] width 60 height 14
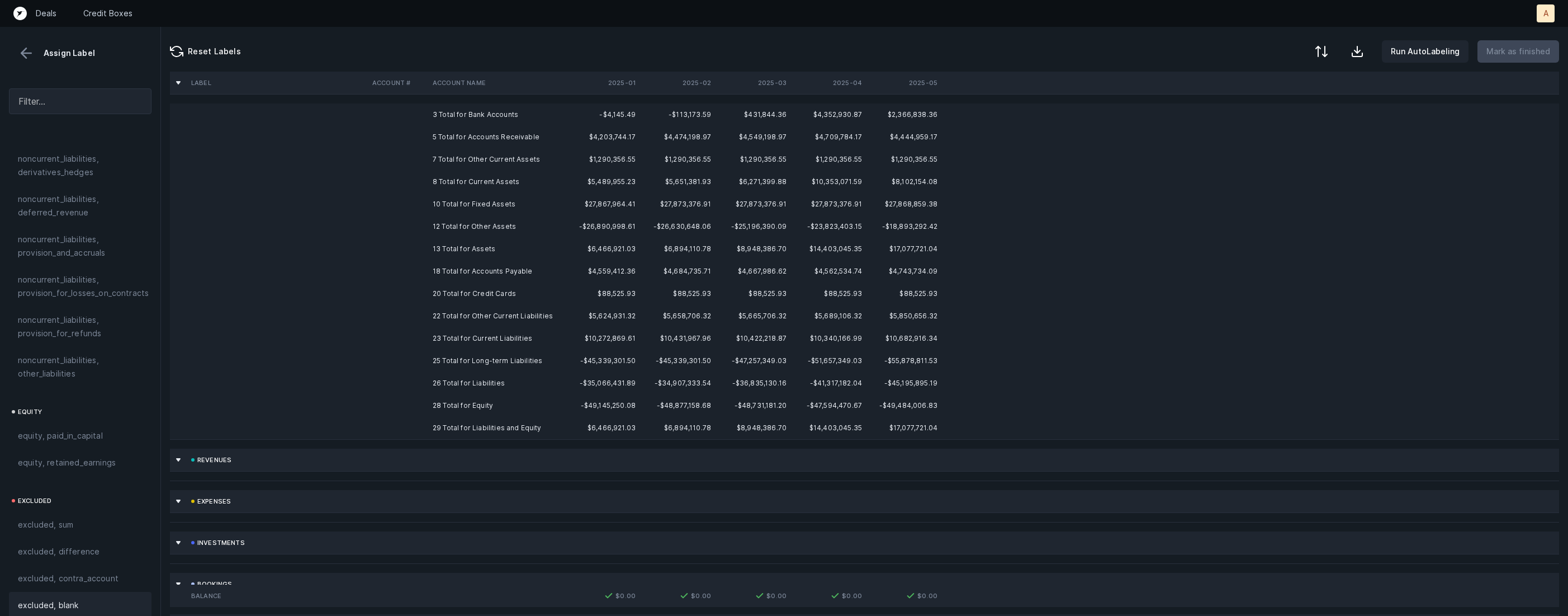
click at [485, 116] on td "3 Total for Bank Accounts" at bounding box center [496, 115] width 136 height 22
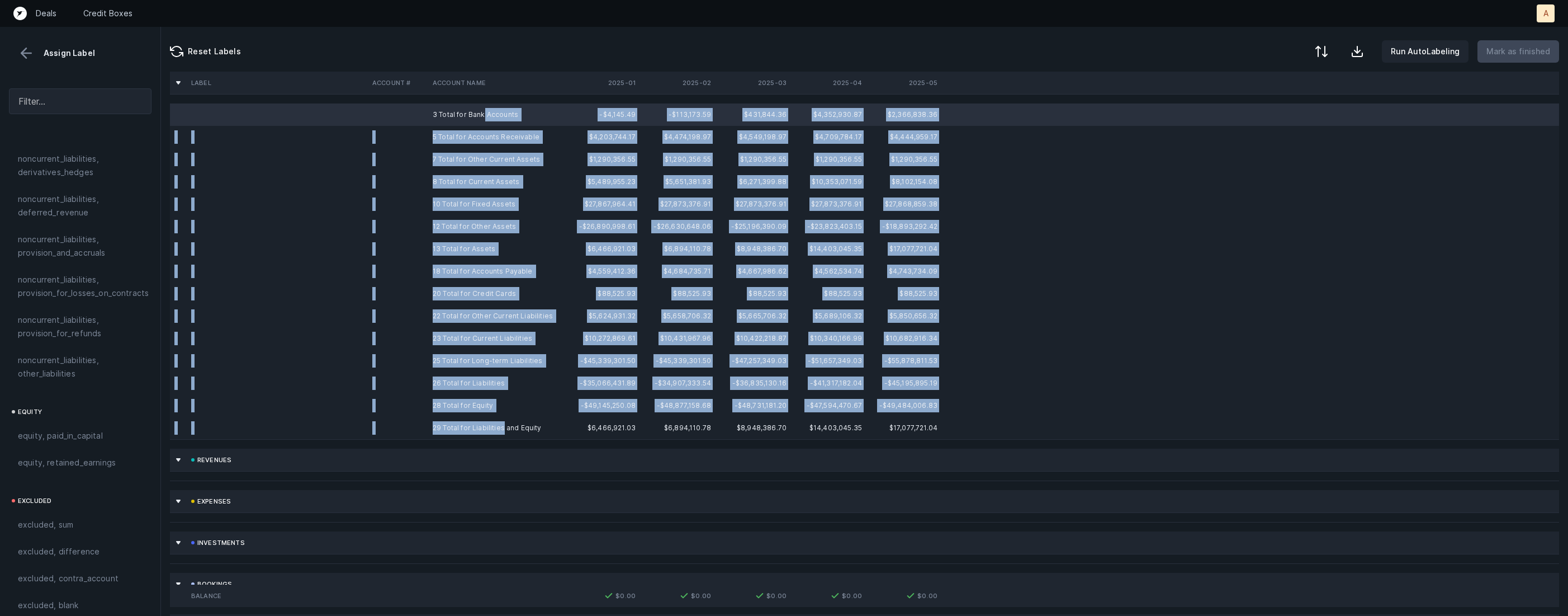
click at [502, 430] on td "29 Total for Liabilities and Equity" at bounding box center [496, 428] width 136 height 22
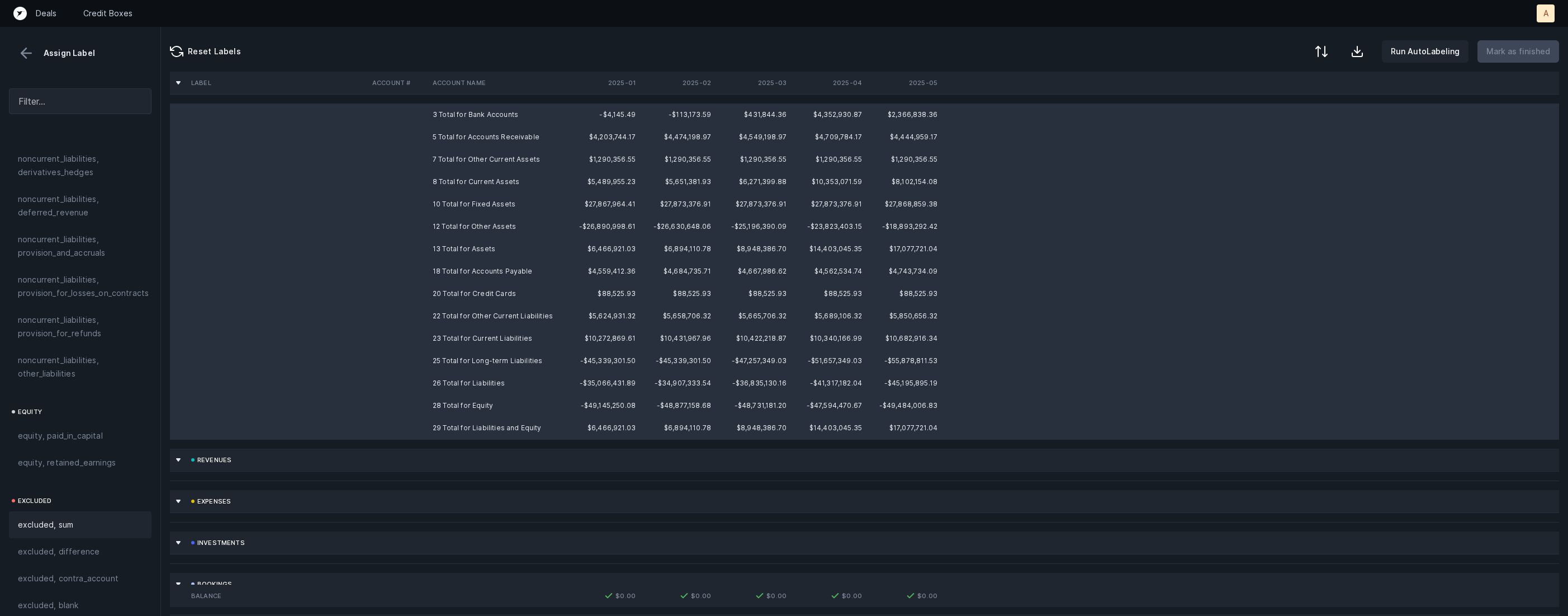
click at [75, 518] on div "excluded, sum" at bounding box center [80, 525] width 125 height 14
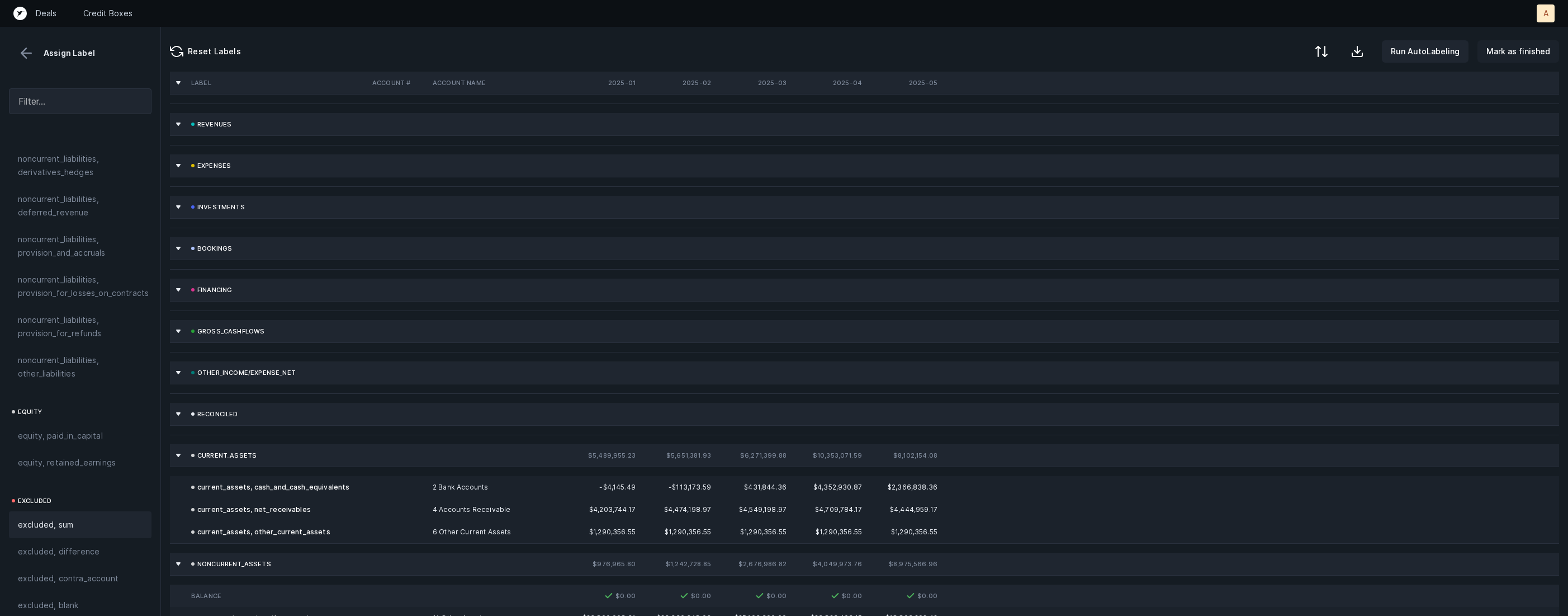
click at [1513, 47] on p "Mark as finished" at bounding box center [1518, 51] width 64 height 14
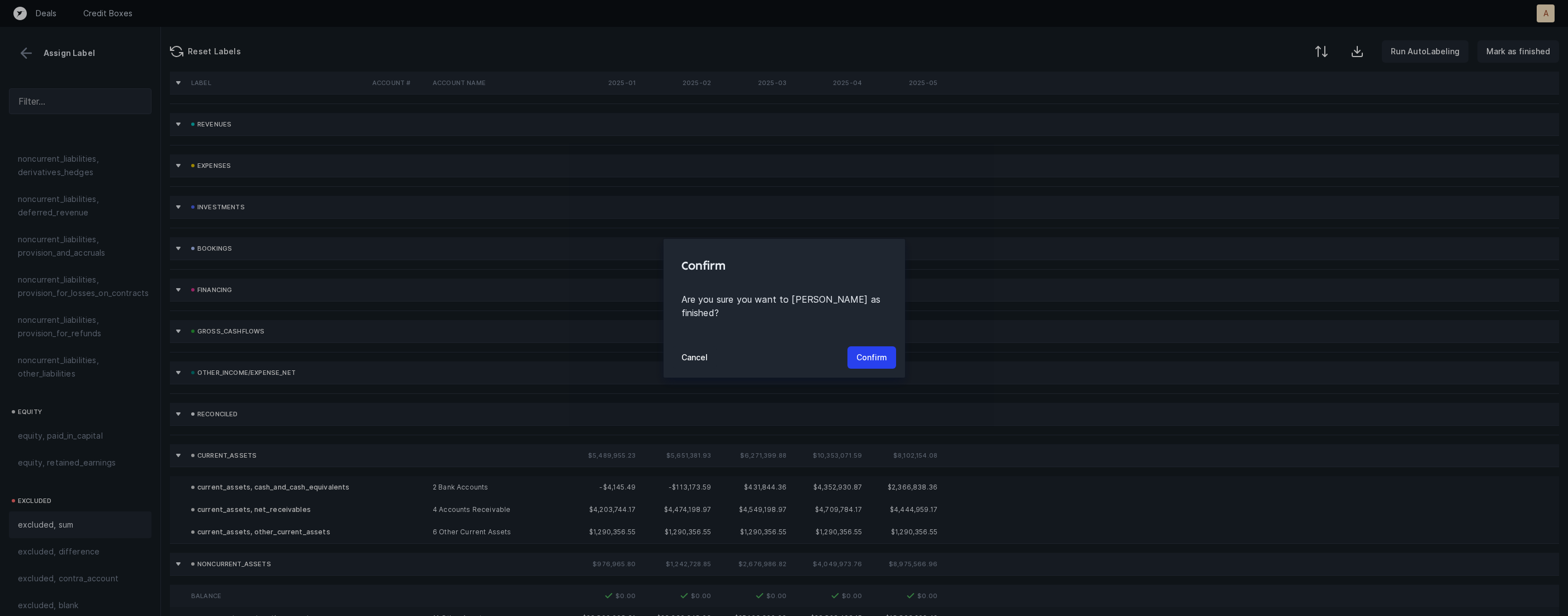
click at [884, 338] on div "Cancel Confirm" at bounding box center [784, 358] width 241 height 40
click at [876, 351] on p "Confirm" at bounding box center [871, 357] width 30 height 14
click at [876, 348] on button "Confirm" at bounding box center [871, 358] width 49 height 22
